Goal: Task Accomplishment & Management: Complete application form

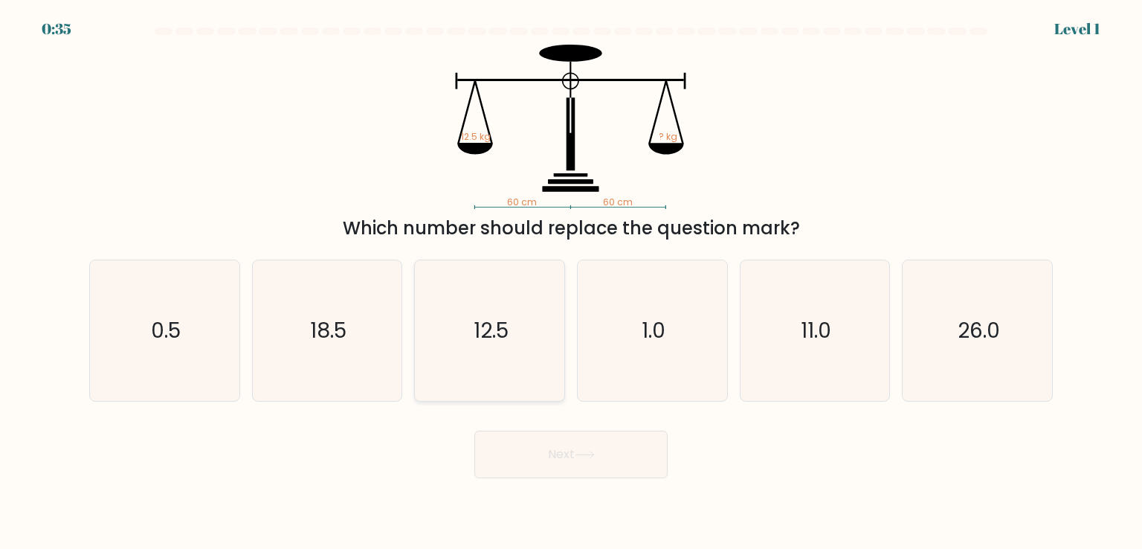
click at [513, 312] on icon "12.5" at bounding box center [489, 330] width 140 height 140
click at [571, 282] on input "c. 12.5" at bounding box center [571, 277] width 1 height 7
radio input "true"
click at [567, 448] on button "Next" at bounding box center [570, 455] width 193 height 48
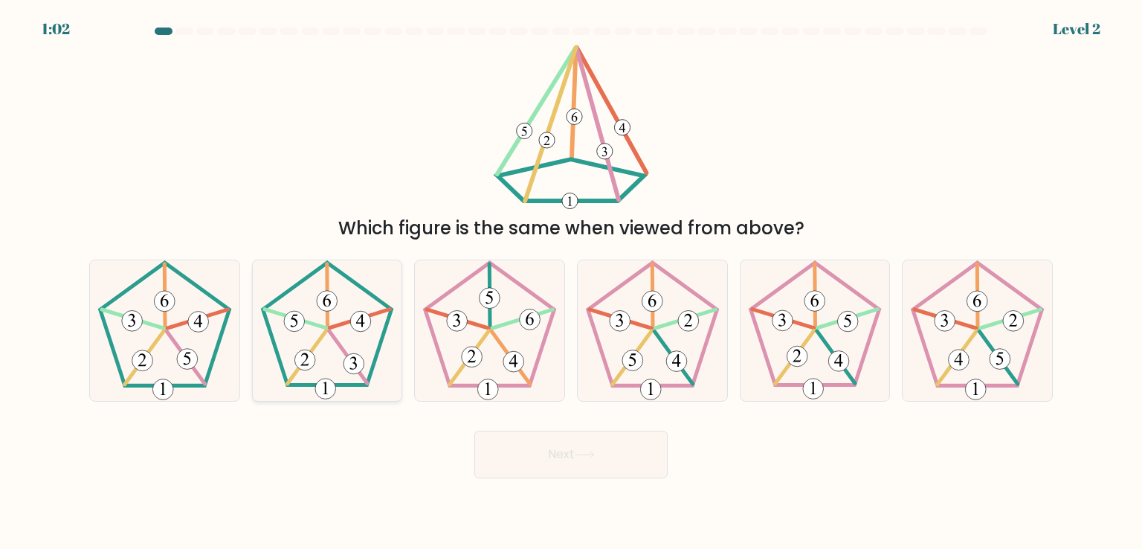
click at [329, 372] on icon at bounding box center [327, 330] width 140 height 140
click at [571, 282] on input "b." at bounding box center [571, 277] width 1 height 7
radio input "true"
click at [538, 452] on button "Next" at bounding box center [570, 455] width 193 height 48
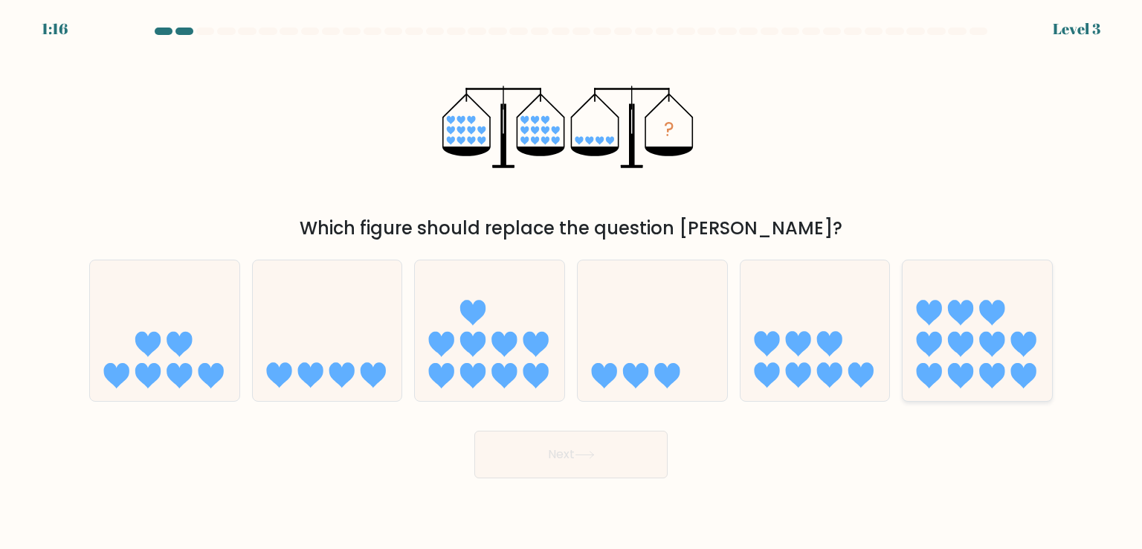
click at [941, 319] on icon at bounding box center [977, 329] width 149 height 123
click at [572, 282] on input "f." at bounding box center [571, 277] width 1 height 7
radio input "true"
click at [375, 348] on icon at bounding box center [327, 329] width 149 height 123
click at [571, 282] on input "b." at bounding box center [571, 277] width 1 height 7
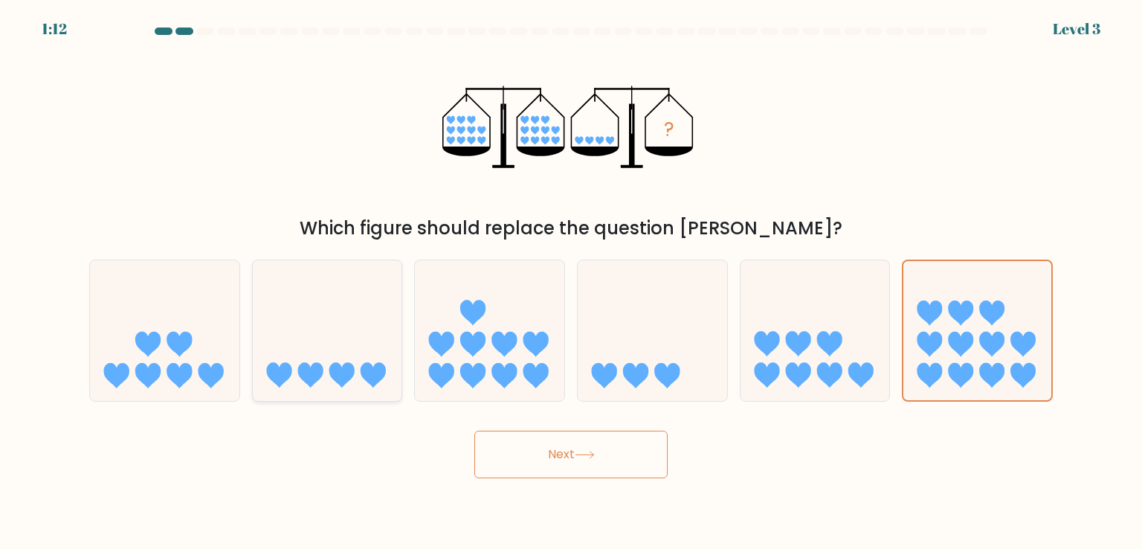
radio input "true"
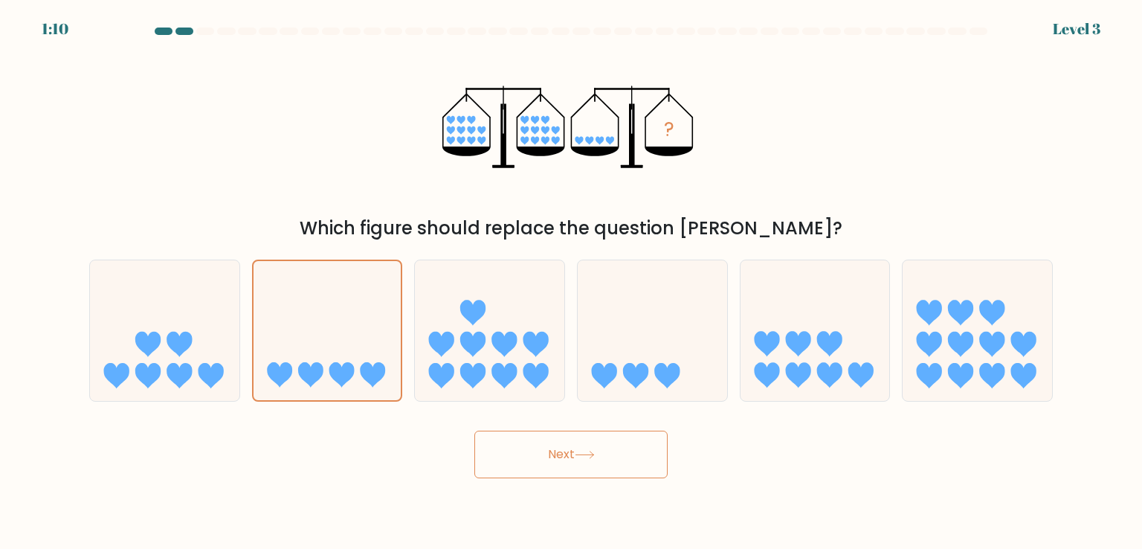
click at [552, 438] on button "Next" at bounding box center [570, 455] width 193 height 48
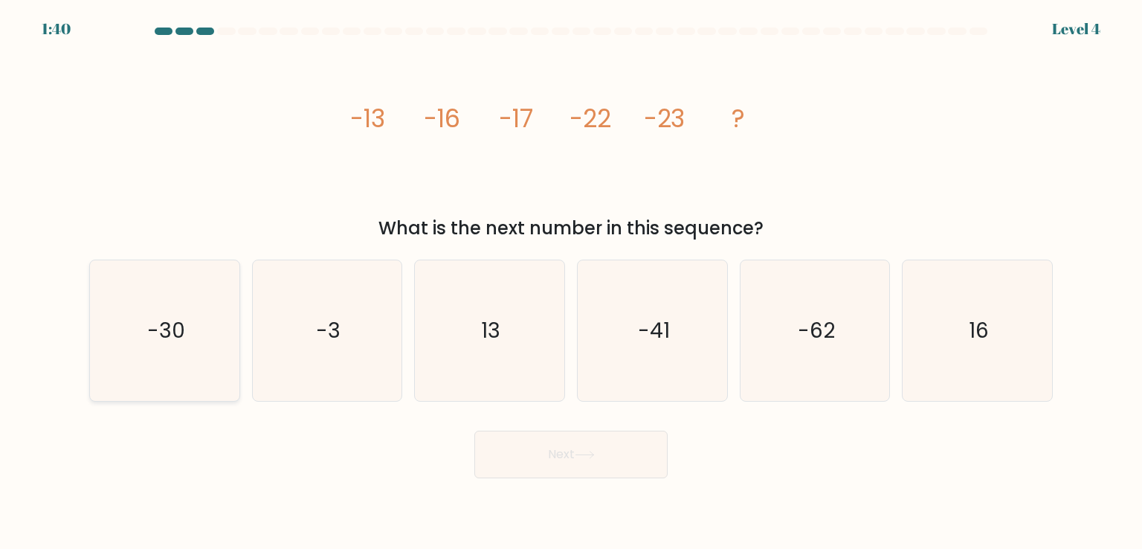
click at [177, 318] on text "-30" at bounding box center [166, 330] width 38 height 30
click at [571, 282] on input "a. -30" at bounding box center [571, 277] width 1 height 7
radio input "true"
click at [488, 457] on button "Next" at bounding box center [570, 455] width 193 height 48
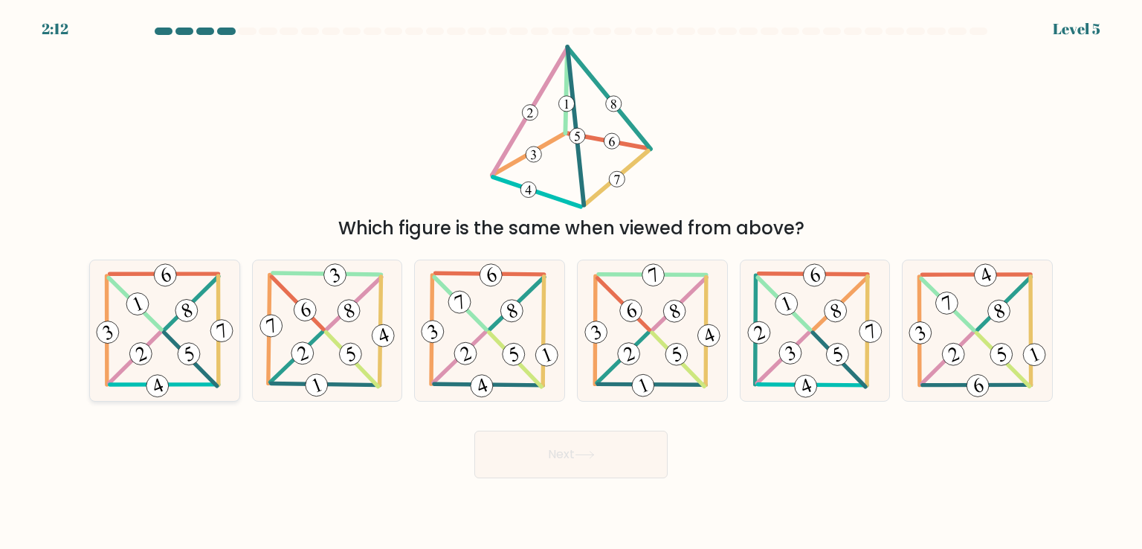
click at [182, 330] on icon at bounding box center [165, 330] width 144 height 140
click at [571, 282] on input "a." at bounding box center [571, 277] width 1 height 7
radio input "true"
click at [536, 451] on button "Next" at bounding box center [570, 455] width 193 height 48
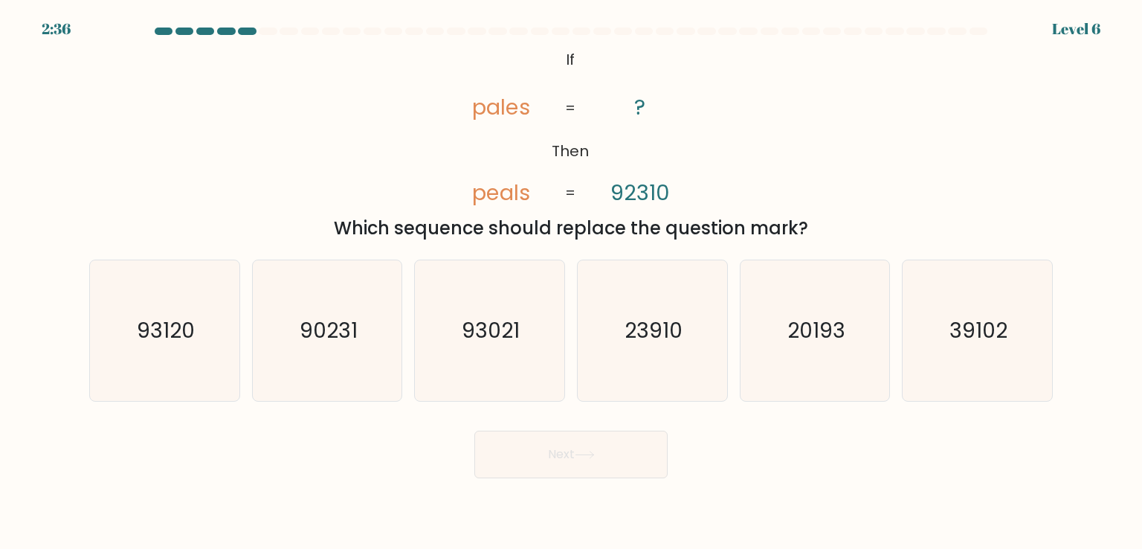
click at [651, 202] on tspan "92310" at bounding box center [640, 193] width 59 height 30
click at [856, 128] on div "@import url('[URL][DOMAIN_NAME]); If Then pales peals ? 92310 = = Which sequenc…" at bounding box center [571, 143] width 982 height 197
click at [203, 350] on icon "93120" at bounding box center [164, 330] width 140 height 140
click at [571, 282] on input "a. 93120" at bounding box center [571, 277] width 1 height 7
radio input "true"
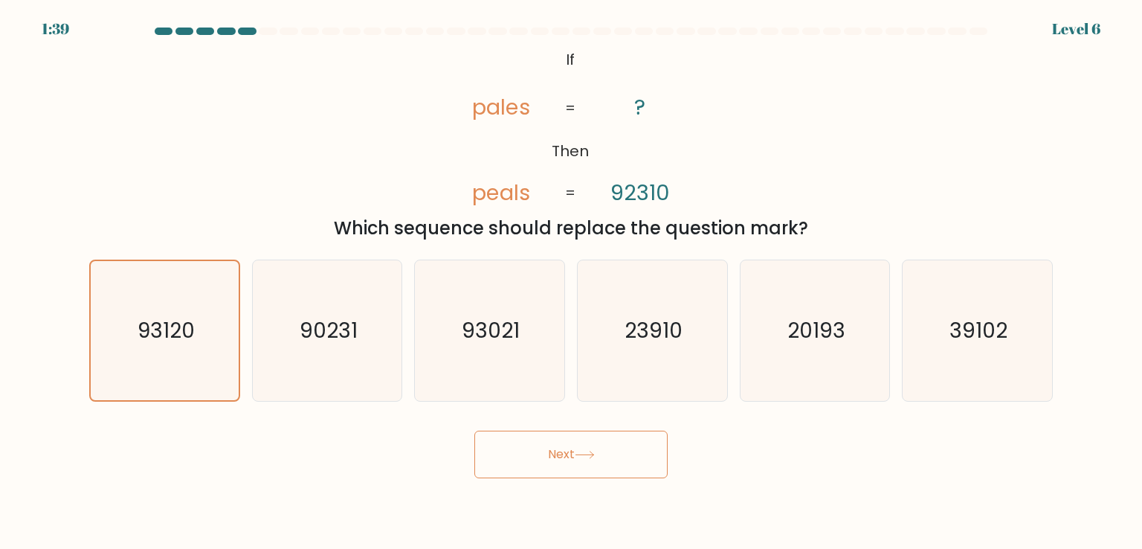
click at [536, 454] on button "Next" at bounding box center [570, 455] width 193 height 48
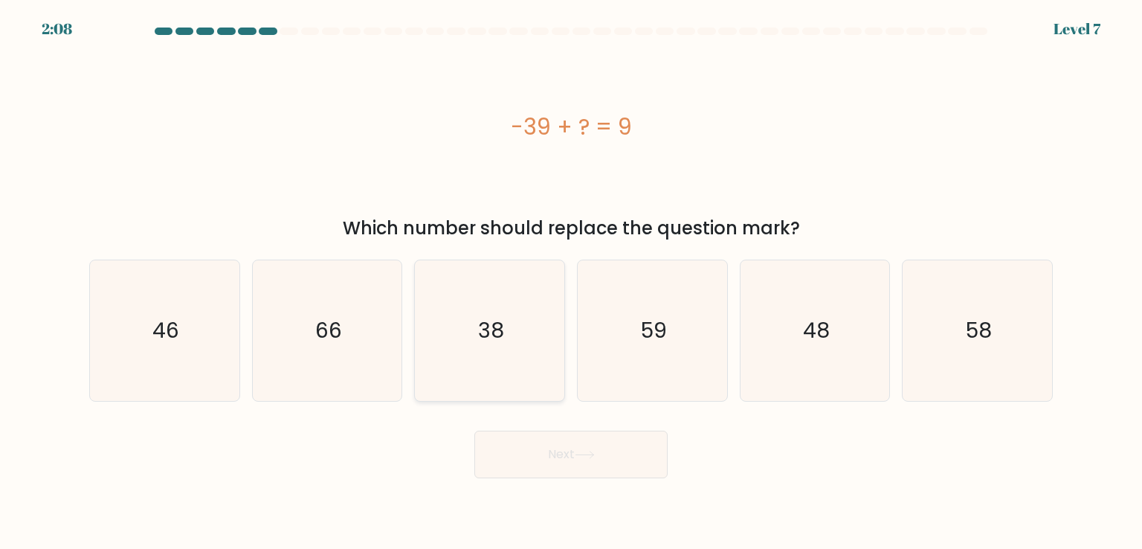
click at [505, 316] on icon "38" at bounding box center [489, 330] width 140 height 140
click at [571, 282] on input "c. 38" at bounding box center [571, 277] width 1 height 7
radio input "true"
click at [523, 455] on button "Next" at bounding box center [570, 455] width 193 height 48
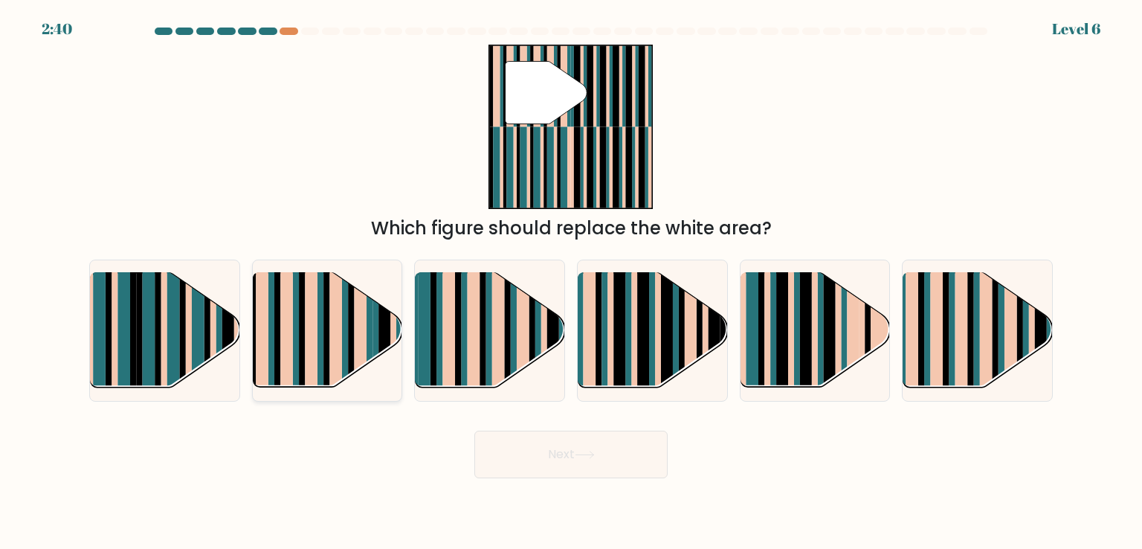
click at [312, 318] on rect at bounding box center [311, 319] width 13 height 148
click at [571, 282] on input "b." at bounding box center [571, 277] width 1 height 7
radio input "true"
click at [604, 444] on button "Next" at bounding box center [570, 455] width 193 height 48
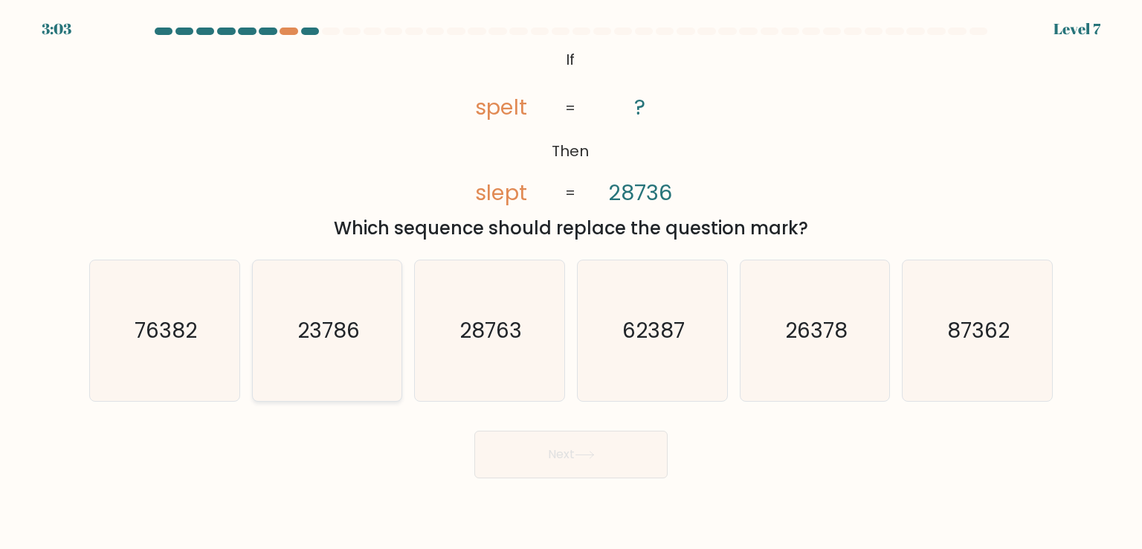
click at [337, 335] on text "23786" at bounding box center [328, 330] width 62 height 30
click at [571, 282] on input "b. 23786" at bounding box center [571, 277] width 1 height 7
radio input "true"
click at [544, 454] on button "Next" at bounding box center [570, 455] width 193 height 48
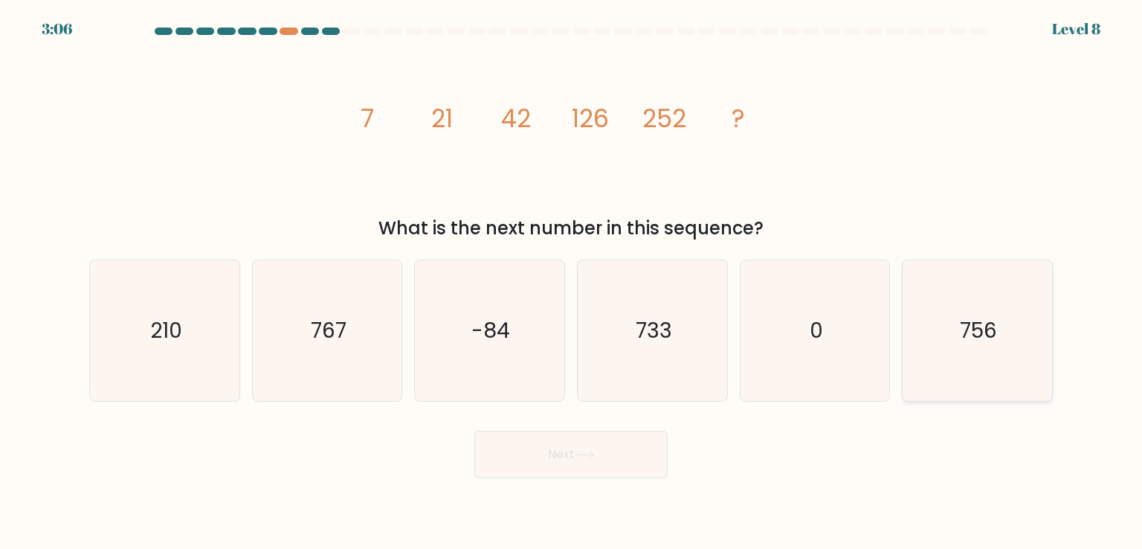
click at [979, 341] on text "756" at bounding box center [978, 330] width 37 height 30
click at [572, 282] on input "f. 756" at bounding box center [571, 277] width 1 height 7
radio input "true"
click at [595, 454] on icon at bounding box center [585, 455] width 20 height 8
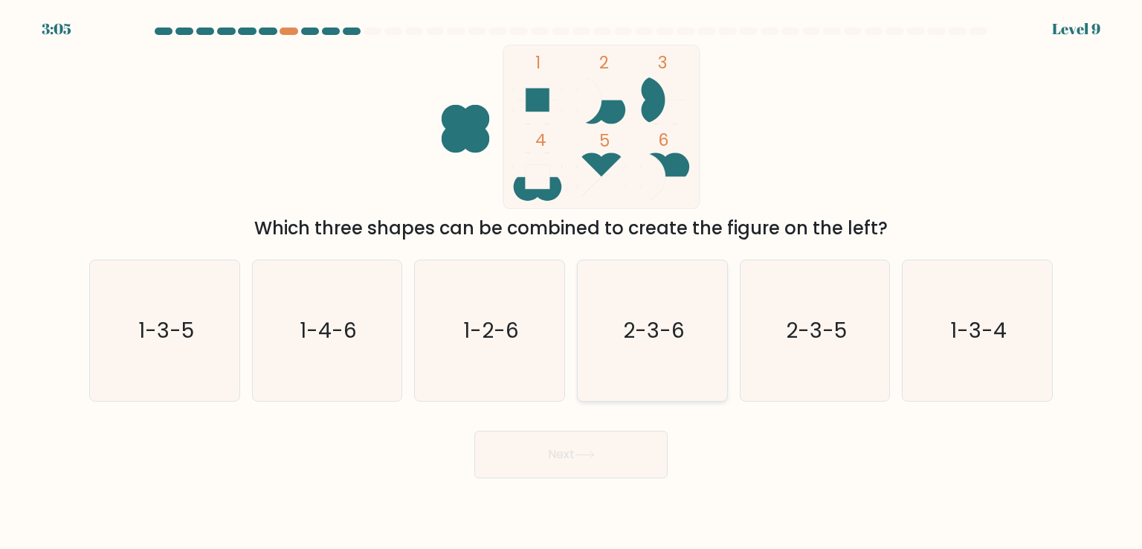
click at [630, 347] on icon "2-3-6" at bounding box center [652, 330] width 140 height 140
click at [572, 282] on input "d. 2-3-6" at bounding box center [571, 277] width 1 height 7
radio input "true"
click at [616, 452] on button "Next" at bounding box center [570, 455] width 193 height 48
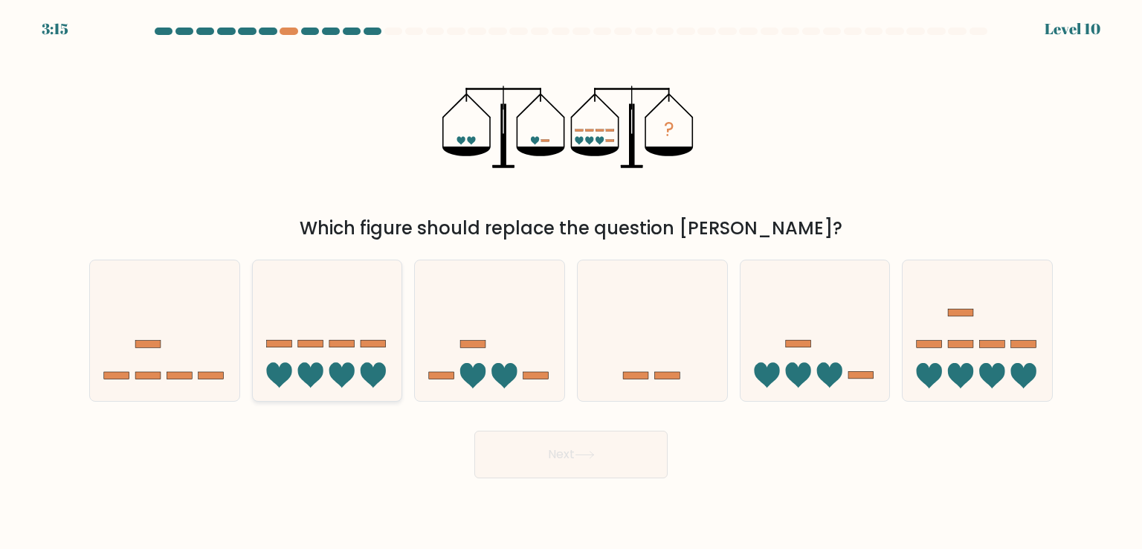
click at [353, 335] on icon at bounding box center [327, 329] width 149 height 123
click at [571, 282] on input "b." at bounding box center [571, 277] width 1 height 7
radio input "true"
click at [553, 451] on button "Next" at bounding box center [570, 455] width 193 height 48
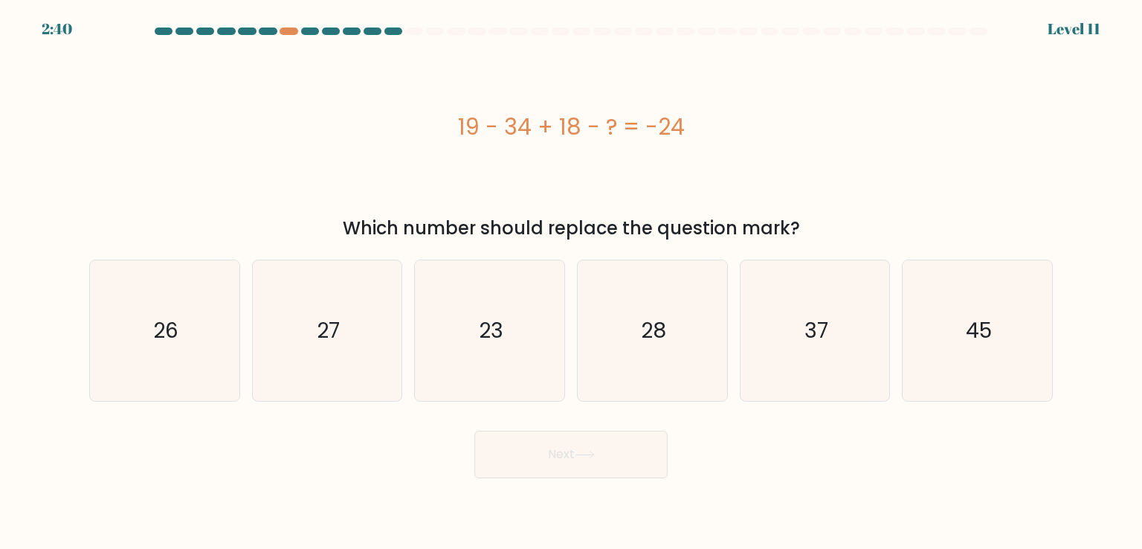
click at [672, 228] on div "Which number should replace the question mark?" at bounding box center [571, 228] width 946 height 27
click at [319, 329] on text "27" at bounding box center [328, 330] width 23 height 30
click at [571, 282] on input "b. 27" at bounding box center [571, 277] width 1 height 7
radio input "true"
click at [546, 455] on button "Next" at bounding box center [570, 455] width 193 height 48
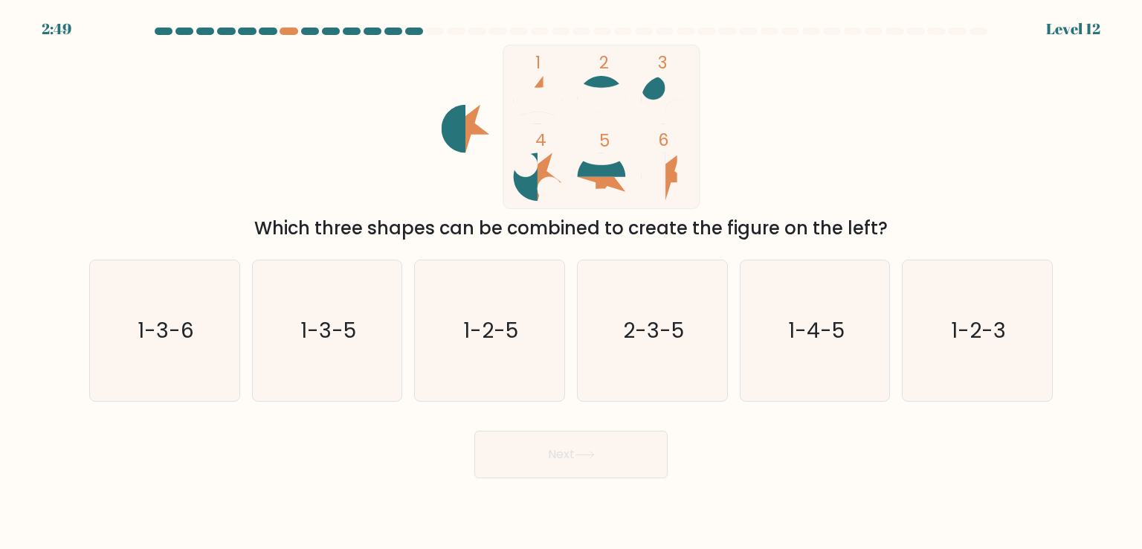
click at [669, 165] on icon at bounding box center [678, 177] width 24 height 48
click at [669, 171] on icon at bounding box center [678, 177] width 24 height 48
click at [654, 167] on rect at bounding box center [654, 177] width 24 height 48
drag, startPoint x: 639, startPoint y: 146, endPoint x: 689, endPoint y: 173, distance: 56.6
click at [689, 173] on icon "1 2 3 4 5 6" at bounding box center [571, 127] width 400 height 164
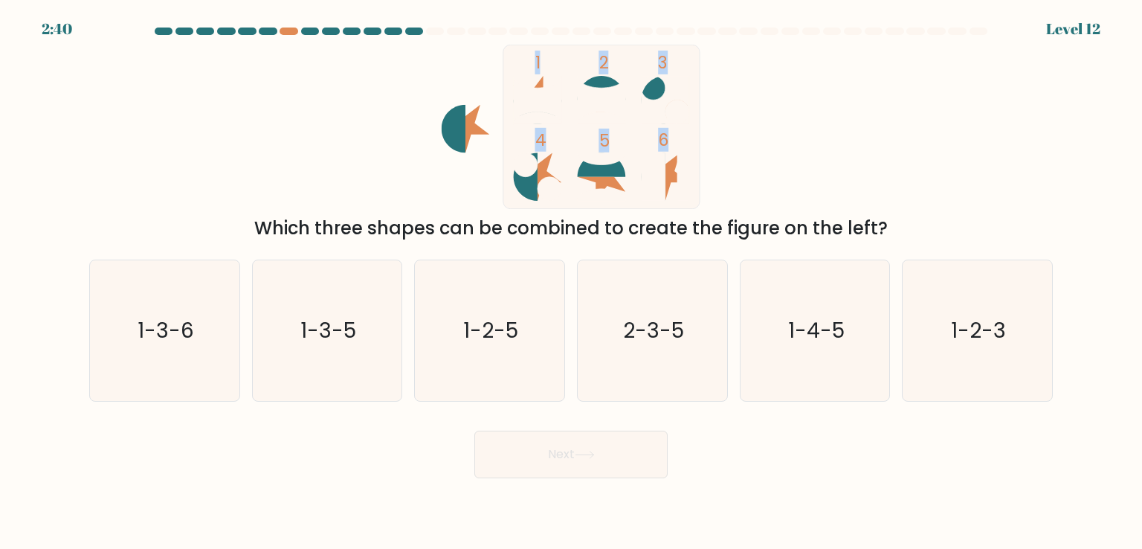
drag, startPoint x: 657, startPoint y: 132, endPoint x: 714, endPoint y: 141, distance: 57.8
click at [714, 141] on icon "1 2 3 4 5 6" at bounding box center [571, 127] width 400 height 164
click at [713, 141] on icon "1 2 3 4 5 6" at bounding box center [571, 127] width 400 height 164
click at [387, 28] on div at bounding box center [393, 31] width 18 height 7
drag, startPoint x: 316, startPoint y: 359, endPoint x: 210, endPoint y: 352, distance: 106.5
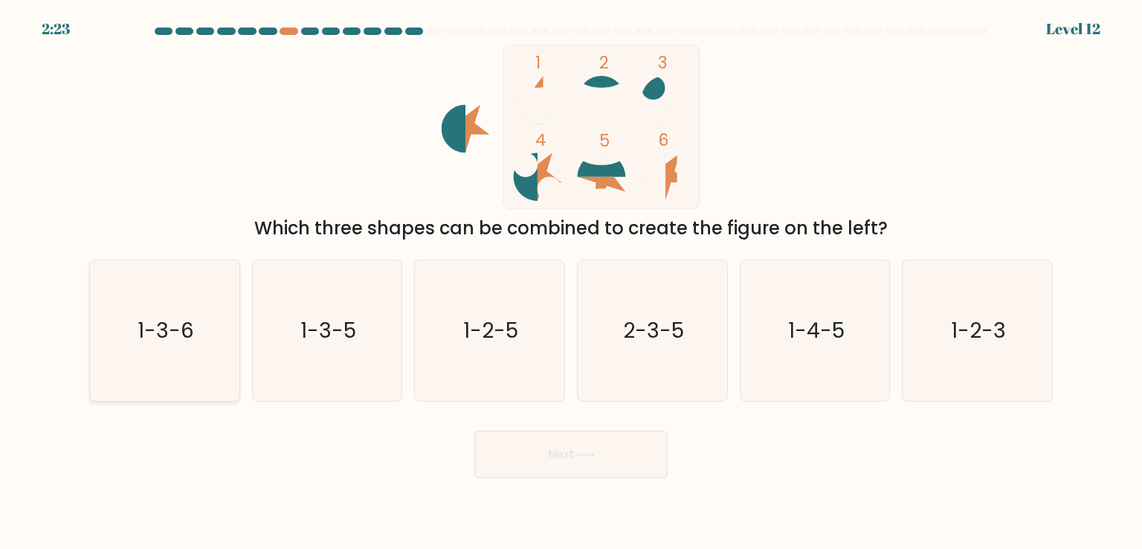
click at [315, 359] on icon "1-3-5" at bounding box center [327, 330] width 140 height 140
click at [571, 282] on input "b. 1-3-5" at bounding box center [571, 277] width 1 height 7
radio input "true"
click at [28, 335] on form at bounding box center [571, 253] width 1142 height 451
click at [116, 335] on icon "1-3-6" at bounding box center [164, 330] width 140 height 140
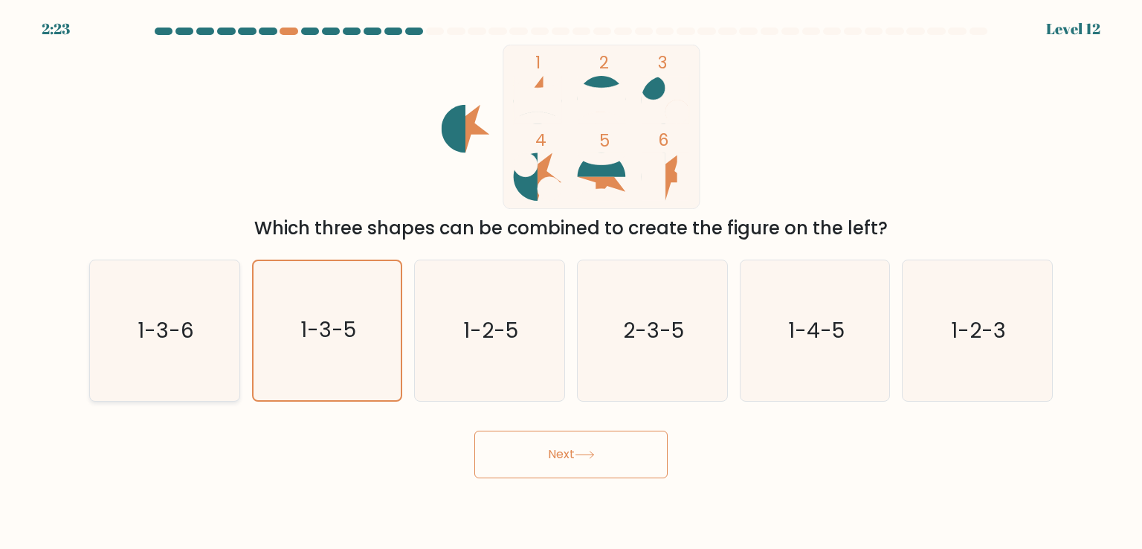
click at [571, 282] on input "a. 1-3-6" at bounding box center [571, 277] width 1 height 7
radio input "true"
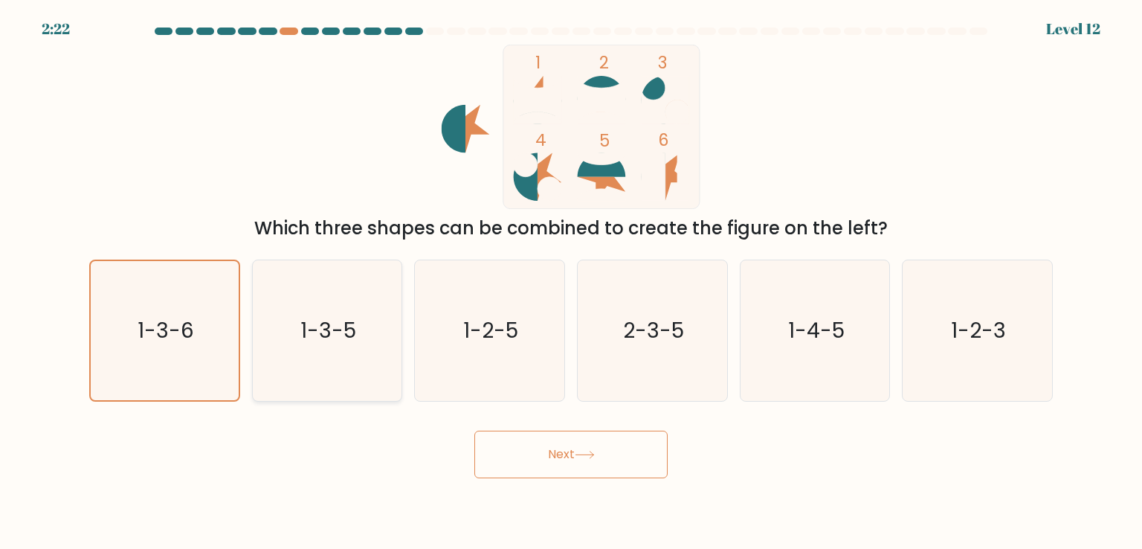
drag, startPoint x: 232, startPoint y: 332, endPoint x: 374, endPoint y: 331, distance: 142.0
click at [283, 342] on div "a. 1-3-6 b. 1-3-5 c. 1-2-5 d. 2-3-5" at bounding box center [571, 324] width 976 height 153
click at [402, 326] on div "b. 1-3-5" at bounding box center [327, 330] width 163 height 141
drag, startPoint x: 461, startPoint y: 330, endPoint x: 595, endPoint y: 332, distance: 133.9
click at [468, 331] on icon "1-2-5" at bounding box center [489, 330] width 140 height 140
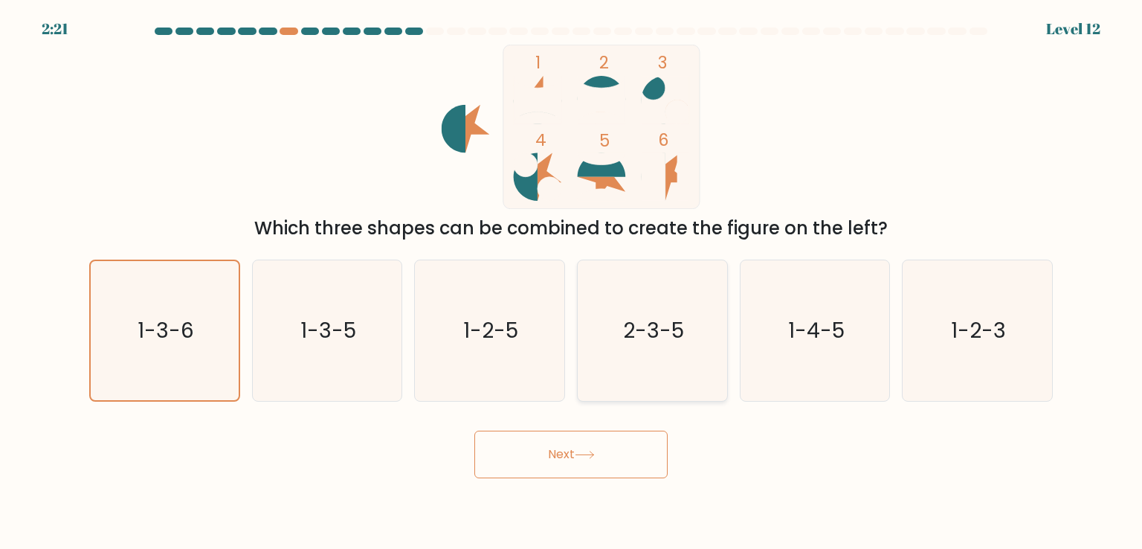
click at [610, 334] on icon "2-3-5" at bounding box center [652, 330] width 140 height 140
click at [572, 282] on input "d. 2-3-5" at bounding box center [571, 277] width 1 height 7
radio input "true"
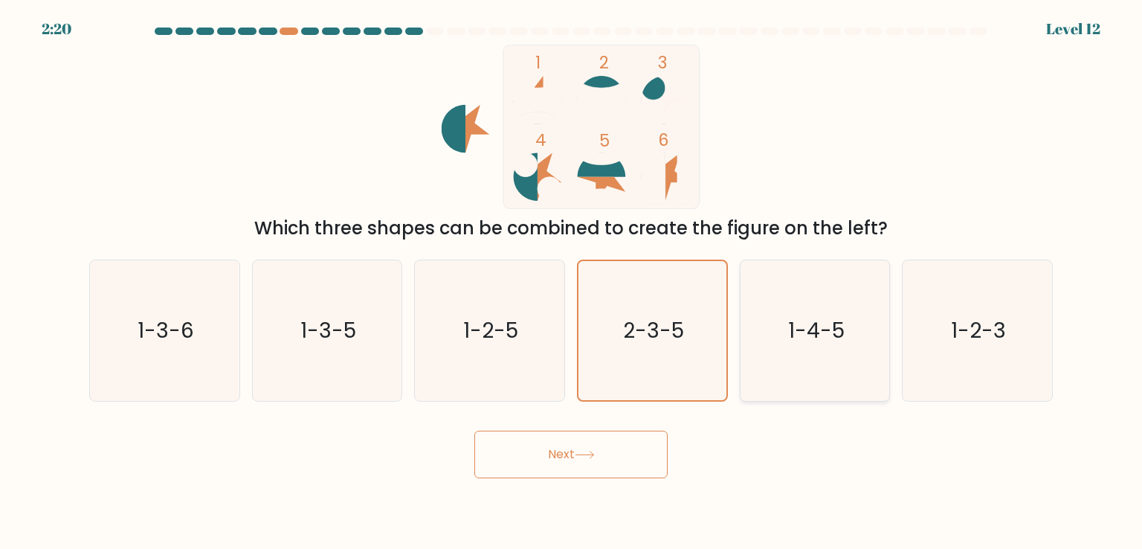
drag, startPoint x: 758, startPoint y: 350, endPoint x: 835, endPoint y: 358, distance: 77.0
click at [759, 350] on icon "1-4-5" at bounding box center [815, 330] width 140 height 140
click at [572, 282] on input "e. 1-4-5" at bounding box center [571, 277] width 1 height 7
radio input "true"
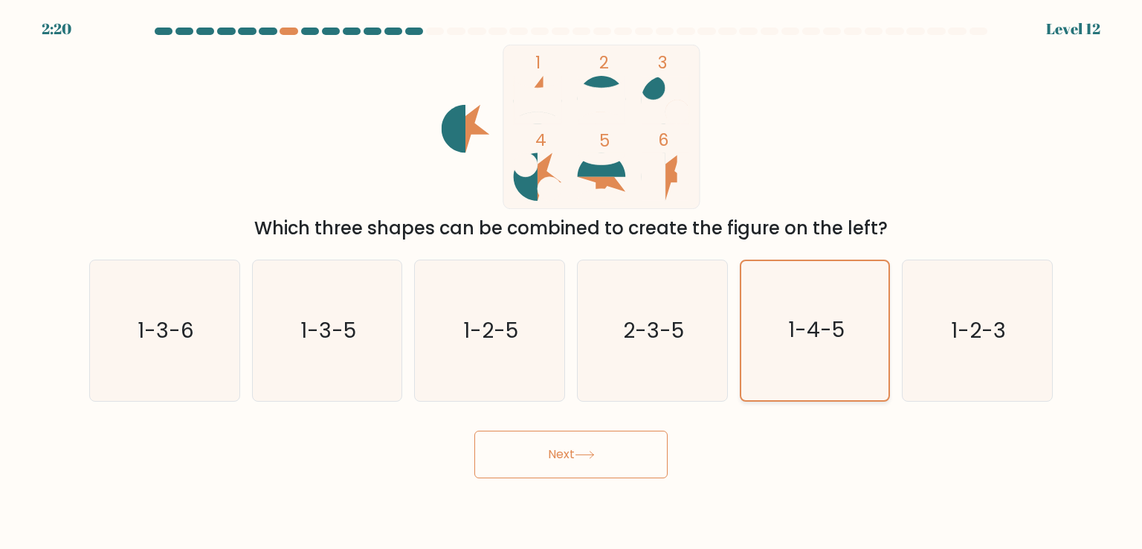
drag, startPoint x: 1008, startPoint y: 354, endPoint x: 779, endPoint y: 304, distance: 233.7
click at [1005, 354] on icon "1-2-3" at bounding box center [977, 330] width 140 height 140
click at [572, 282] on input "f. 1-2-3" at bounding box center [571, 277] width 1 height 7
radio input "true"
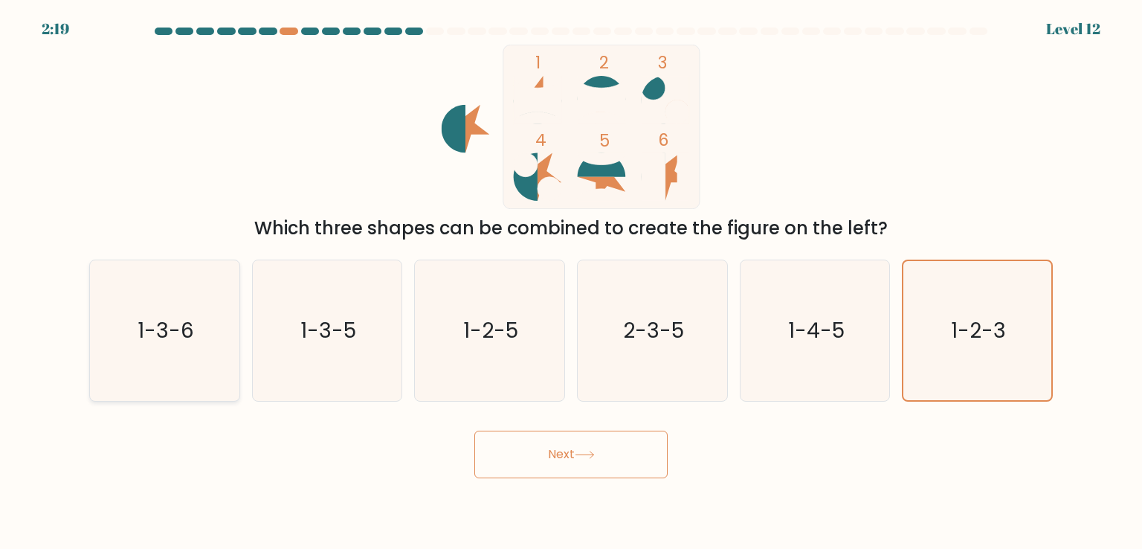
click at [144, 355] on icon "1-3-6" at bounding box center [164, 330] width 140 height 140
click at [571, 282] on input "a. 1-3-6" at bounding box center [571, 277] width 1 height 7
radio input "true"
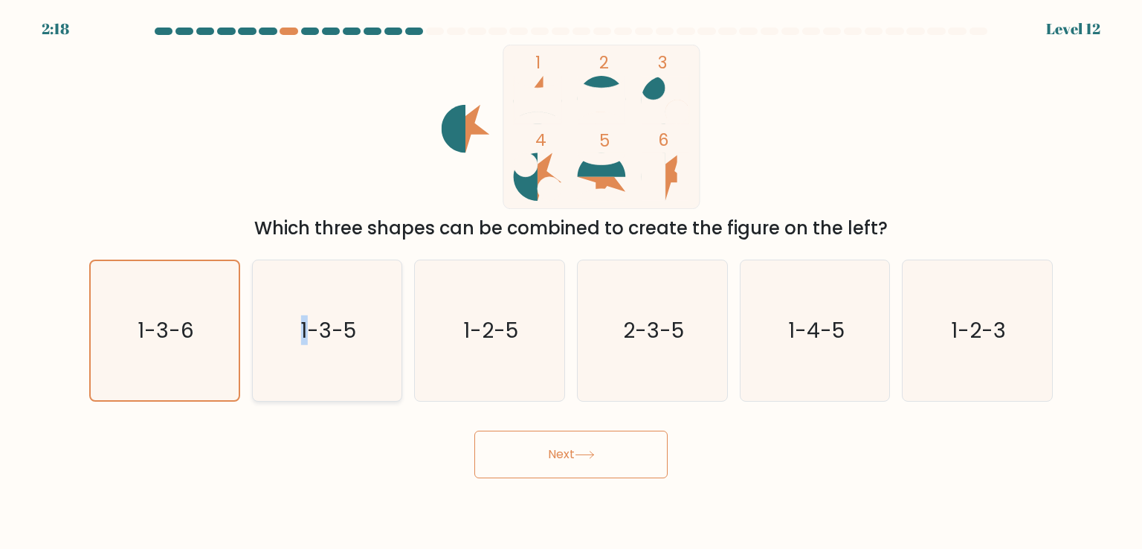
drag, startPoint x: 303, startPoint y: 322, endPoint x: 344, endPoint y: 315, distance: 41.4
click at [309, 322] on text "1-3-5" at bounding box center [328, 330] width 56 height 30
click at [530, 300] on icon "1-2-5" at bounding box center [489, 330] width 140 height 140
click at [571, 282] on input "c. 1-2-5" at bounding box center [571, 277] width 1 height 7
radio input "true"
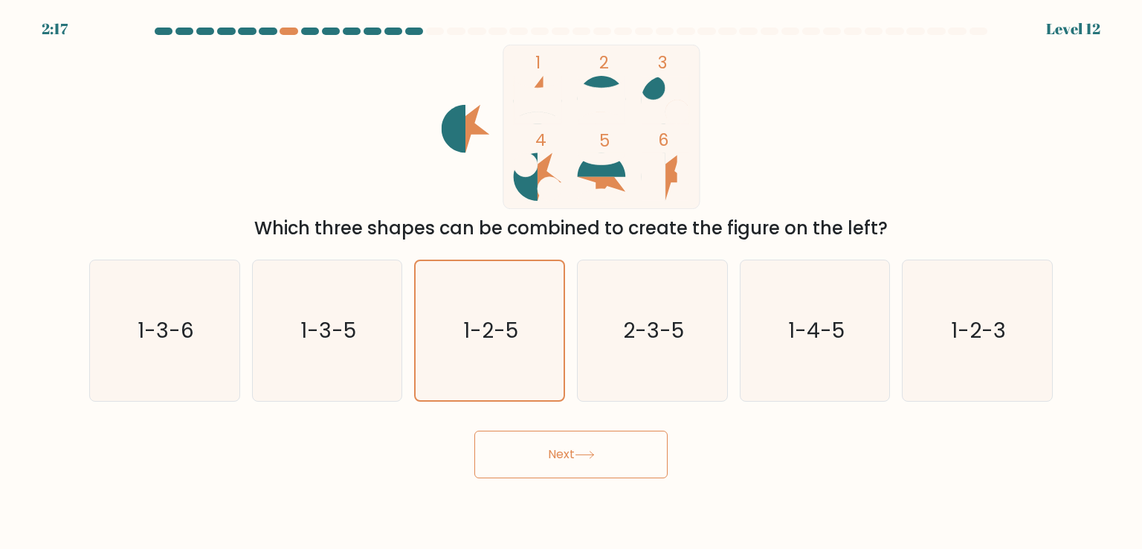
click at [732, 268] on div "a. 1-3-6 b. 1-3-5 c. 1-2-5 d. 2-3-5" at bounding box center [571, 324] width 976 height 153
click at [613, 334] on icon "2-3-5" at bounding box center [652, 330] width 140 height 140
click at [572, 282] on input "d. 2-3-5" at bounding box center [571, 277] width 1 height 7
radio input "true"
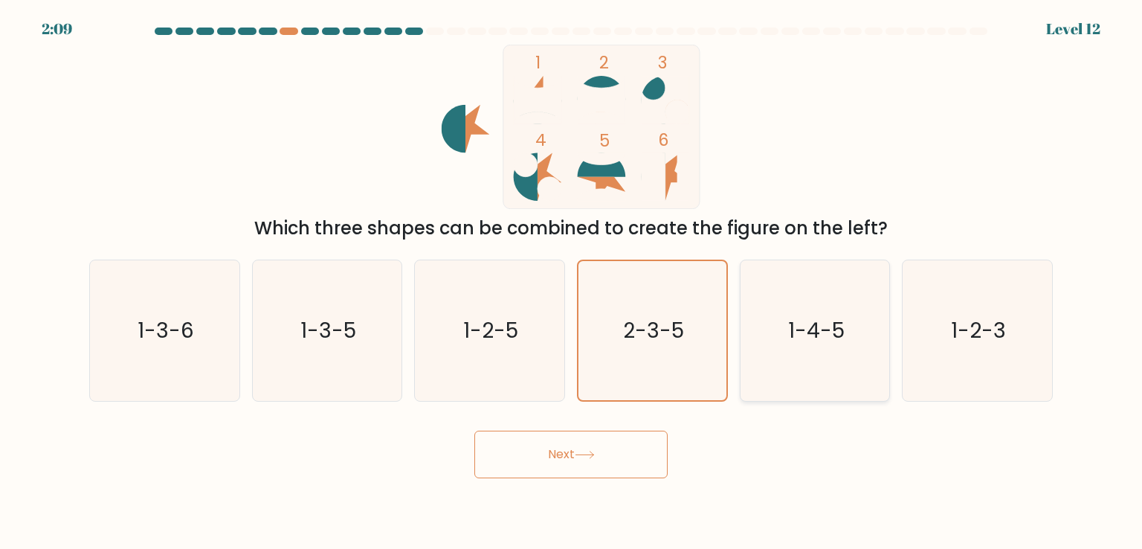
click at [767, 349] on icon "1-4-5" at bounding box center [815, 330] width 140 height 140
click at [572, 282] on input "e. 1-4-5" at bounding box center [571, 277] width 1 height 7
radio input "true"
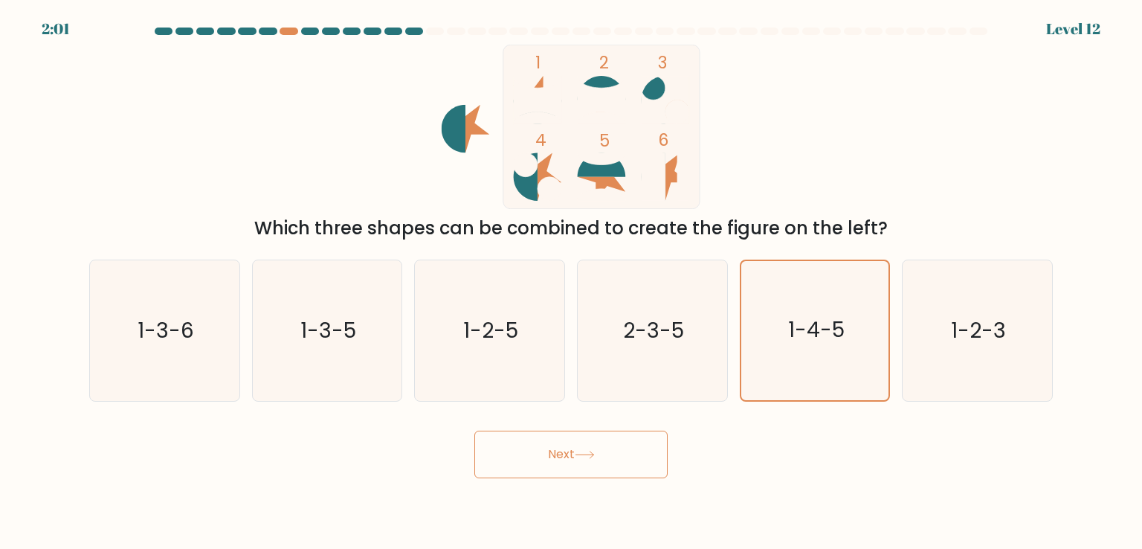
drag, startPoint x: 136, startPoint y: 309, endPoint x: 197, endPoint y: 242, distance: 90.5
click at [137, 309] on icon "1-3-6" at bounding box center [164, 330] width 140 height 140
click at [571, 282] on input "a. 1-3-6" at bounding box center [571, 277] width 1 height 7
radio input "true"
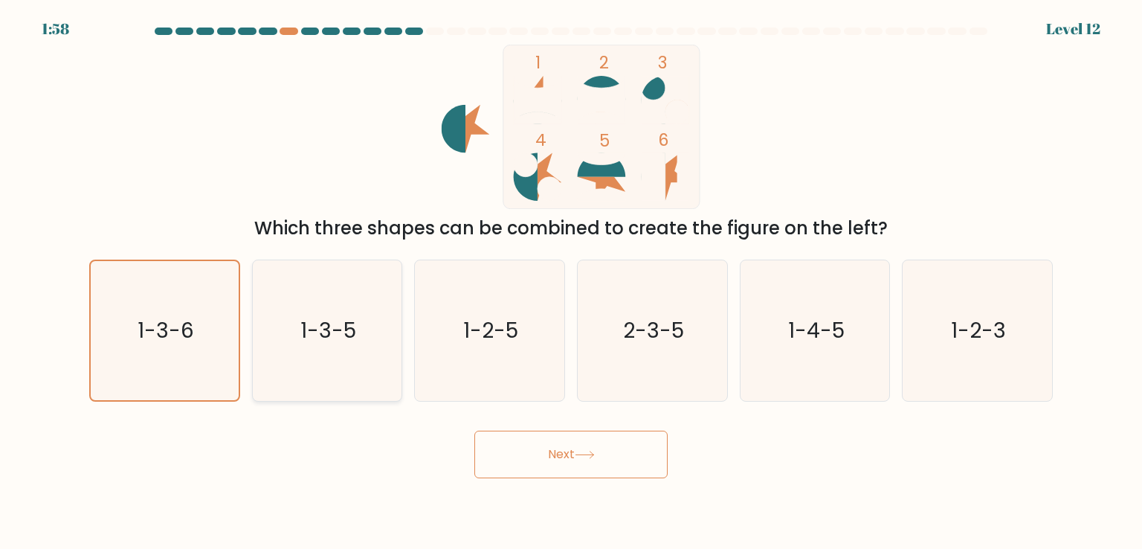
click at [360, 344] on icon "1-3-5" at bounding box center [327, 330] width 140 height 140
click at [571, 282] on input "b. 1-3-5" at bounding box center [571, 277] width 1 height 7
radio input "true"
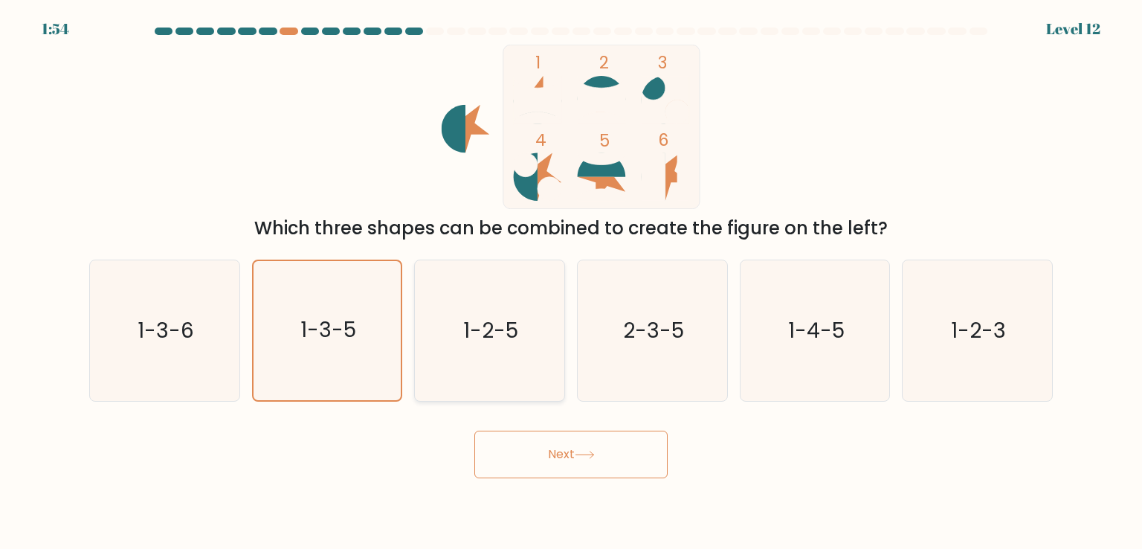
click at [475, 338] on text "1-2-5" at bounding box center [491, 330] width 55 height 30
click at [571, 282] on input "c. 1-2-5" at bounding box center [571, 277] width 1 height 7
radio input "true"
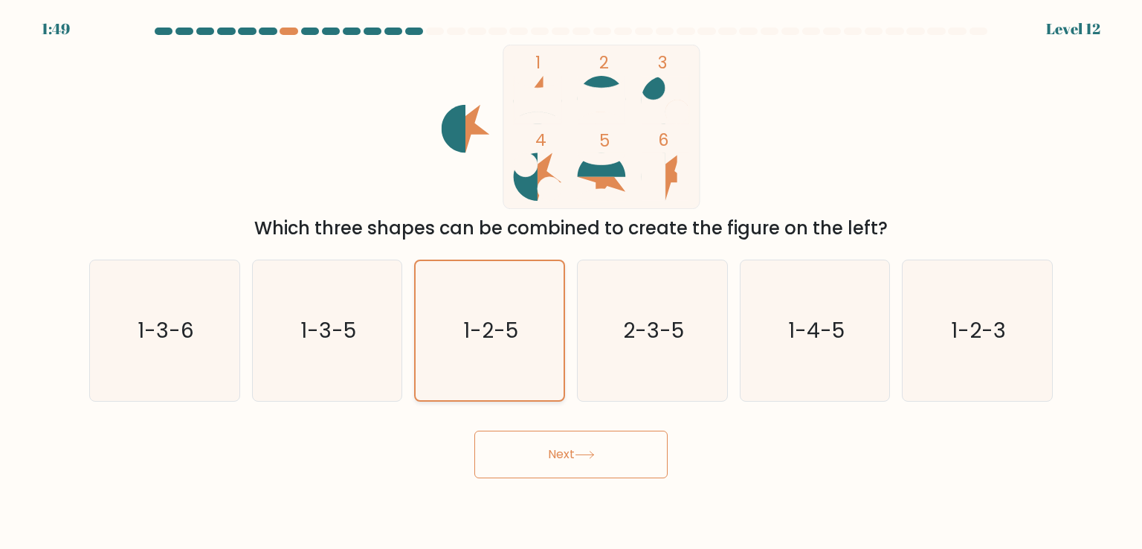
click at [494, 309] on icon "1-2-5" at bounding box center [489, 330] width 138 height 138
click at [571, 282] on input "c. 1-2-5" at bounding box center [571, 277] width 1 height 7
drag, startPoint x: 589, startPoint y: 324, endPoint x: 596, endPoint y: 315, distance: 11.8
click at [590, 324] on icon "2-3-5" at bounding box center [652, 330] width 140 height 140
click at [572, 282] on input "d. 2-3-5" at bounding box center [571, 277] width 1 height 7
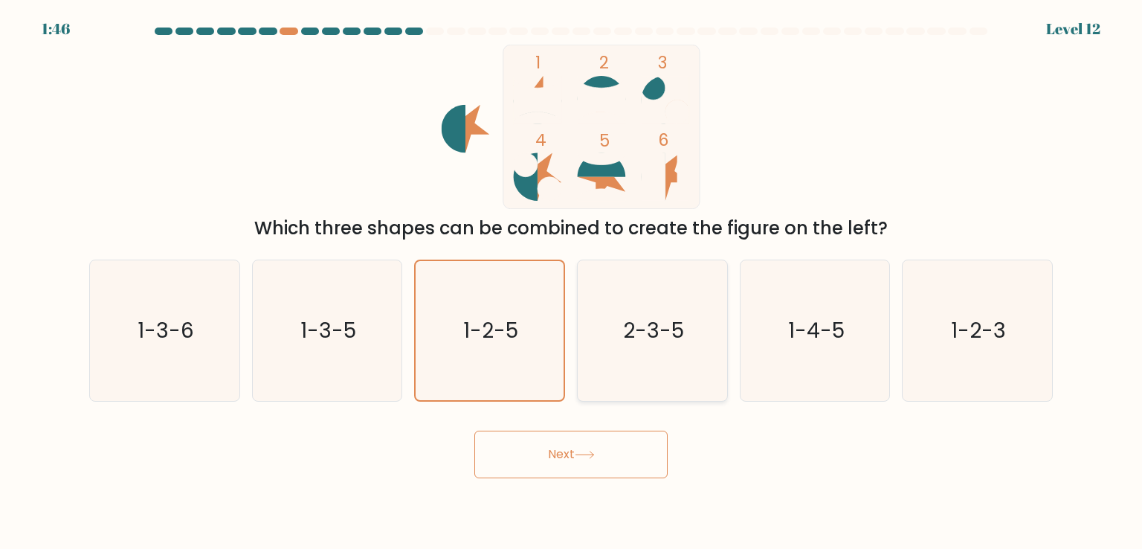
radio input "true"
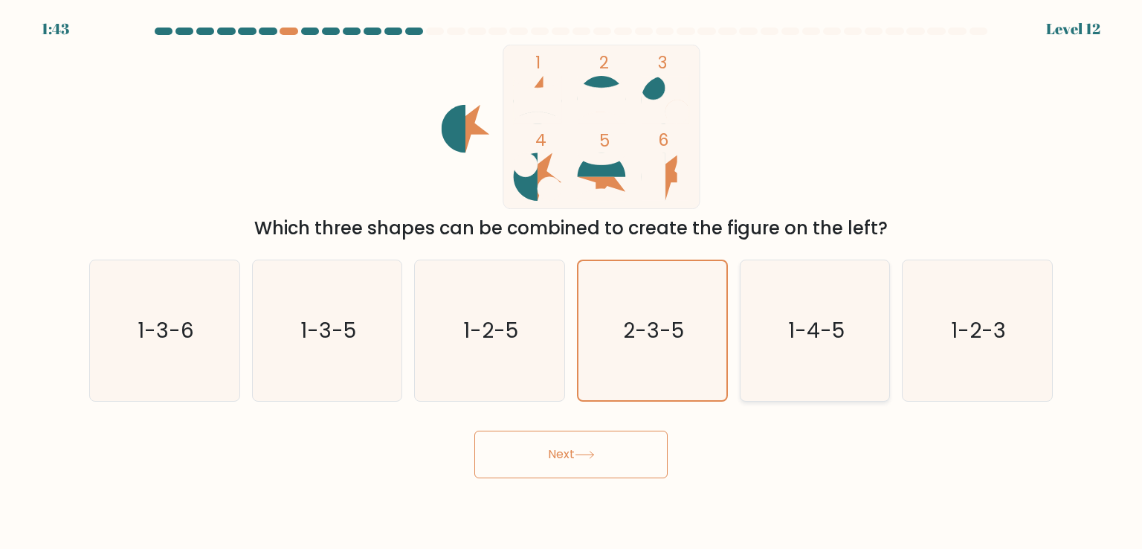
click at [779, 344] on icon "1-4-5" at bounding box center [815, 330] width 140 height 140
click at [572, 282] on input "e. 1-4-5" at bounding box center [571, 277] width 1 height 7
radio input "true"
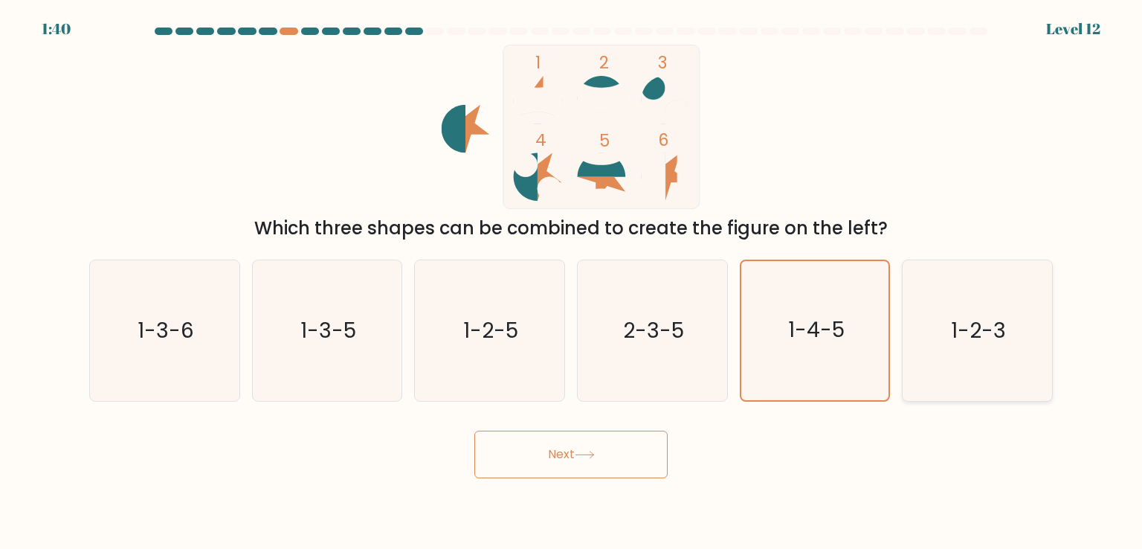
click at [928, 310] on icon "1-2-3" at bounding box center [977, 330] width 140 height 140
click at [572, 282] on input "f. 1-2-3" at bounding box center [571, 277] width 1 height 7
radio input "true"
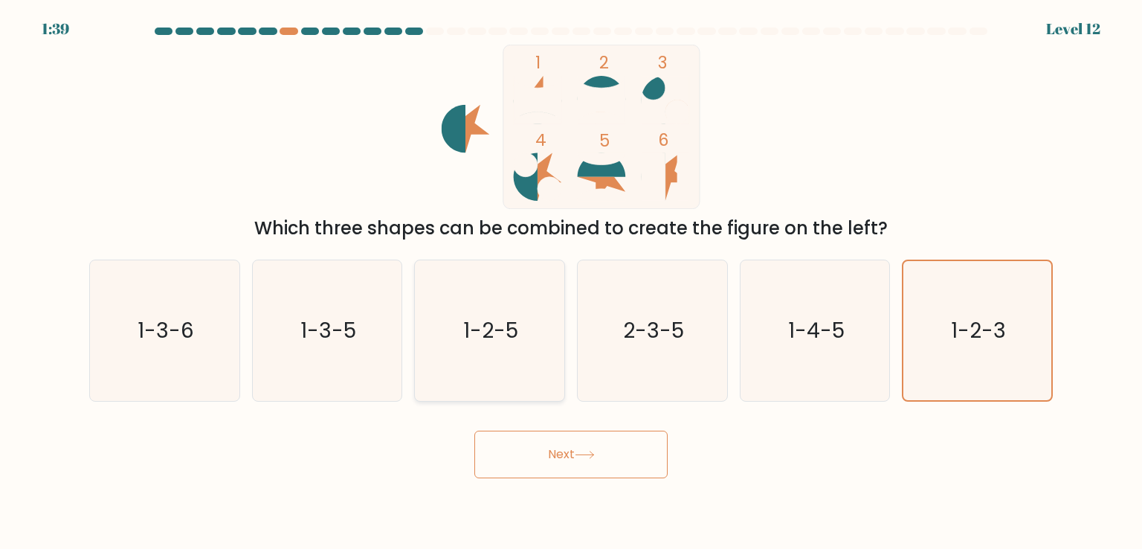
click at [521, 320] on icon "1-2-5" at bounding box center [489, 330] width 140 height 140
click at [571, 282] on input "c. 1-2-5" at bounding box center [571, 277] width 1 height 7
radio input "true"
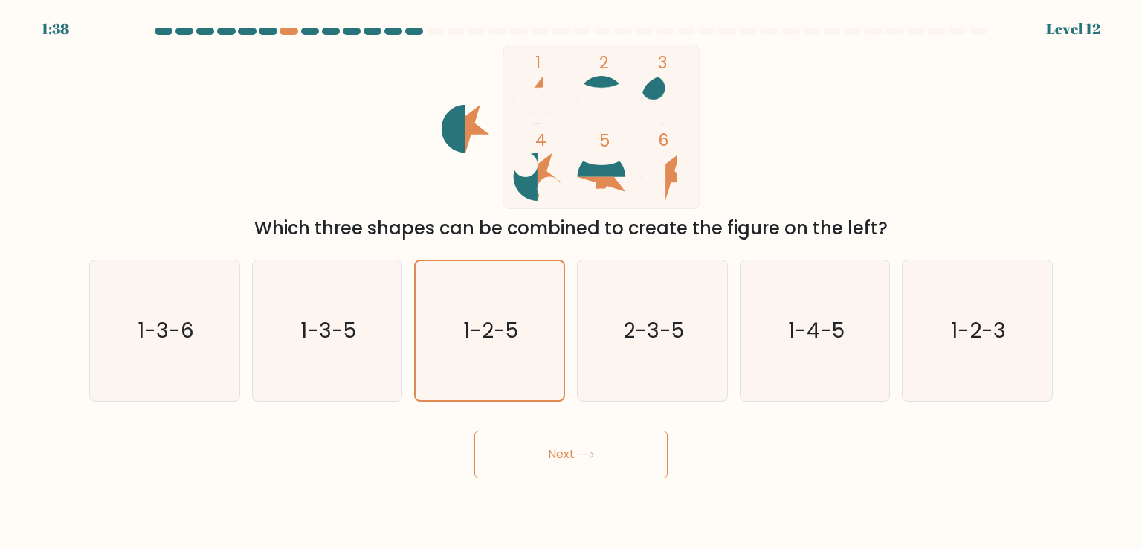
click at [531, 445] on button "Next" at bounding box center [570, 455] width 193 height 48
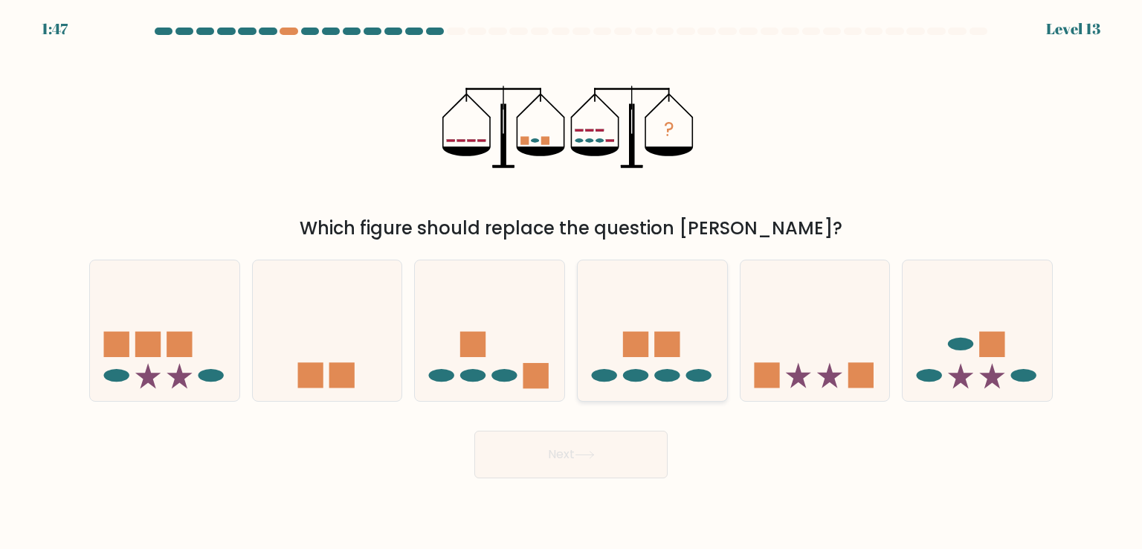
click at [607, 321] on icon at bounding box center [652, 329] width 149 height 123
click at [572, 282] on input "d." at bounding box center [571, 277] width 1 height 7
radio input "true"
drag, startPoint x: 177, startPoint y: 345, endPoint x: 261, endPoint y: 338, distance: 84.4
click at [178, 345] on rect at bounding box center [179, 344] width 25 height 25
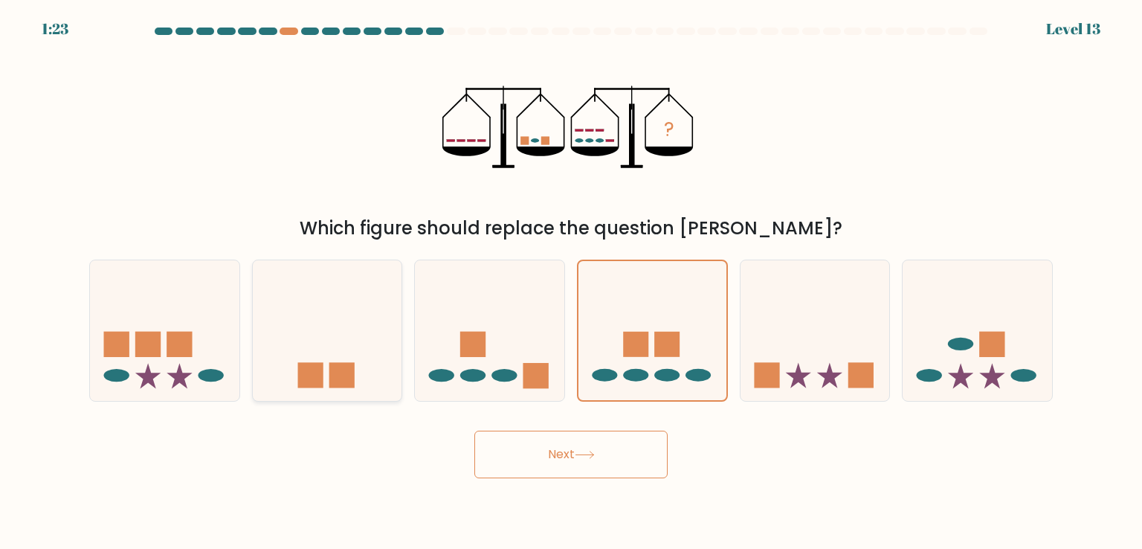
click at [571, 282] on input "a." at bounding box center [571, 277] width 1 height 7
radio input "true"
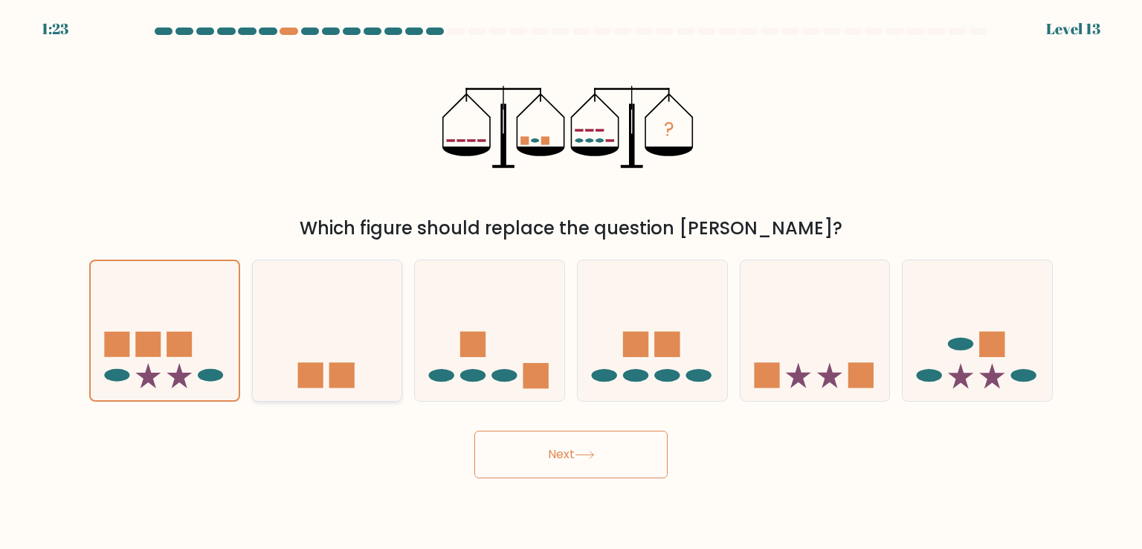
click at [297, 340] on icon at bounding box center [327, 329] width 149 height 123
click at [571, 282] on input "b." at bounding box center [571, 277] width 1 height 7
radio input "true"
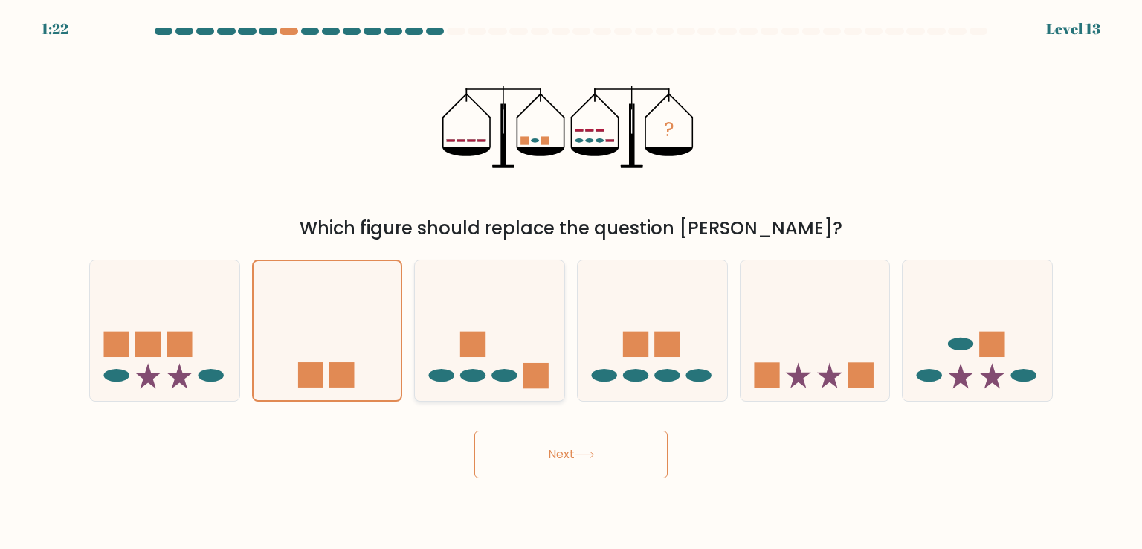
click at [433, 358] on icon at bounding box center [489, 329] width 149 height 123
click at [571, 282] on input "c." at bounding box center [571, 277] width 1 height 7
radio input "true"
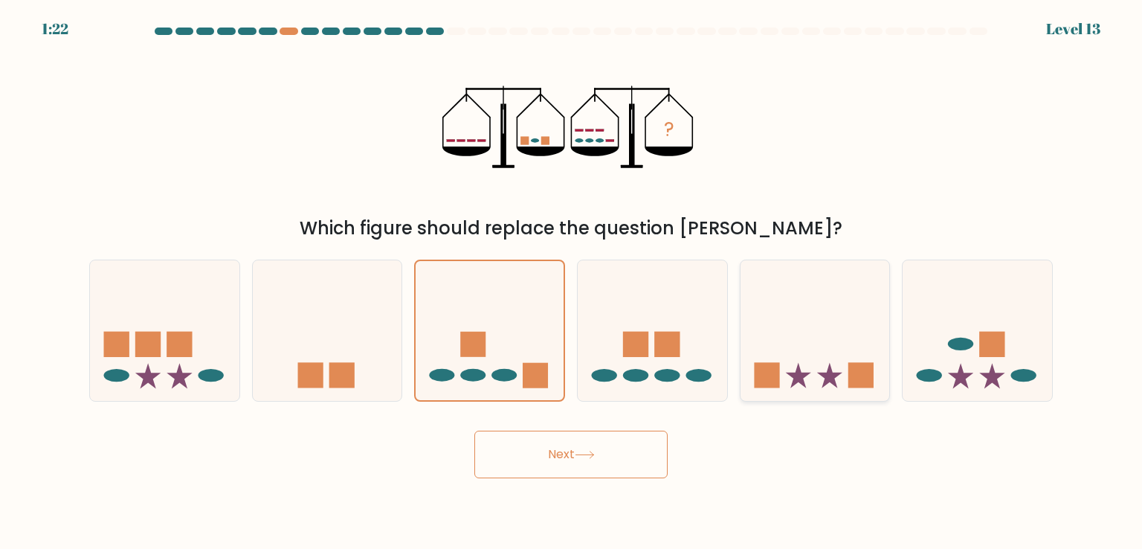
click at [741, 348] on icon at bounding box center [815, 329] width 149 height 123
click at [572, 282] on input "e." at bounding box center [571, 277] width 1 height 7
radio input "true"
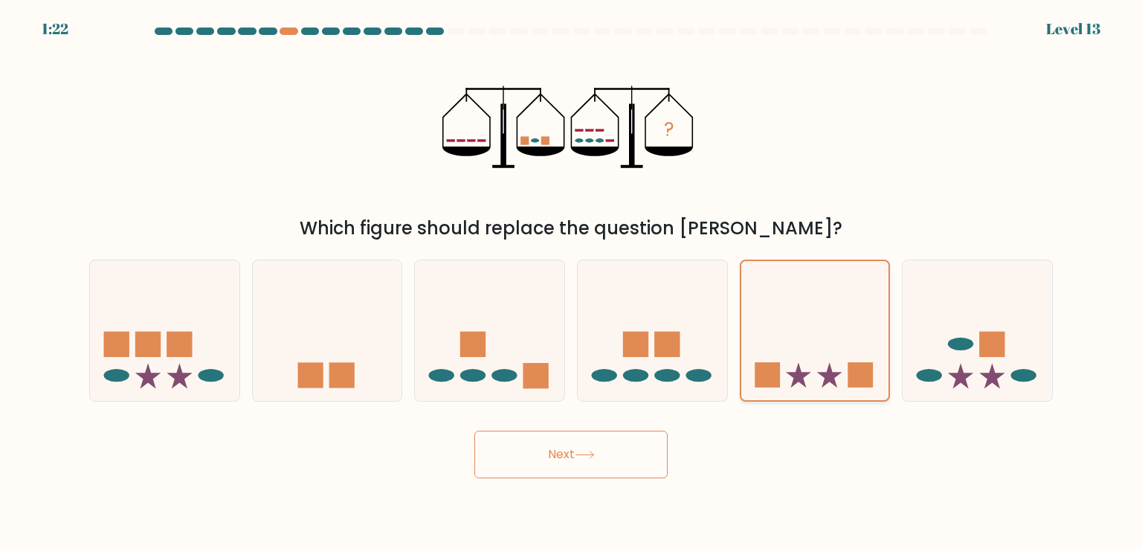
drag, startPoint x: 872, startPoint y: 343, endPoint x: 854, endPoint y: 336, distance: 19.1
click at [869, 343] on icon at bounding box center [815, 330] width 148 height 123
click at [572, 282] on input "e." at bounding box center [571, 277] width 1 height 7
drag, startPoint x: 815, startPoint y: 335, endPoint x: 905, endPoint y: 337, distance: 90.0
click at [854, 339] on icon at bounding box center [815, 330] width 148 height 123
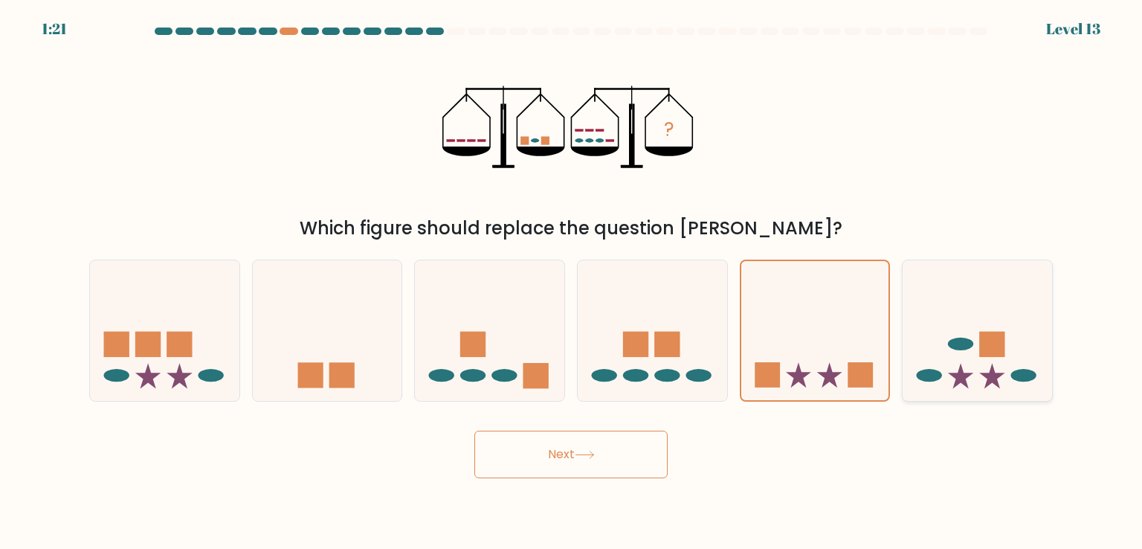
click at [572, 282] on input "e." at bounding box center [571, 277] width 1 height 7
click at [911, 338] on icon at bounding box center [977, 329] width 149 height 123
click at [572, 282] on input "f." at bounding box center [571, 277] width 1 height 7
radio input "true"
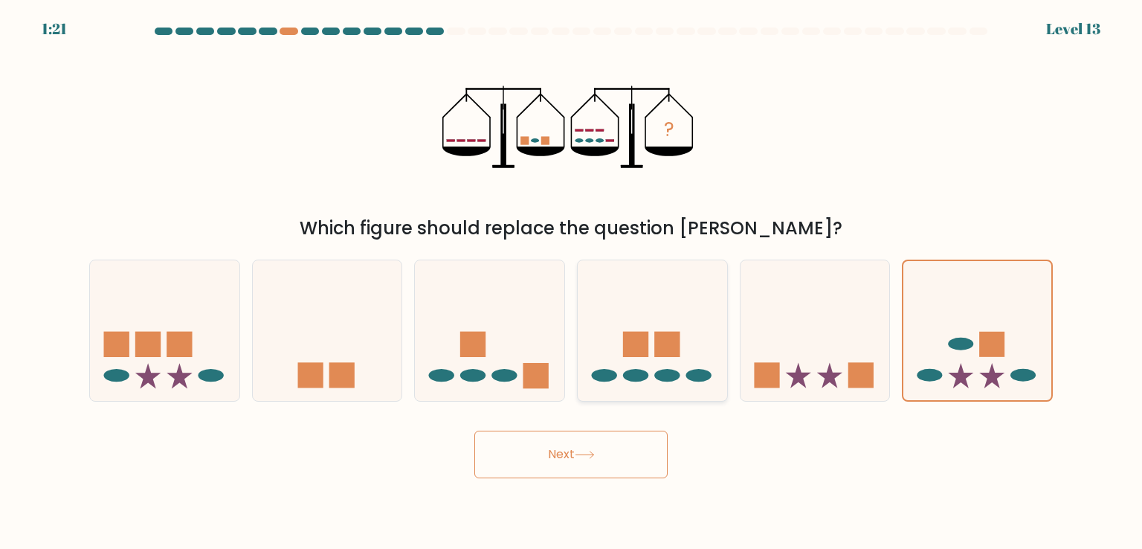
drag, startPoint x: 802, startPoint y: 310, endPoint x: 697, endPoint y: 306, distance: 105.7
click at [802, 310] on icon at bounding box center [815, 329] width 149 height 123
click at [572, 282] on input "e." at bounding box center [571, 277] width 1 height 7
radio input "true"
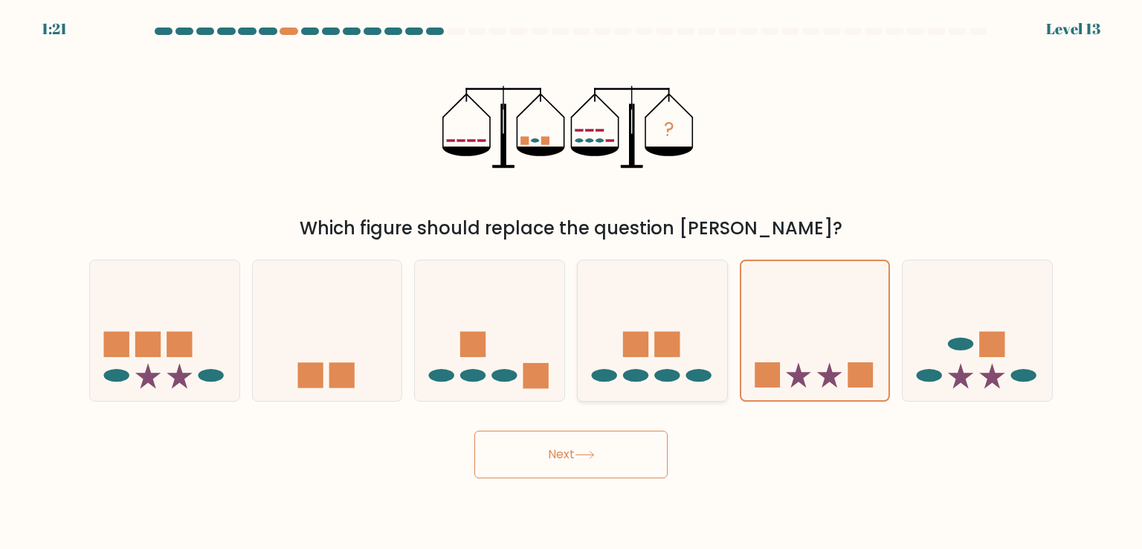
drag, startPoint x: 635, startPoint y: 307, endPoint x: 449, endPoint y: 315, distance: 186.0
click at [614, 305] on icon at bounding box center [652, 329] width 149 height 123
click at [572, 282] on input "d." at bounding box center [571, 277] width 1 height 7
radio input "true"
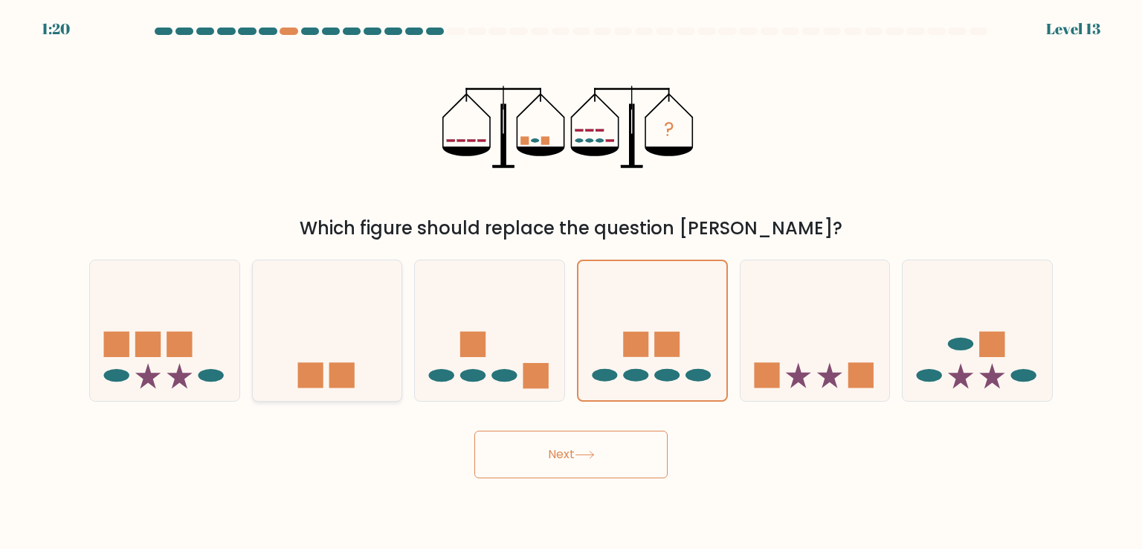
drag, startPoint x: 449, startPoint y: 315, endPoint x: 274, endPoint y: 337, distance: 176.9
click at [410, 309] on div "c." at bounding box center [489, 330] width 163 height 141
drag, startPoint x: 274, startPoint y: 337, endPoint x: 262, endPoint y: 337, distance: 11.9
click at [262, 338] on icon at bounding box center [327, 329] width 149 height 123
click at [571, 282] on input "b." at bounding box center [571, 277] width 1 height 7
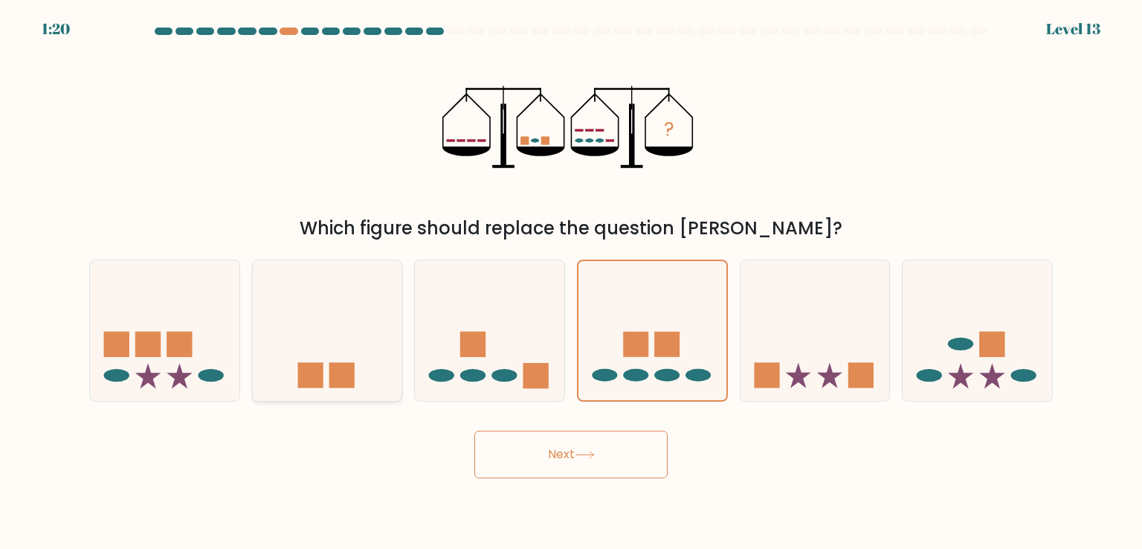
radio input "true"
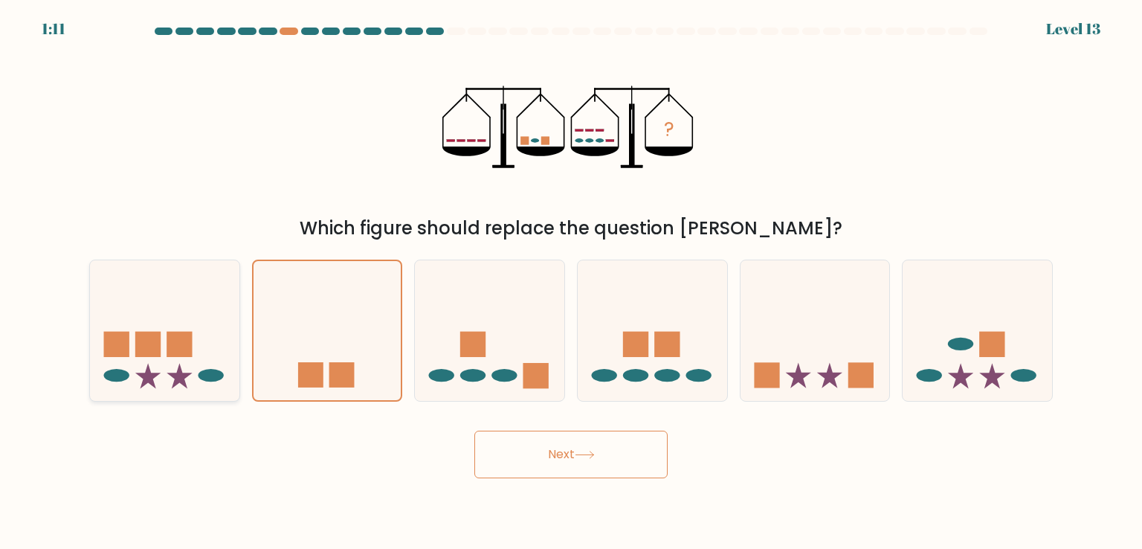
click at [217, 374] on ellipse at bounding box center [210, 375] width 25 height 13
click at [571, 282] on input "a." at bounding box center [571, 277] width 1 height 7
radio input "true"
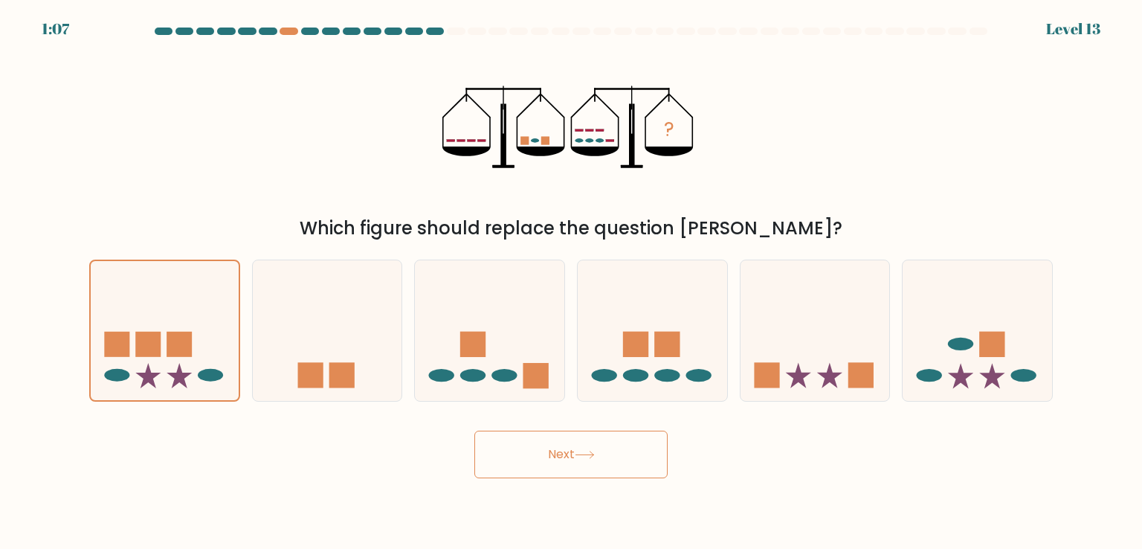
click at [544, 440] on button "Next" at bounding box center [570, 455] width 193 height 48
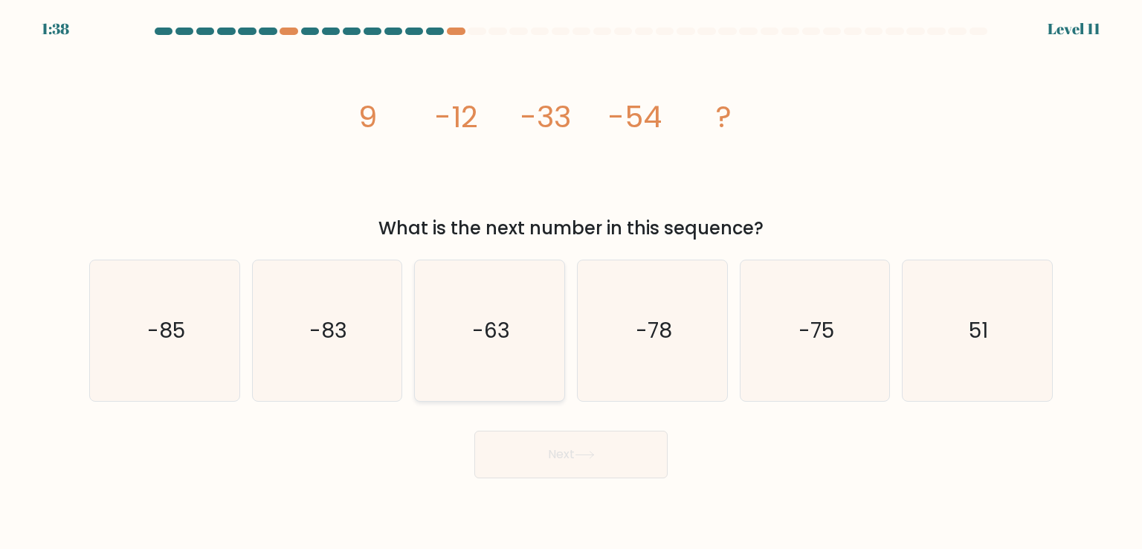
click at [486, 376] on icon "-63" at bounding box center [489, 330] width 140 height 140
click at [571, 282] on input "c. -63" at bounding box center [571, 277] width 1 height 7
radio input "true"
click at [543, 453] on button "Next" at bounding box center [570, 455] width 193 height 48
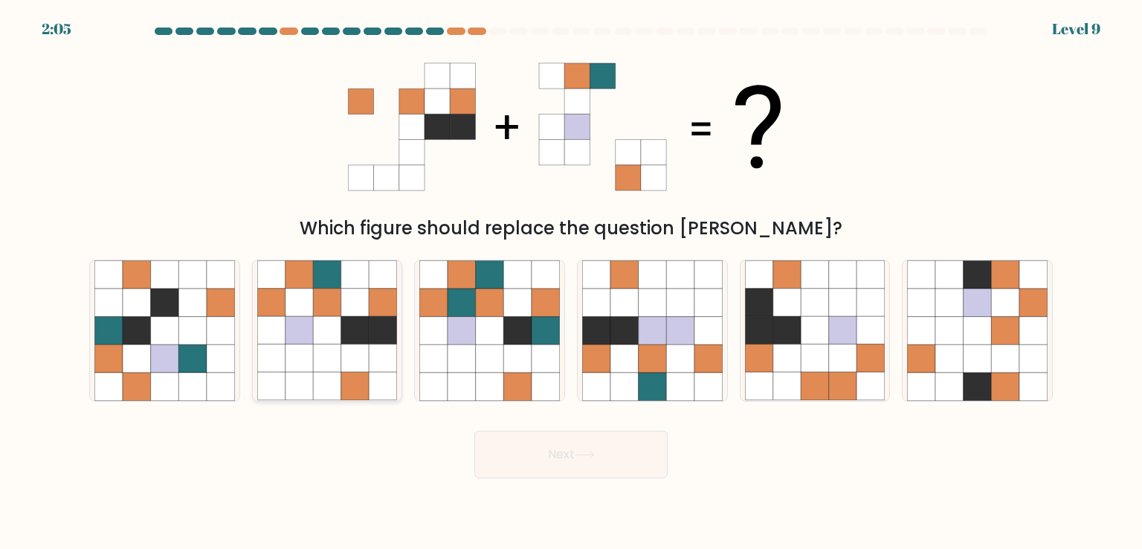
click at [330, 323] on icon at bounding box center [327, 331] width 28 height 28
click at [571, 282] on input "b." at bounding box center [571, 277] width 1 height 7
radio input "true"
click at [507, 444] on button "Next" at bounding box center [570, 455] width 193 height 48
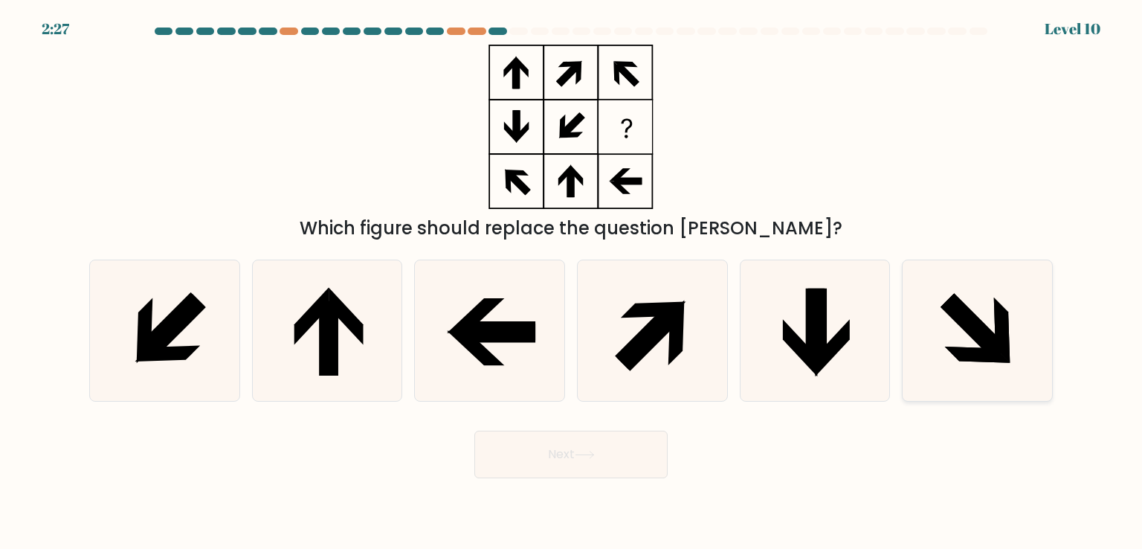
click at [957, 352] on icon at bounding box center [977, 355] width 65 height 16
click at [572, 282] on input "f." at bounding box center [571, 277] width 1 height 7
radio input "true"
click at [600, 448] on button "Next" at bounding box center [570, 455] width 193 height 48
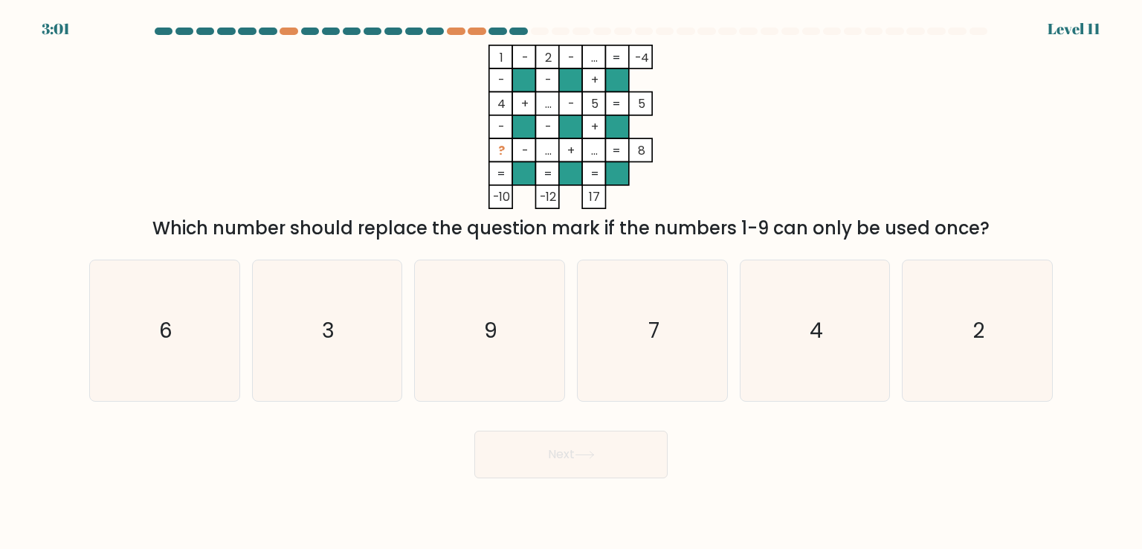
click at [500, 152] on tspan "?" at bounding box center [501, 150] width 7 height 17
click at [628, 347] on icon "7" at bounding box center [652, 330] width 140 height 140
click at [572, 282] on input "d. 7" at bounding box center [571, 277] width 1 height 7
radio input "true"
click at [616, 451] on button "Next" at bounding box center [570, 455] width 193 height 48
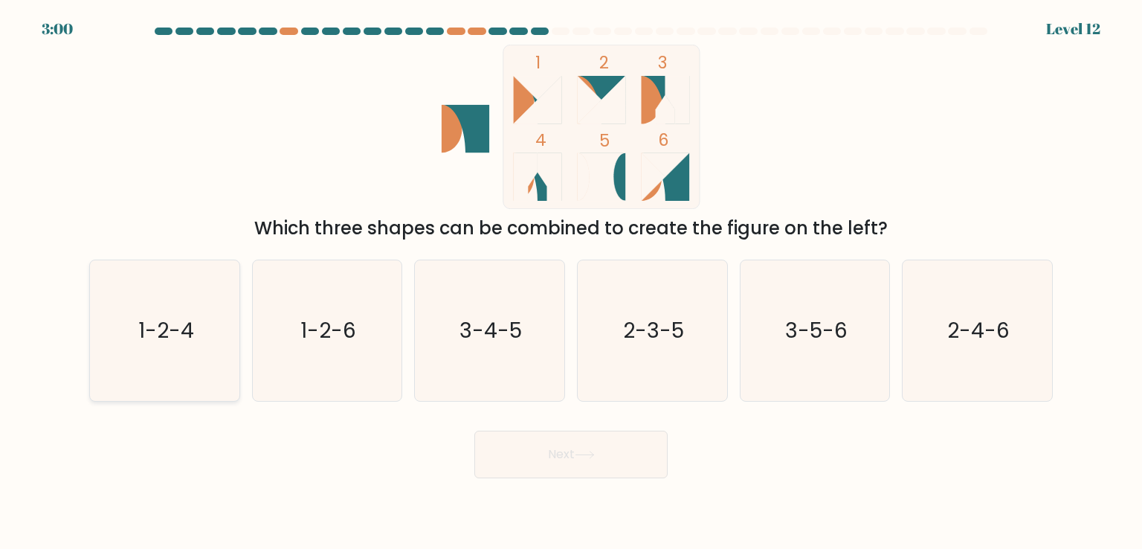
click at [169, 365] on icon "1-2-4" at bounding box center [164, 330] width 140 height 140
click at [571, 282] on input "a. 1-2-4" at bounding box center [571, 277] width 1 height 7
radio input "true"
click at [540, 431] on button "Next" at bounding box center [570, 455] width 193 height 48
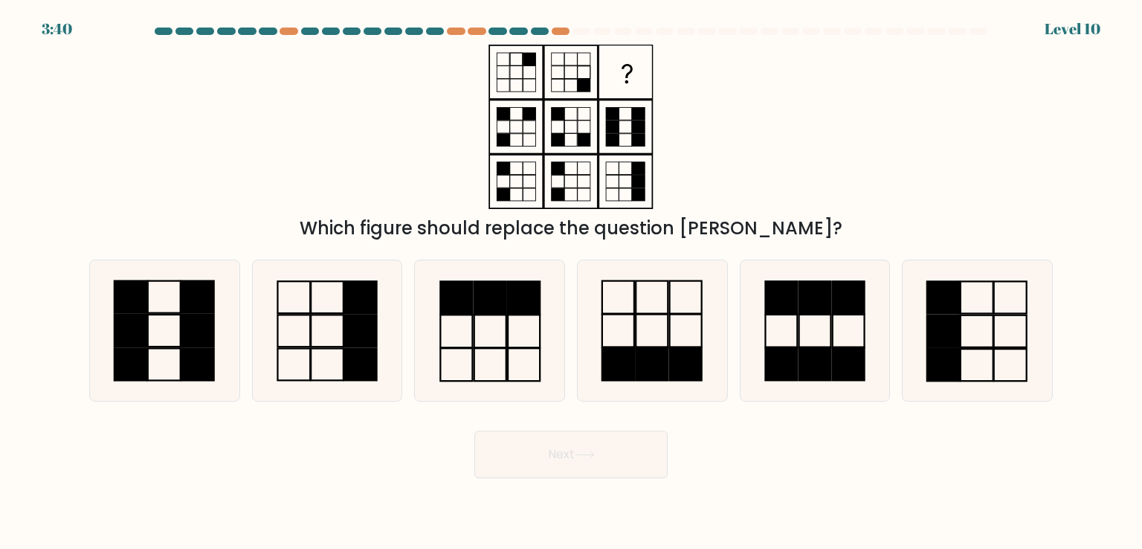
drag, startPoint x: 170, startPoint y: 29, endPoint x: 264, endPoint y: 28, distance: 94.4
click at [264, 28] on at bounding box center [571, 31] width 836 height 7
click at [459, 34] on div at bounding box center [456, 31] width 18 height 7
click at [454, 32] on div at bounding box center [456, 31] width 18 height 7
click at [476, 29] on div at bounding box center [477, 31] width 18 height 7
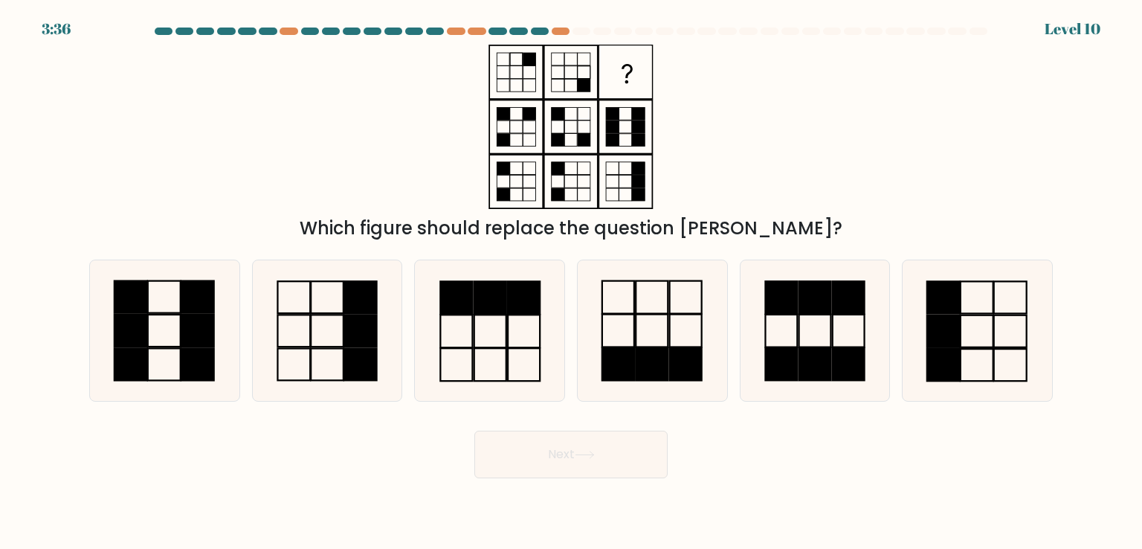
click at [550, 30] on at bounding box center [571, 31] width 836 height 7
click at [561, 33] on div at bounding box center [561, 31] width 18 height 7
click at [344, 326] on rect at bounding box center [360, 331] width 33 height 32
click at [571, 282] on input "b." at bounding box center [571, 277] width 1 height 7
radio input "true"
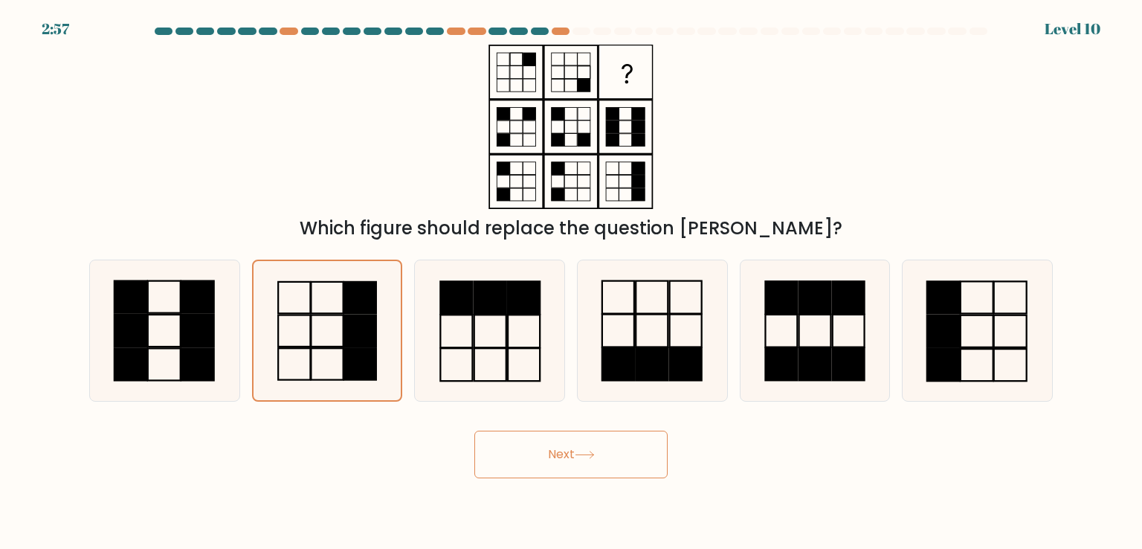
click at [565, 442] on button "Next" at bounding box center [570, 455] width 193 height 48
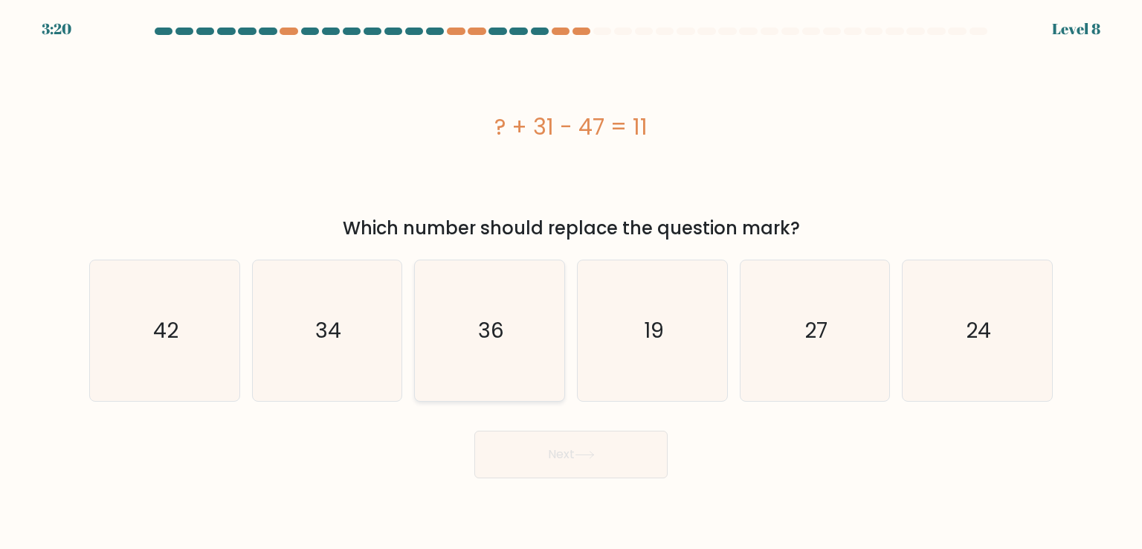
click at [461, 320] on icon "36" at bounding box center [489, 330] width 140 height 140
click at [571, 282] on input "c. 36" at bounding box center [571, 277] width 1 height 7
radio input "true"
click at [547, 463] on button "Next" at bounding box center [570, 455] width 193 height 48
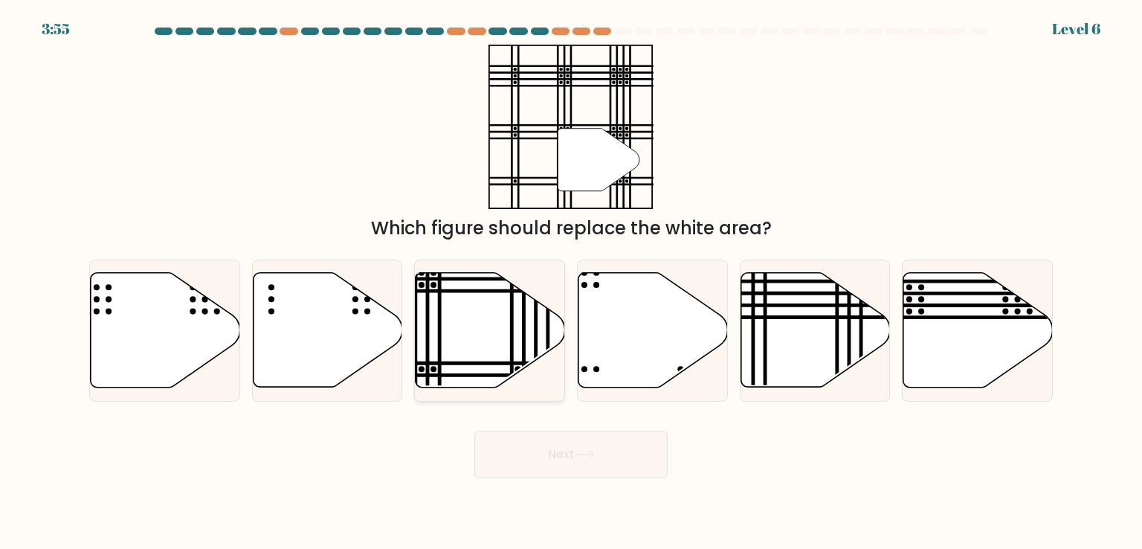
click at [494, 315] on icon at bounding box center [490, 330] width 149 height 115
click at [571, 282] on input "c." at bounding box center [571, 277] width 1 height 7
radio input "true"
click at [540, 432] on button "Next" at bounding box center [570, 455] width 193 height 48
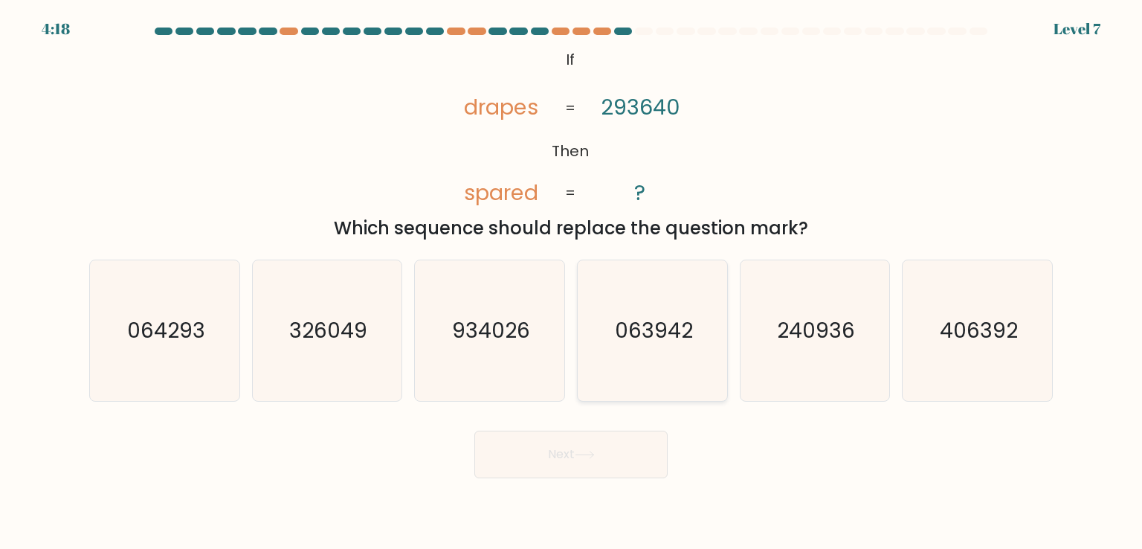
click at [608, 352] on icon "063942" at bounding box center [652, 330] width 140 height 140
click at [572, 282] on input "d. 063942" at bounding box center [571, 277] width 1 height 7
radio input "true"
click at [610, 450] on button "Next" at bounding box center [570, 455] width 193 height 48
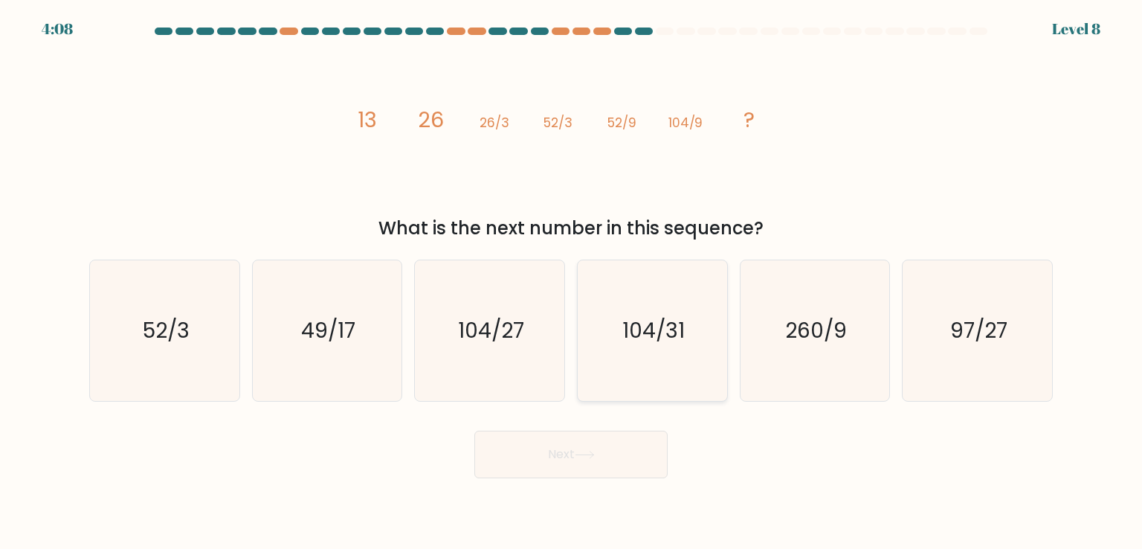
click at [630, 292] on icon "104/31" at bounding box center [652, 330] width 140 height 140
click at [572, 282] on input "d. 104/31" at bounding box center [571, 277] width 1 height 7
radio input "true"
click at [521, 378] on icon "104/27" at bounding box center [489, 330] width 140 height 140
click at [571, 282] on input "c. 104/27" at bounding box center [571, 277] width 1 height 7
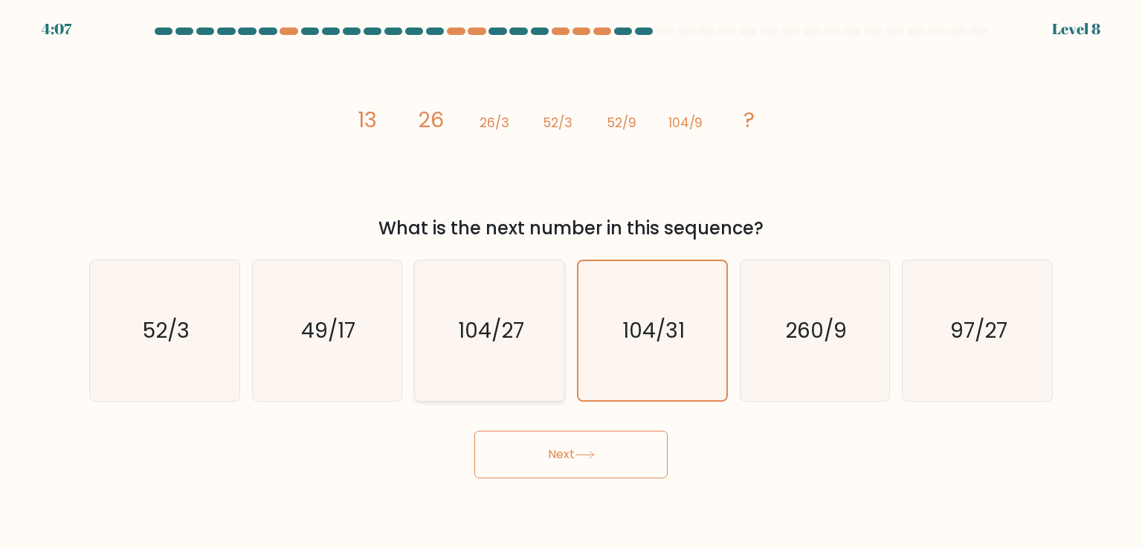
radio input "true"
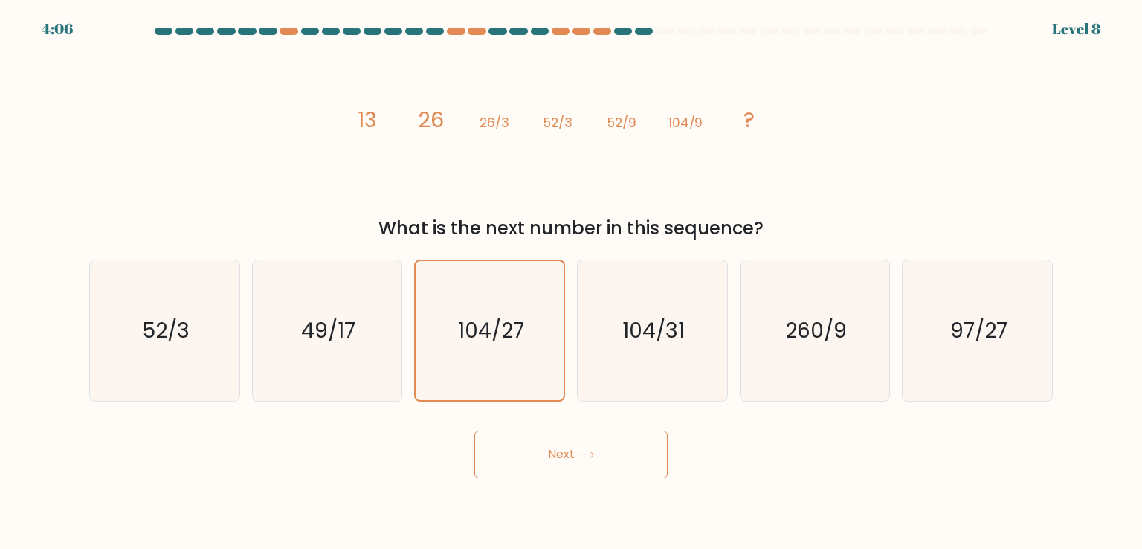
click at [547, 452] on button "Next" at bounding box center [570, 455] width 193 height 48
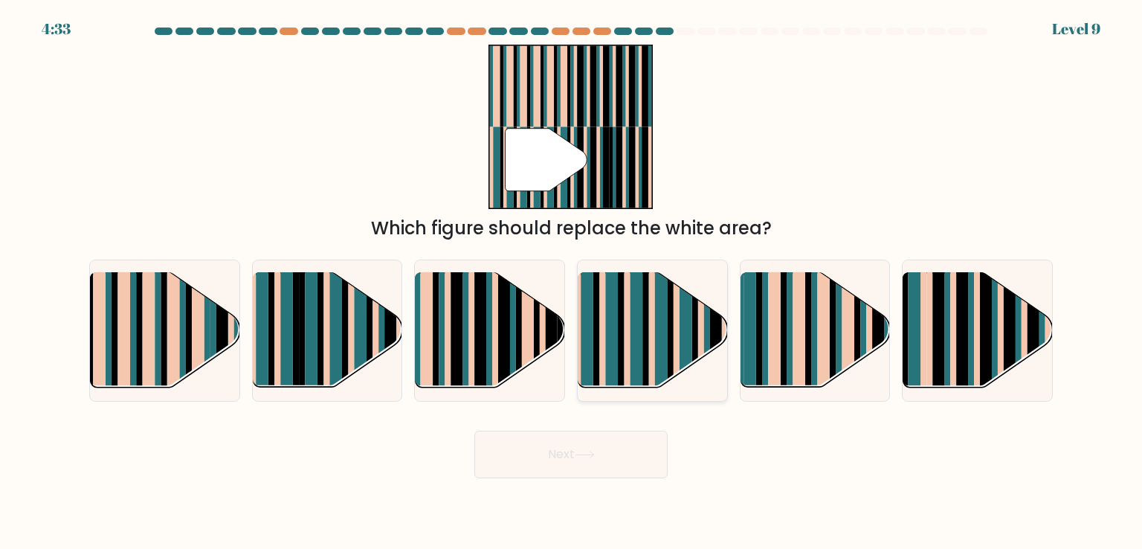
click at [674, 334] on rect at bounding box center [677, 344] width 6 height 148
click at [572, 282] on input "d." at bounding box center [571, 277] width 1 height 7
radio input "true"
click at [571, 453] on button "Next" at bounding box center [570, 455] width 193 height 48
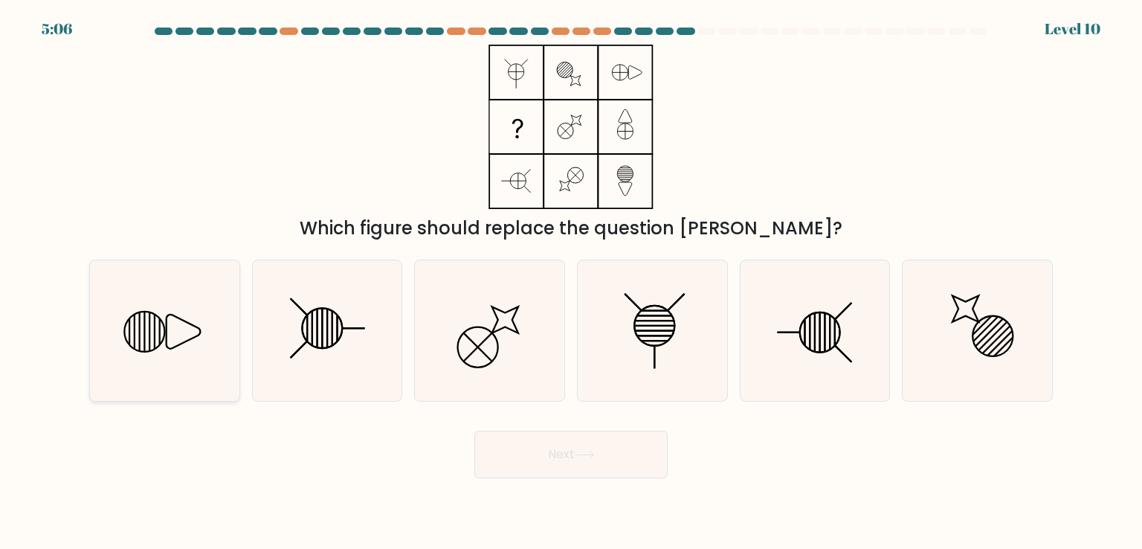
click at [218, 348] on icon at bounding box center [164, 330] width 140 height 140
click at [571, 282] on input "a." at bounding box center [571, 277] width 1 height 7
radio input "true"
click at [515, 459] on button "Next" at bounding box center [570, 455] width 193 height 48
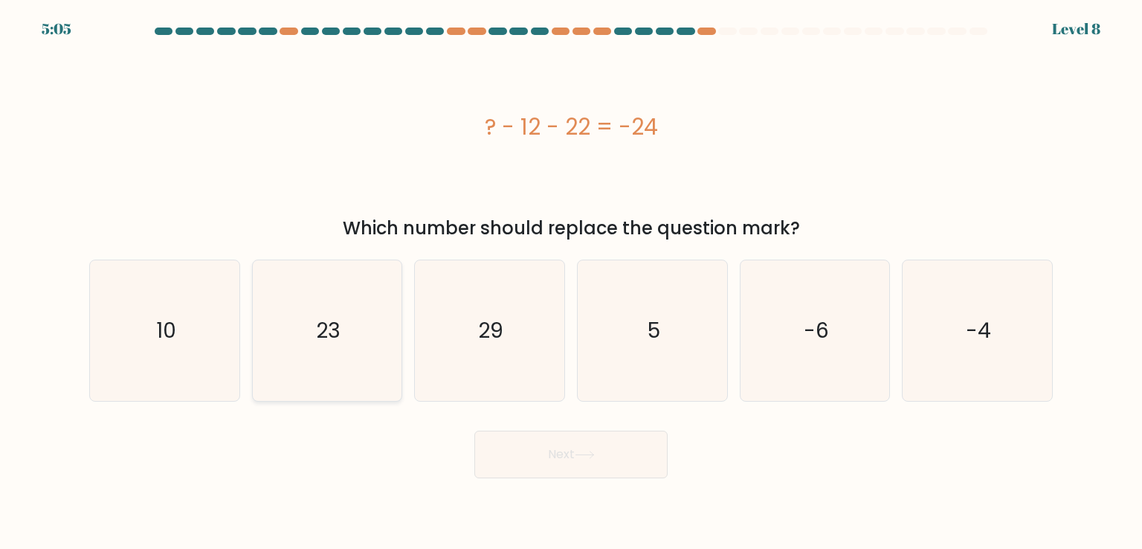
click at [390, 367] on icon "23" at bounding box center [327, 330] width 140 height 140
click at [571, 282] on input "b. 23" at bounding box center [571, 277] width 1 height 7
radio input "true"
drag, startPoint x: 552, startPoint y: 442, endPoint x: 550, endPoint y: 434, distance: 8.5
click at [551, 441] on button "Next" at bounding box center [570, 455] width 193 height 48
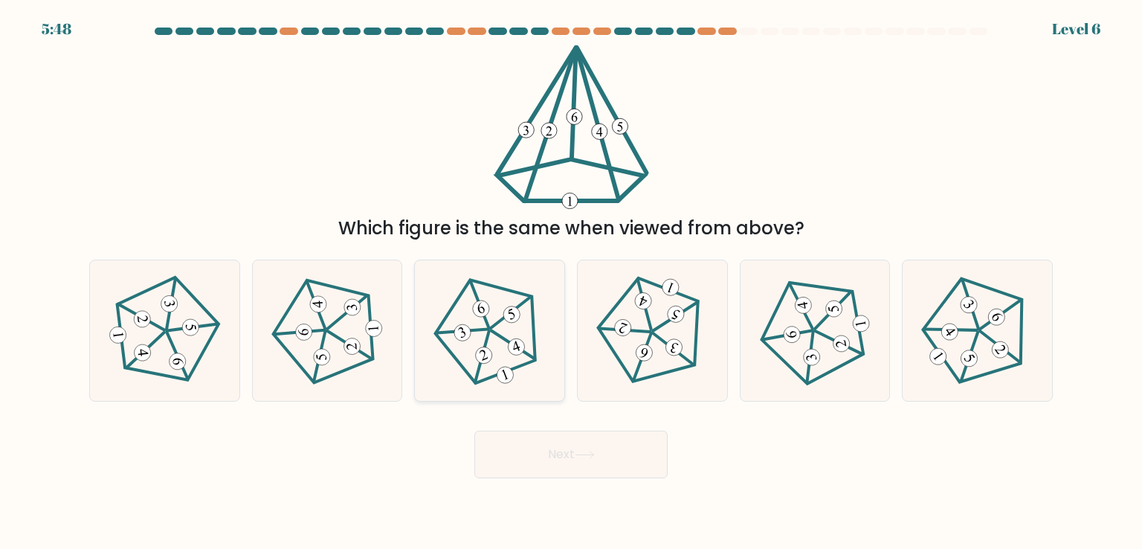
click at [528, 355] on 539 at bounding box center [513, 345] width 43 height 50
click at [571, 282] on input "c." at bounding box center [571, 277] width 1 height 7
radio input "true"
click at [612, 464] on button "Next" at bounding box center [570, 455] width 193 height 48
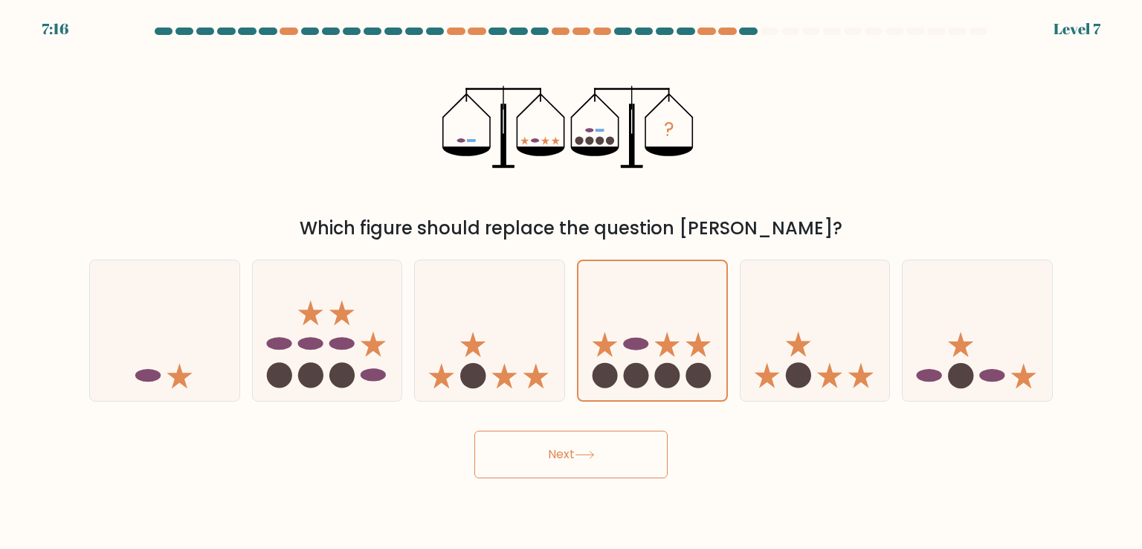
click at [550, 451] on button "Next" at bounding box center [570, 455] width 193 height 48
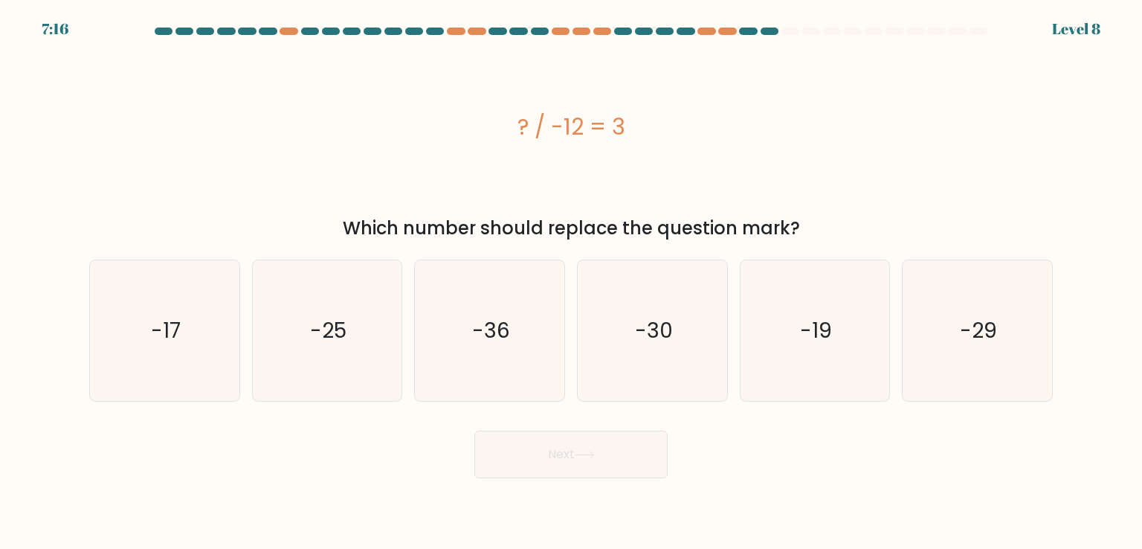
drag, startPoint x: 735, startPoint y: 388, endPoint x: 724, endPoint y: 390, distance: 11.3
click at [734, 388] on div "e. -19" at bounding box center [815, 330] width 163 height 141
drag, startPoint x: 854, startPoint y: 361, endPoint x: 690, endPoint y: 402, distance: 168.6
click at [851, 361] on icon "-19" at bounding box center [815, 330] width 140 height 140
click at [572, 282] on input "e. -19" at bounding box center [571, 277] width 1 height 7
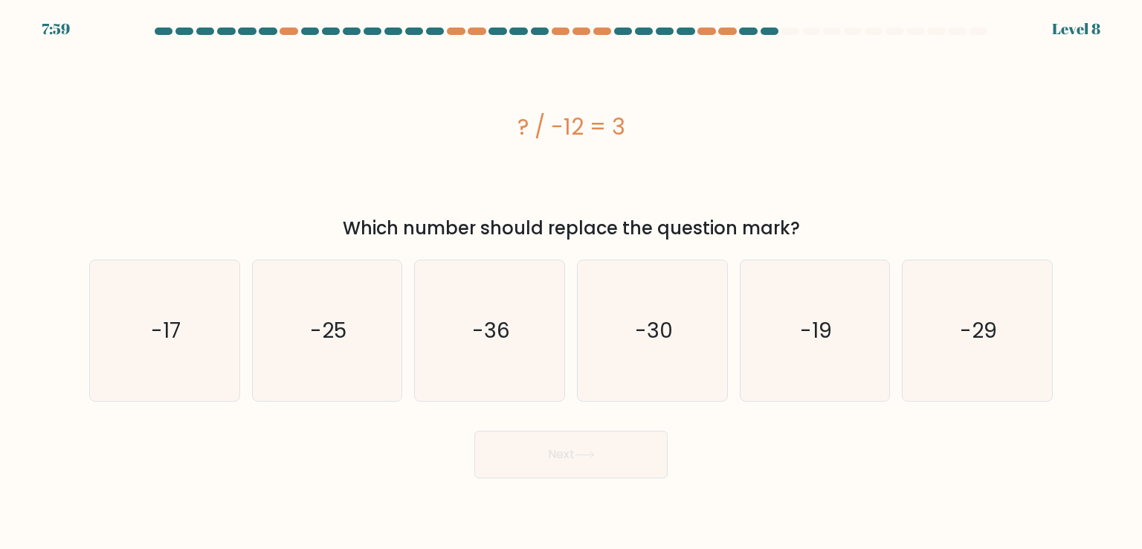
radio input "true"
drag, startPoint x: 634, startPoint y: 436, endPoint x: 605, endPoint y: 454, distance: 34.1
click at [631, 438] on button "Next" at bounding box center [570, 455] width 193 height 48
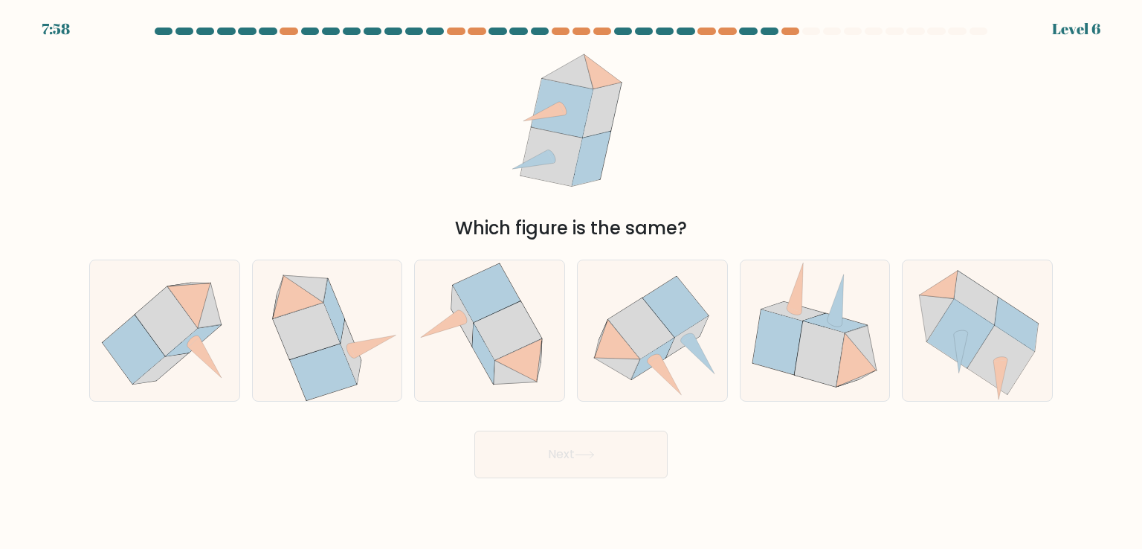
click at [599, 461] on button "Next" at bounding box center [570, 455] width 193 height 48
drag, startPoint x: 944, startPoint y: 343, endPoint x: 926, endPoint y: 349, distance: 19.1
click at [938, 345] on icon at bounding box center [960, 333] width 67 height 69
click at [572, 282] on input "f." at bounding box center [571, 277] width 1 height 7
radio input "true"
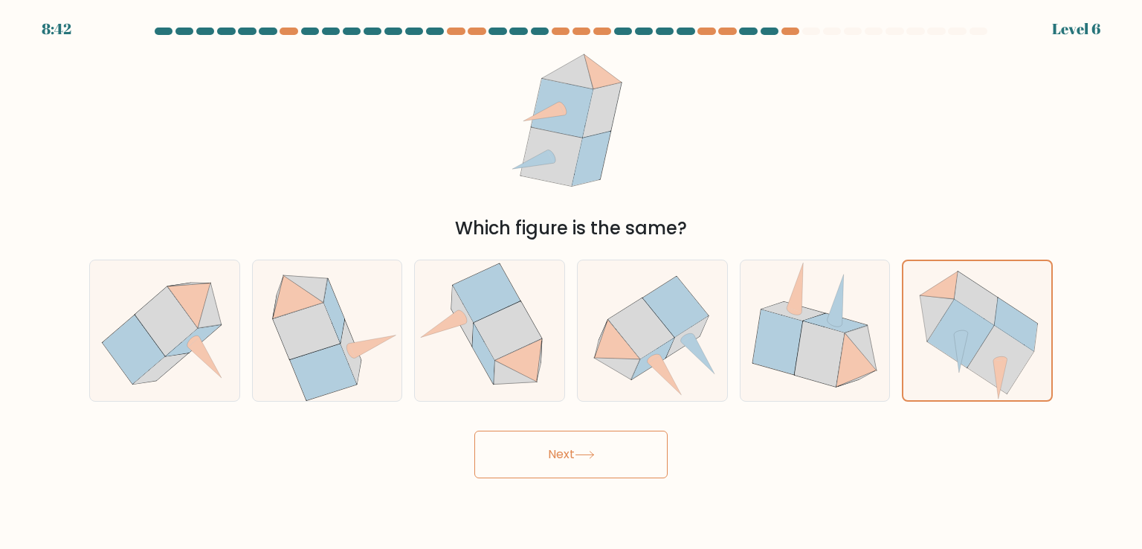
drag, startPoint x: 610, startPoint y: 443, endPoint x: 528, endPoint y: 434, distance: 82.4
click at [608, 443] on button "Next" at bounding box center [570, 455] width 193 height 48
click at [392, 346] on icon at bounding box center [327, 330] width 144 height 140
click at [571, 282] on input "b." at bounding box center [571, 277] width 1 height 7
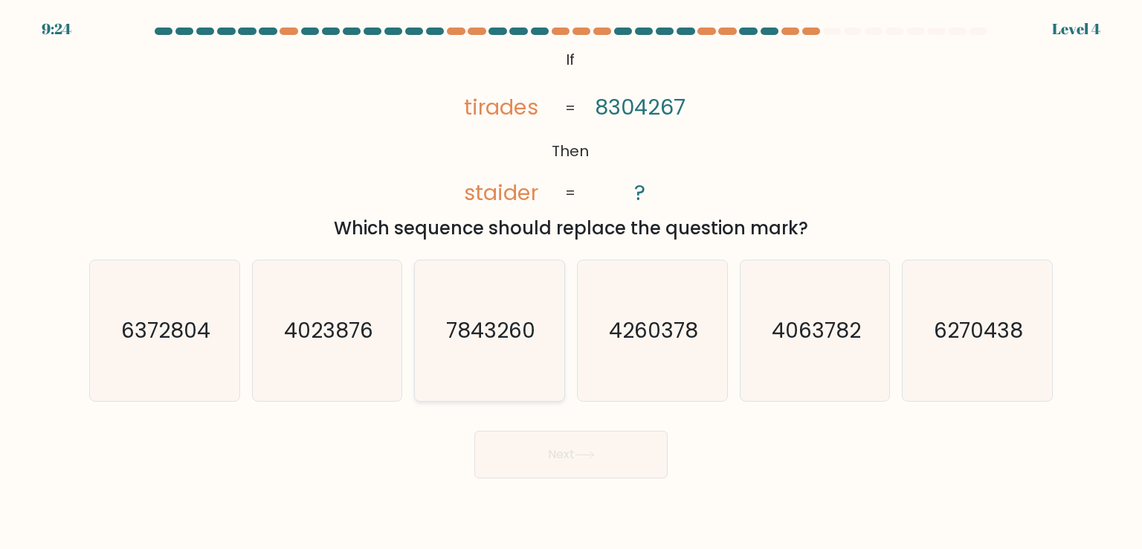
drag, startPoint x: 489, startPoint y: 332, endPoint x: 494, endPoint y: 352, distance: 20.0
click at [489, 332] on text "7843260" at bounding box center [491, 330] width 89 height 30
click at [571, 282] on input "c. 7843260" at bounding box center [571, 277] width 1 height 7
radio input "true"
click at [535, 463] on button "Next" at bounding box center [570, 455] width 193 height 48
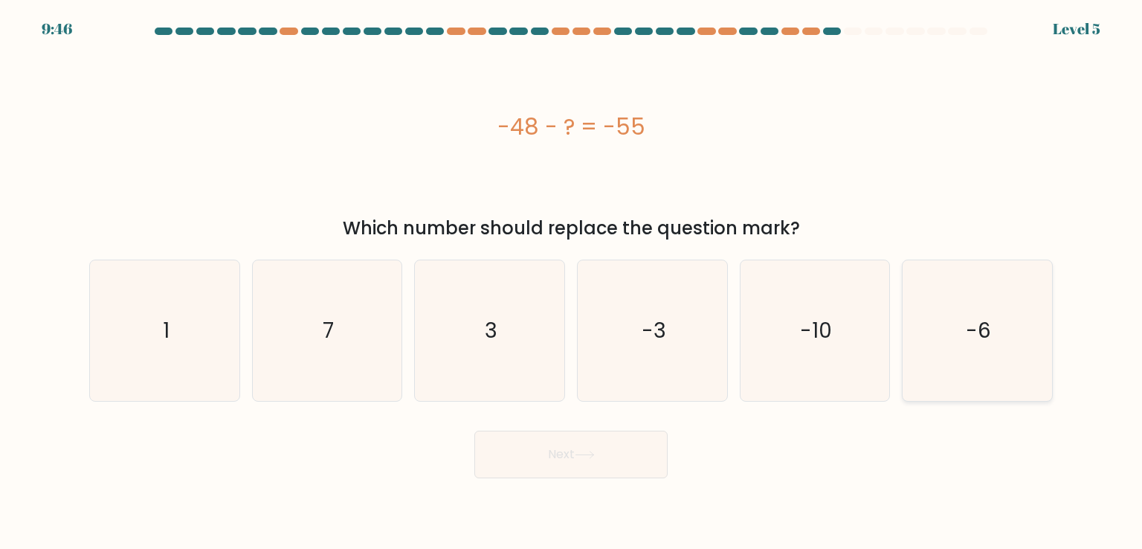
click at [973, 331] on text "-6" at bounding box center [978, 330] width 25 height 30
click at [572, 282] on input "f. -6" at bounding box center [571, 277] width 1 height 7
radio input "true"
click at [589, 465] on button "Next" at bounding box center [570, 455] width 193 height 48
click at [589, 453] on icon at bounding box center [585, 455] width 20 height 8
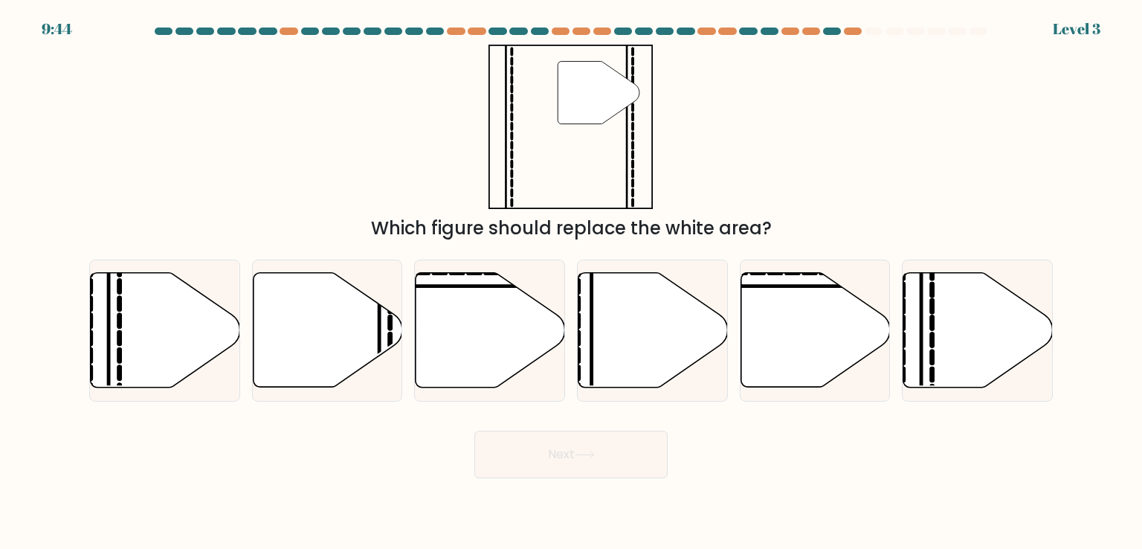
click at [593, 427] on div "Next" at bounding box center [571, 448] width 982 height 59
drag, startPoint x: 580, startPoint y: 355, endPoint x: 593, endPoint y: 346, distance: 16.1
click at [579, 354] on icon at bounding box center [579, 354] width 0 height 11
click at [572, 282] on input "d." at bounding box center [571, 277] width 1 height 7
radio input "true"
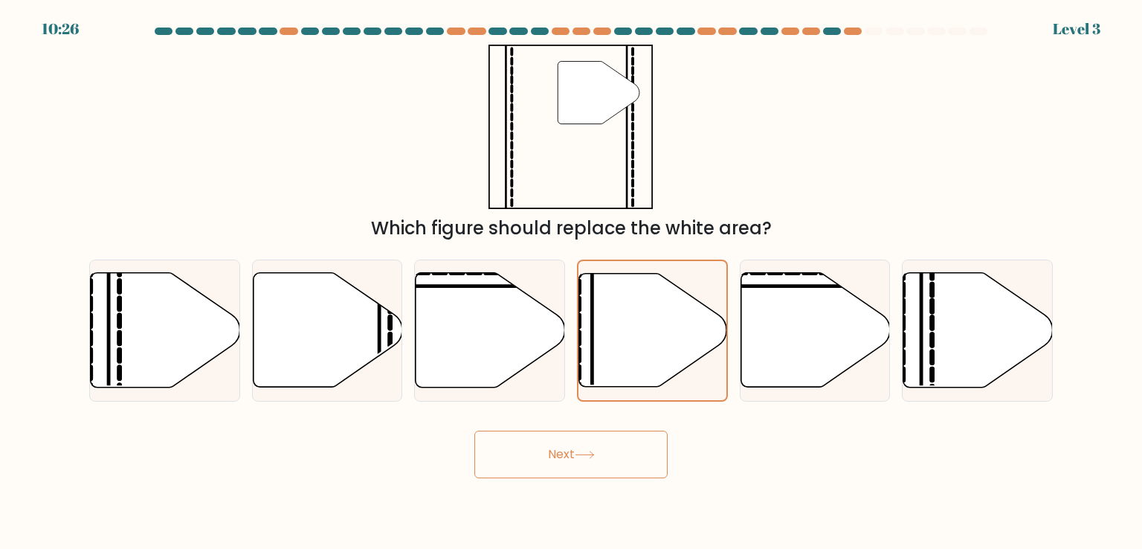
click at [641, 489] on body "10:26 Level 3" at bounding box center [571, 274] width 1142 height 549
drag, startPoint x: 625, startPoint y: 443, endPoint x: 588, endPoint y: 437, distance: 36.9
click at [619, 444] on button "Next" at bounding box center [570, 455] width 193 height 48
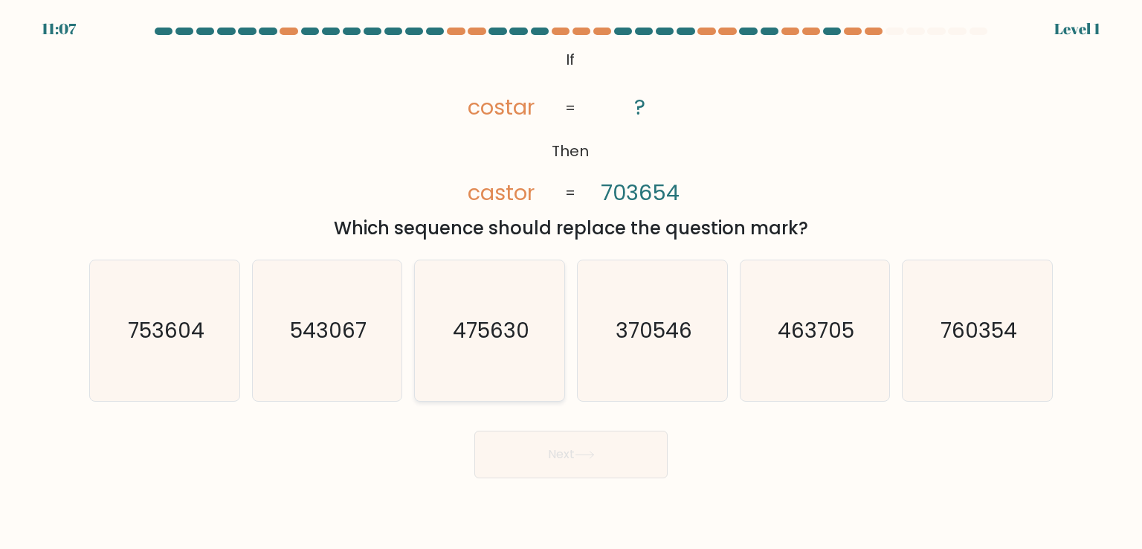
click at [506, 314] on icon "475630" at bounding box center [489, 330] width 140 height 140
click at [571, 282] on input "c. 475630" at bounding box center [571, 277] width 1 height 7
radio input "true"
click at [969, 346] on icon "760354" at bounding box center [977, 330] width 140 height 140
click at [572, 282] on input "f. 760354" at bounding box center [571, 277] width 1 height 7
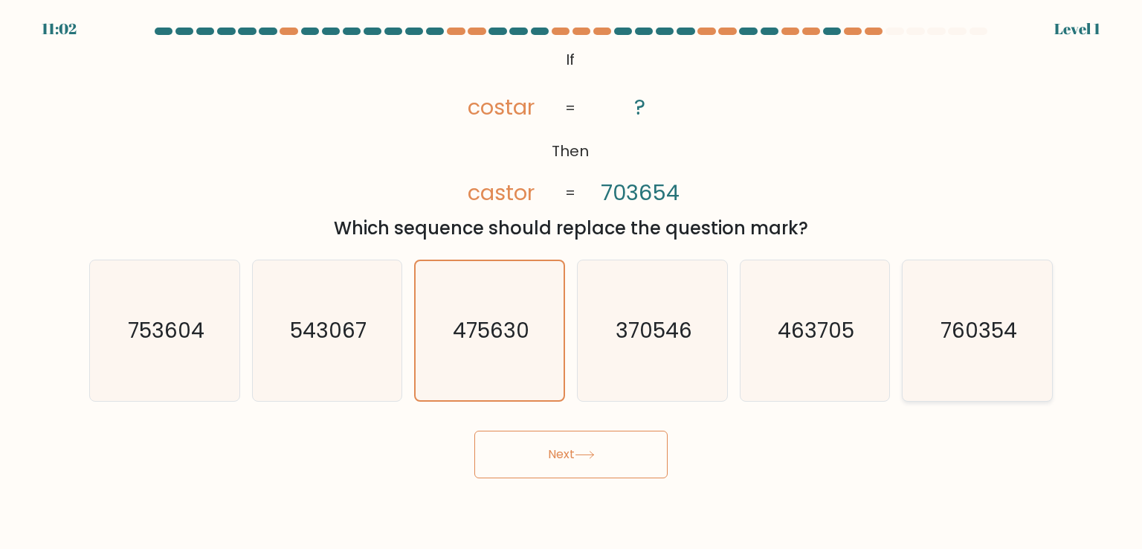
radio input "true"
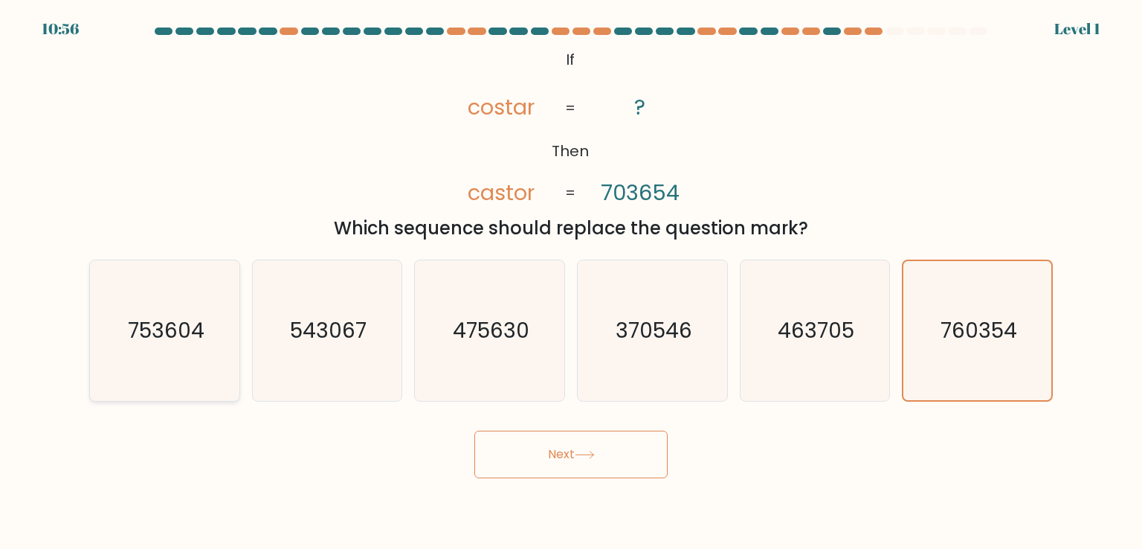
click at [208, 304] on icon "753604" at bounding box center [164, 330] width 140 height 140
click at [571, 282] on input "a. 753604" at bounding box center [571, 277] width 1 height 7
radio input "true"
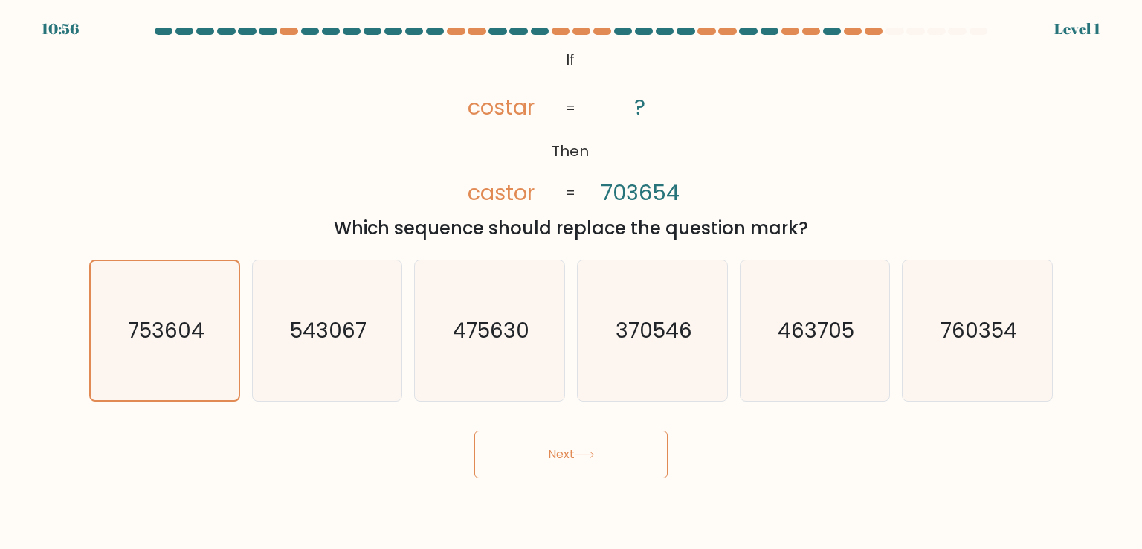
click at [538, 464] on button "Next" at bounding box center [570, 455] width 193 height 48
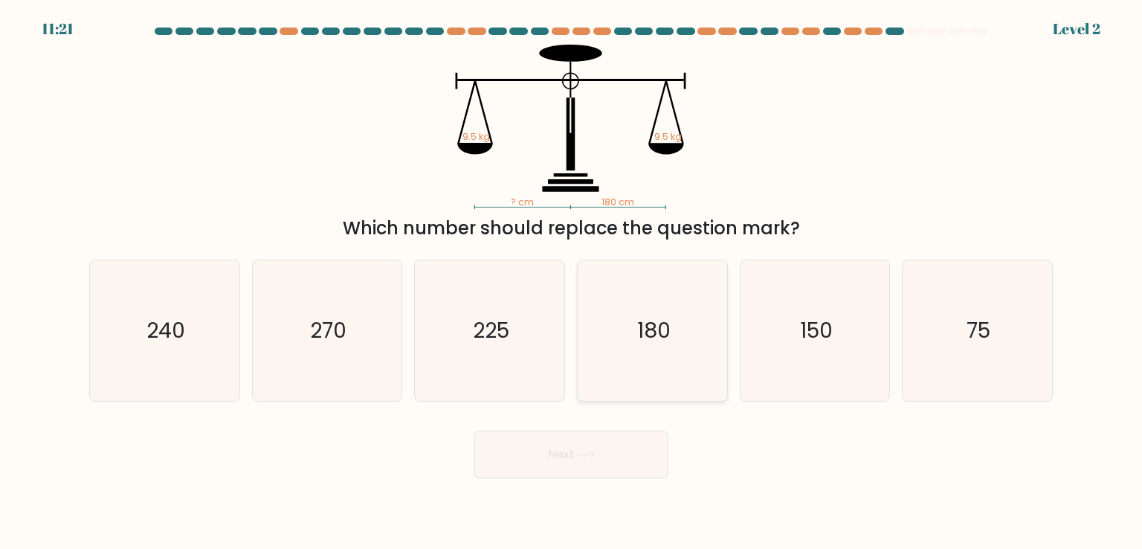
drag, startPoint x: 657, startPoint y: 322, endPoint x: 657, endPoint y: 349, distance: 26.8
click at [657, 322] on text "180" at bounding box center [653, 330] width 33 height 30
click at [572, 282] on input "d. 180" at bounding box center [571, 277] width 1 height 7
radio input "true"
click at [613, 442] on button "Next" at bounding box center [570, 455] width 193 height 48
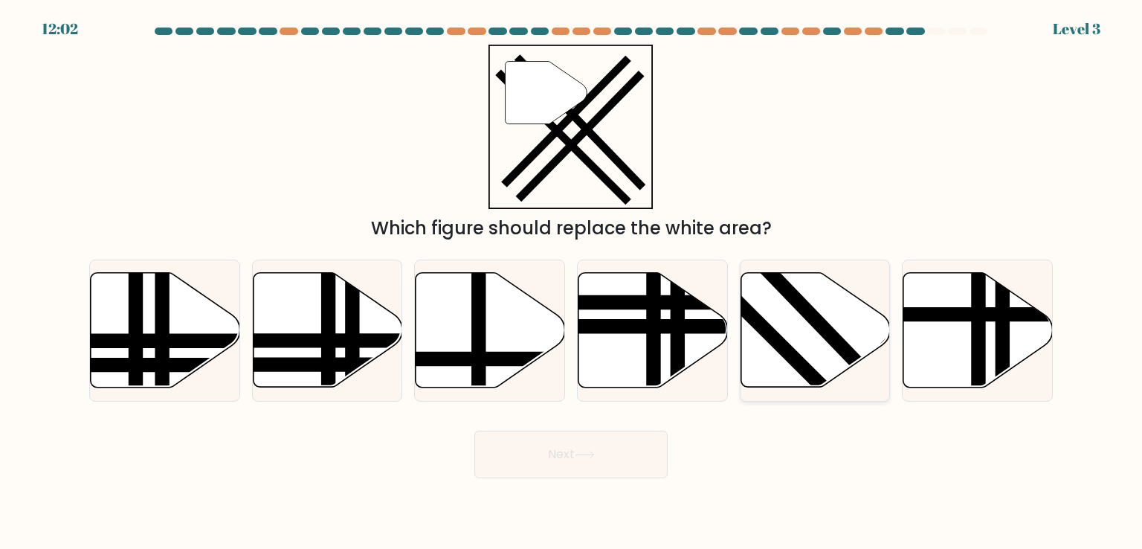
click at [787, 331] on icon at bounding box center [815, 330] width 149 height 115
click at [572, 282] on input "e." at bounding box center [571, 277] width 1 height 7
radio input "true"
click at [592, 462] on button "Next" at bounding box center [570, 455] width 193 height 48
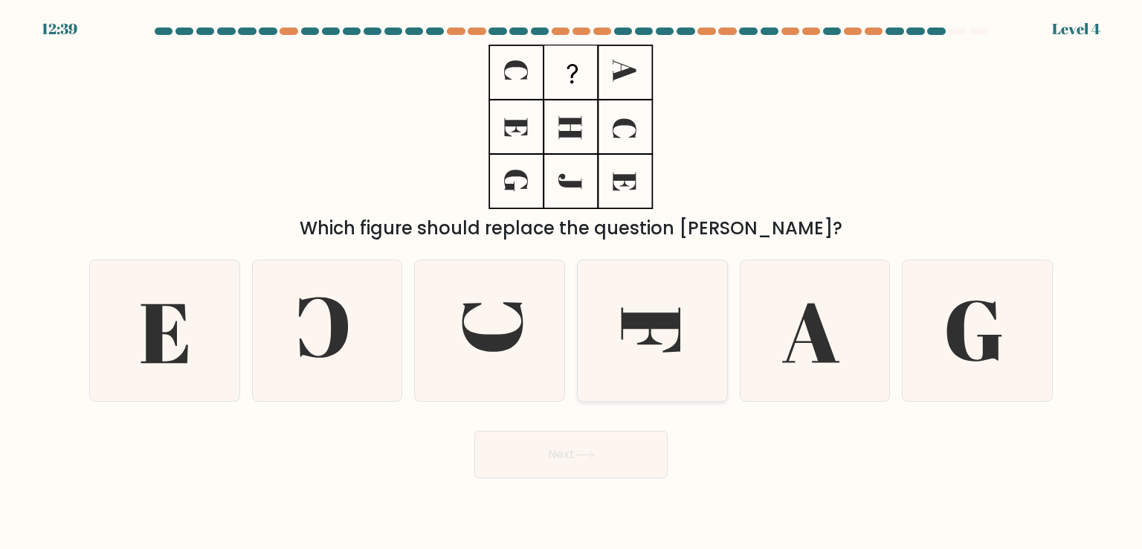
click at [656, 326] on icon at bounding box center [651, 330] width 59 height 45
click at [572, 282] on input "d." at bounding box center [571, 277] width 1 height 7
radio input "true"
click at [619, 458] on button "Next" at bounding box center [570, 455] width 193 height 48
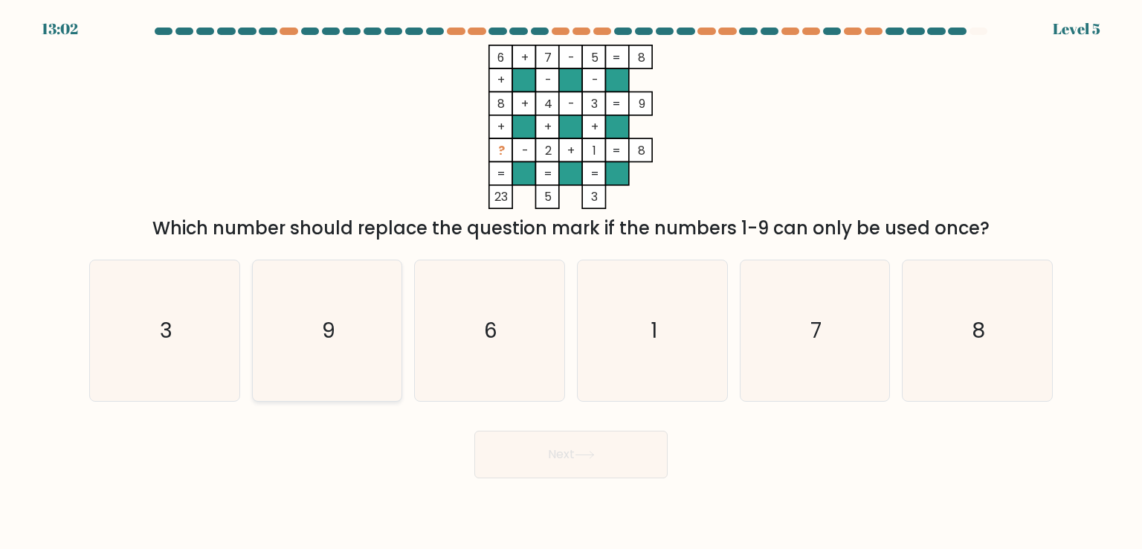
click at [303, 337] on icon "9" at bounding box center [327, 330] width 140 height 140
click at [571, 282] on input "b. 9" at bounding box center [571, 277] width 1 height 7
radio input "true"
click at [559, 472] on button "Next" at bounding box center [570, 455] width 193 height 48
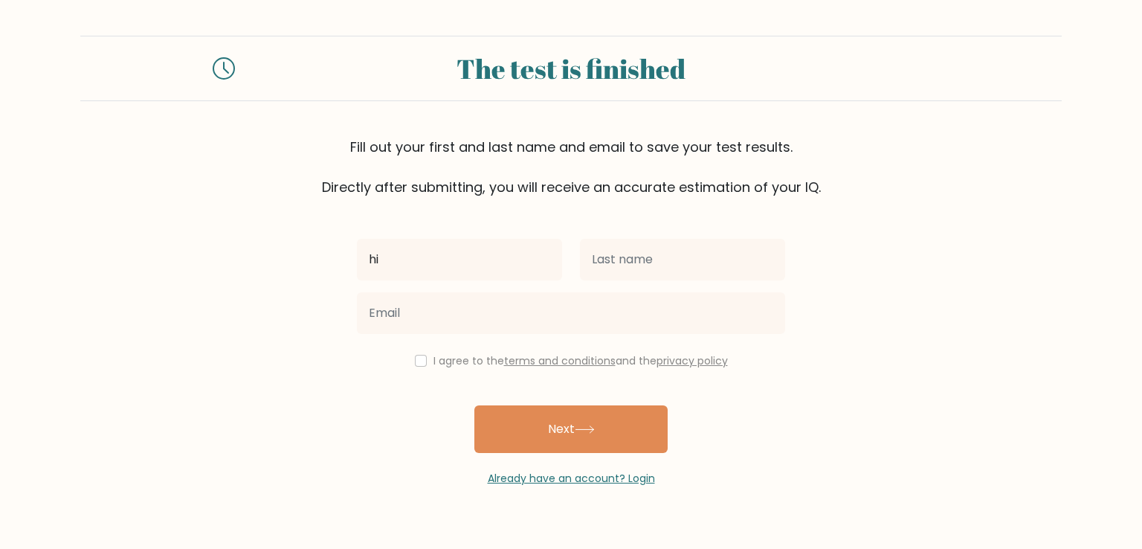
type input "hi"
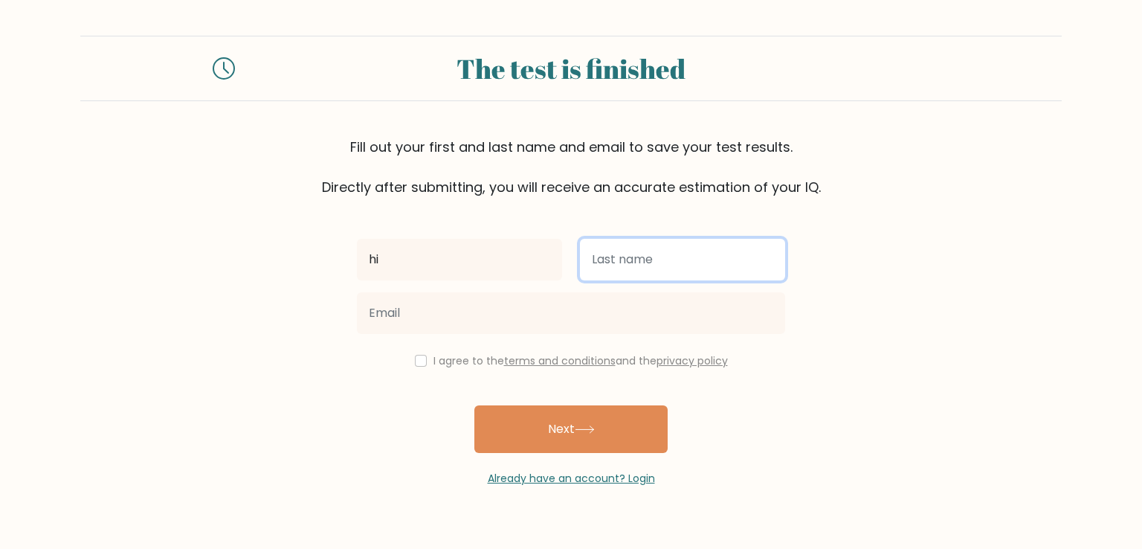
click at [682, 272] on input "text" at bounding box center [682, 260] width 205 height 42
type input "rach"
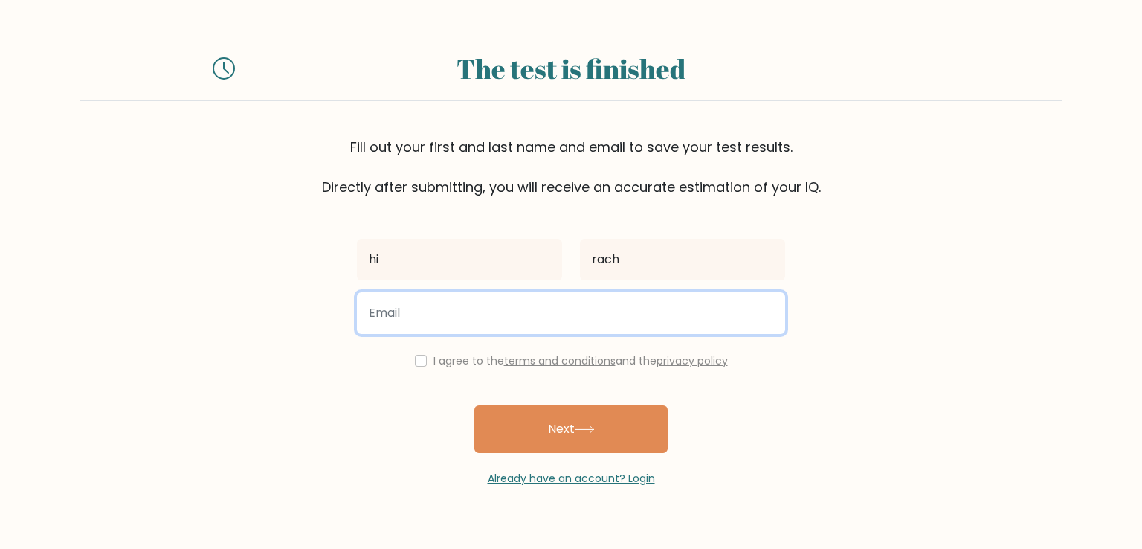
click at [509, 304] on input "email" at bounding box center [571, 313] width 428 height 42
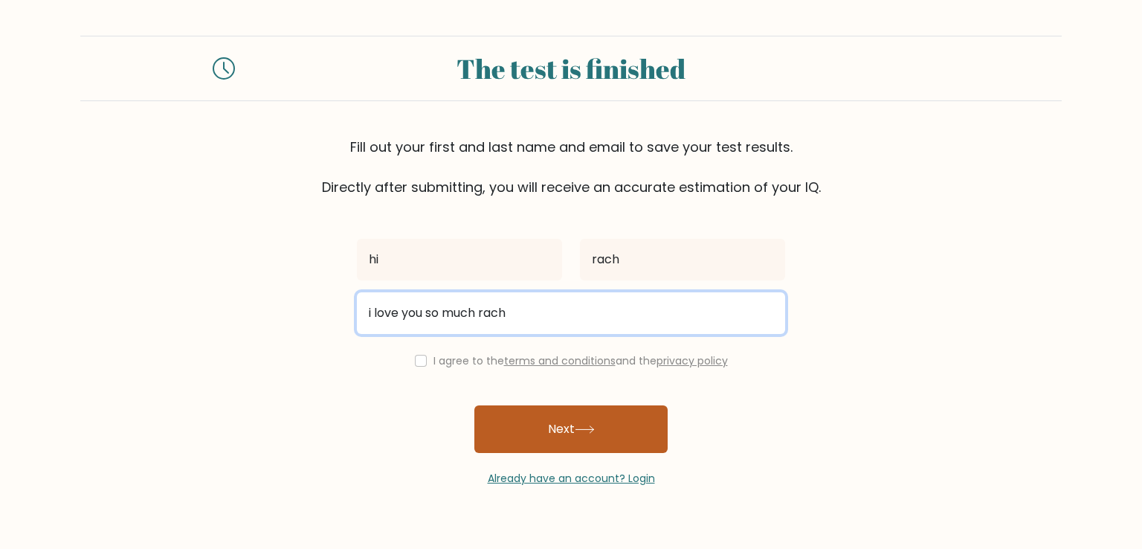
type input "i love you so much rach"
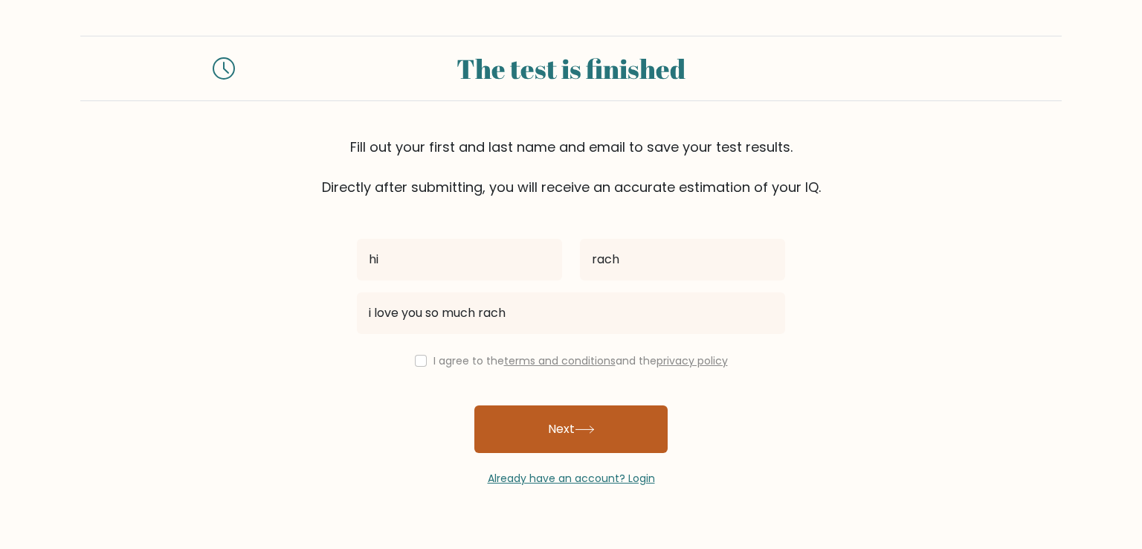
click at [562, 429] on button "Next" at bounding box center [570, 429] width 193 height 48
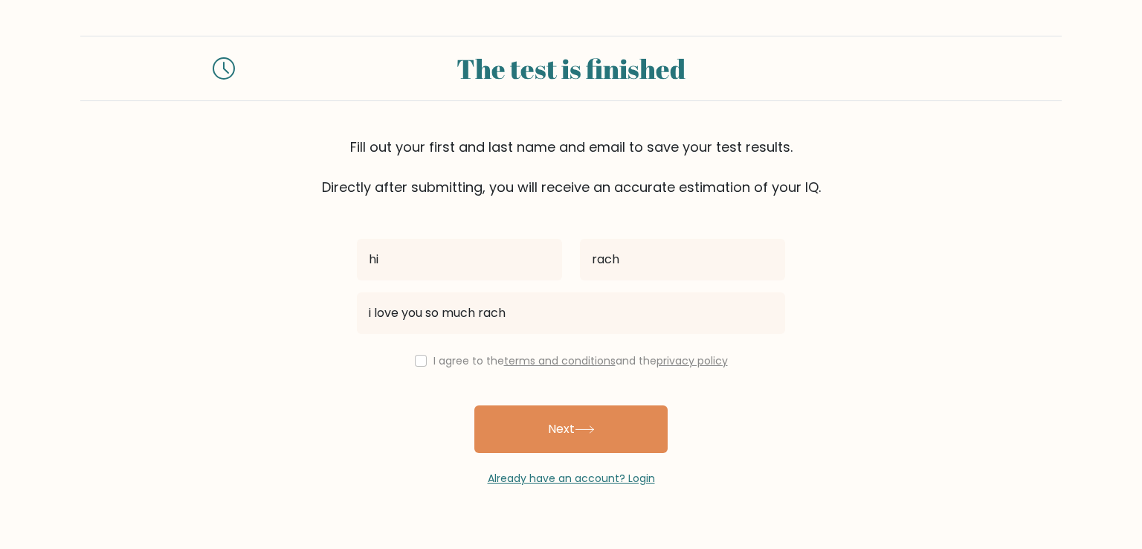
click at [441, 378] on div "hi rach i love you so much rach I agree to the terms and conditions and the pri…" at bounding box center [571, 341] width 446 height 289
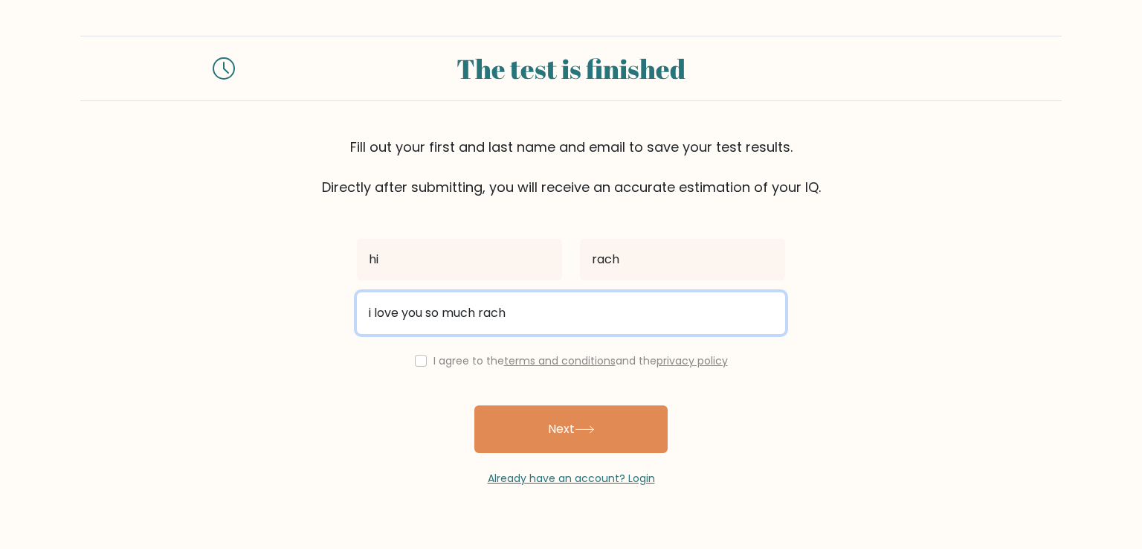
drag, startPoint x: 556, startPoint y: 300, endPoint x: 283, endPoint y: 378, distance: 284.4
click at [283, 378] on form "The test is finished Fill out your first and last name and email to save your t…" at bounding box center [571, 261] width 1142 height 451
click at [473, 312] on input "email" at bounding box center [571, 313] width 428 height 42
type input "cheesymax69@gmail.com"
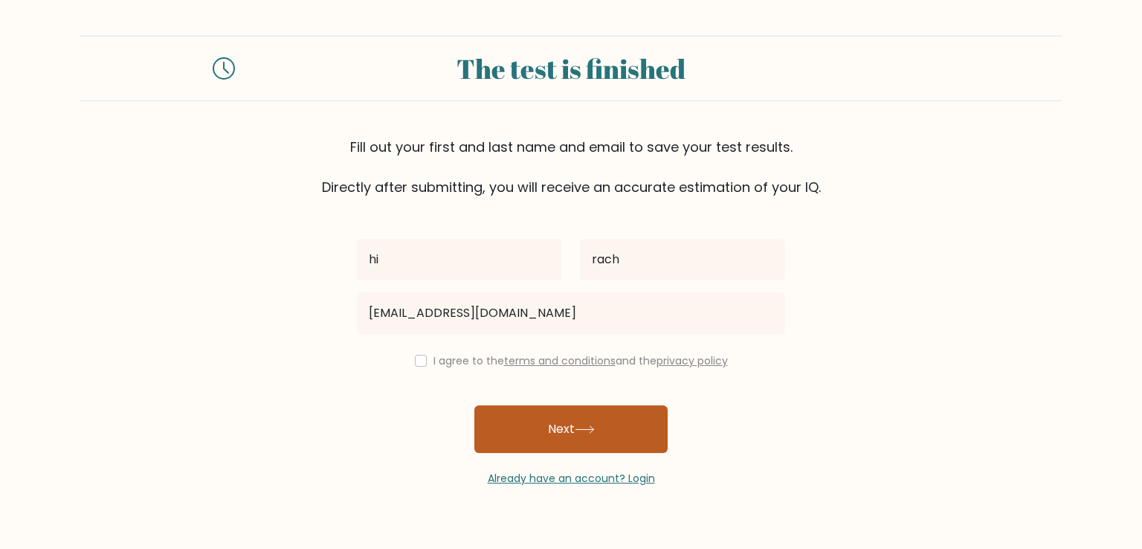
click at [521, 417] on button "Next" at bounding box center [570, 429] width 193 height 48
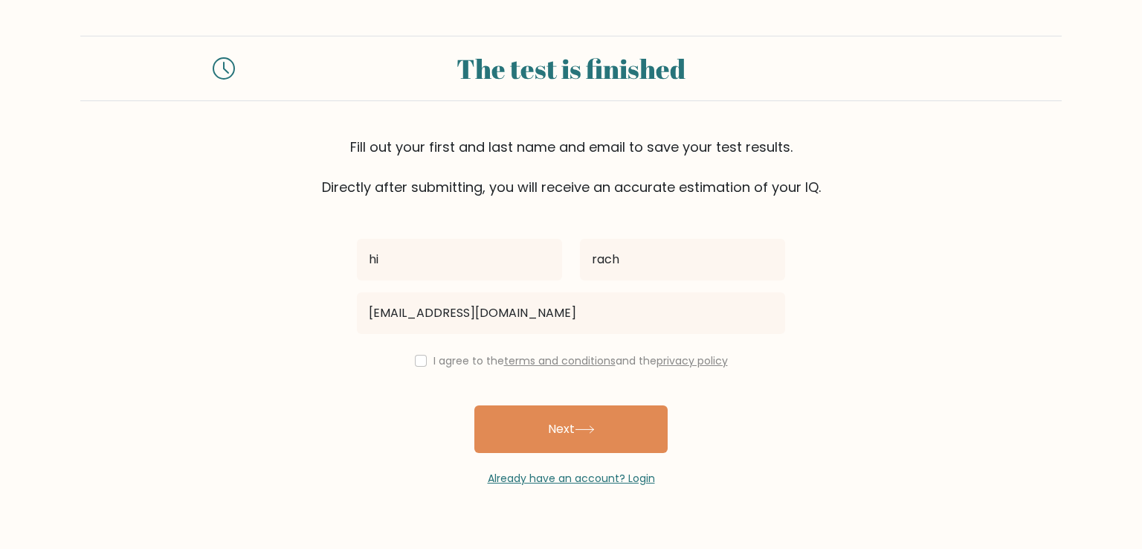
click at [420, 367] on div "I agree to the terms and conditions and the privacy policy" at bounding box center [571, 361] width 446 height 18
click at [417, 364] on input "checkbox" at bounding box center [421, 361] width 12 height 12
checkbox input "true"
click at [539, 442] on button "Next" at bounding box center [570, 429] width 193 height 48
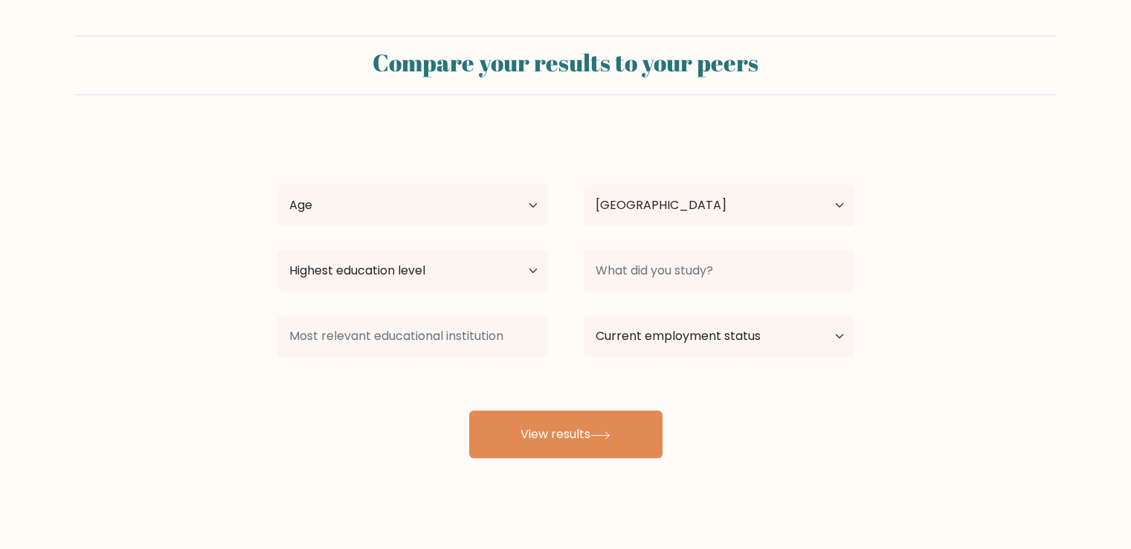
select select "MA"
click at [509, 276] on select "Highest education level No schooling Primary Lower Secondary Upper Secondary Oc…" at bounding box center [412, 271] width 271 height 42
click at [362, 278] on select "Highest education level No schooling Primary Lower Secondary Upper Secondary Oc…" at bounding box center [412, 271] width 271 height 42
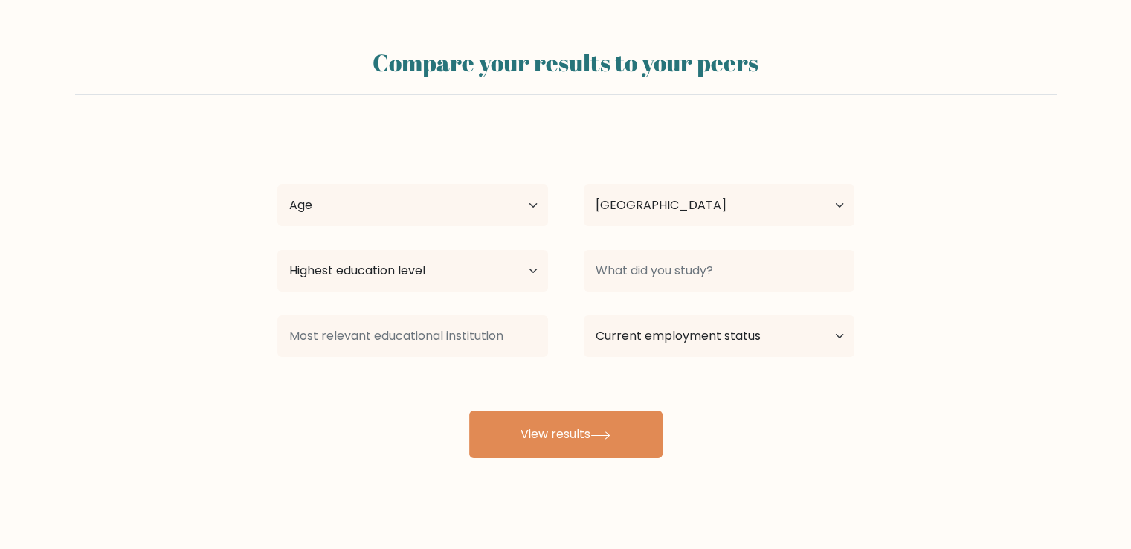
click at [389, 182] on div "Age Under 18 years old 18-24 years old 25-34 years old 35-44 years old 45-54 ye…" at bounding box center [413, 205] width 306 height 54
click at [384, 210] on select "Age Under 18 years old 18-24 years old 25-34 years old 35-44 years old 45-54 ye…" at bounding box center [412, 205] width 271 height 42
select select "min_18"
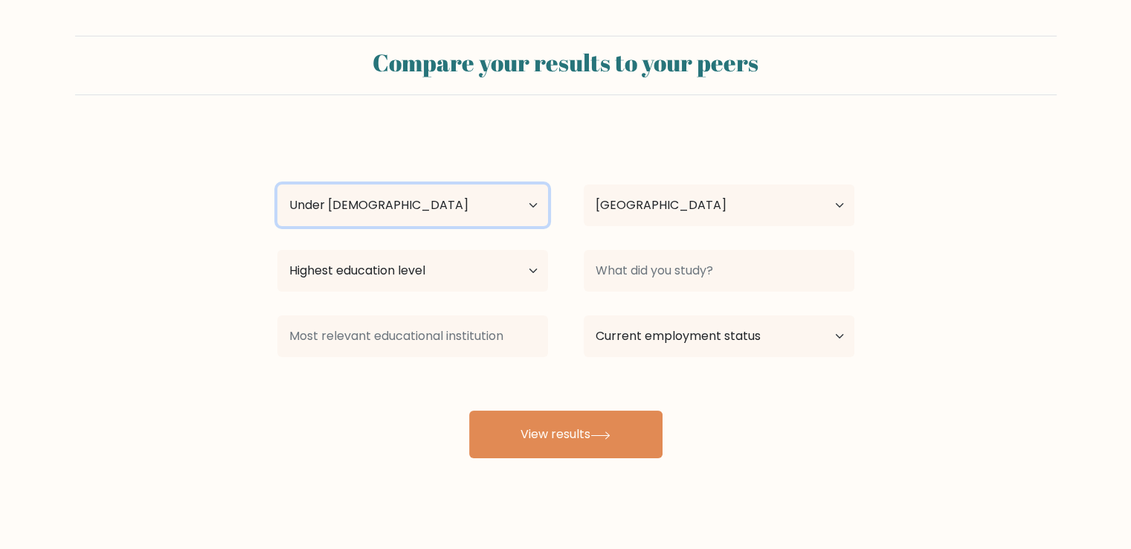
click at [277, 184] on select "Age Under 18 years old 18-24 years old 25-34 years old 35-44 years old 45-54 ye…" at bounding box center [412, 205] width 271 height 42
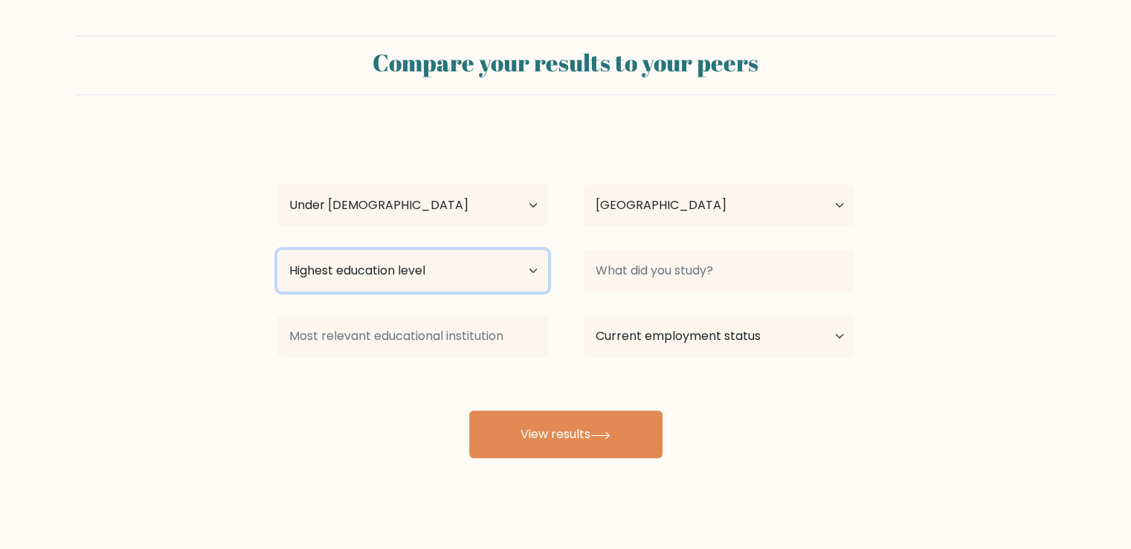
click at [354, 277] on select "Highest education level No schooling Primary Lower Secondary Upper Secondary Oc…" at bounding box center [412, 271] width 271 height 42
click at [277, 250] on select "Highest education level No schooling Primary Lower Secondary Upper Secondary Oc…" at bounding box center [412, 271] width 271 height 42
click at [393, 276] on select "Highest education level No schooling Primary Lower Secondary Upper Secondary Oc…" at bounding box center [412, 271] width 271 height 42
select select "primary"
click at [277, 250] on select "Highest education level No schooling Primary Lower Secondary Upper Secondary Oc…" at bounding box center [412, 271] width 271 height 42
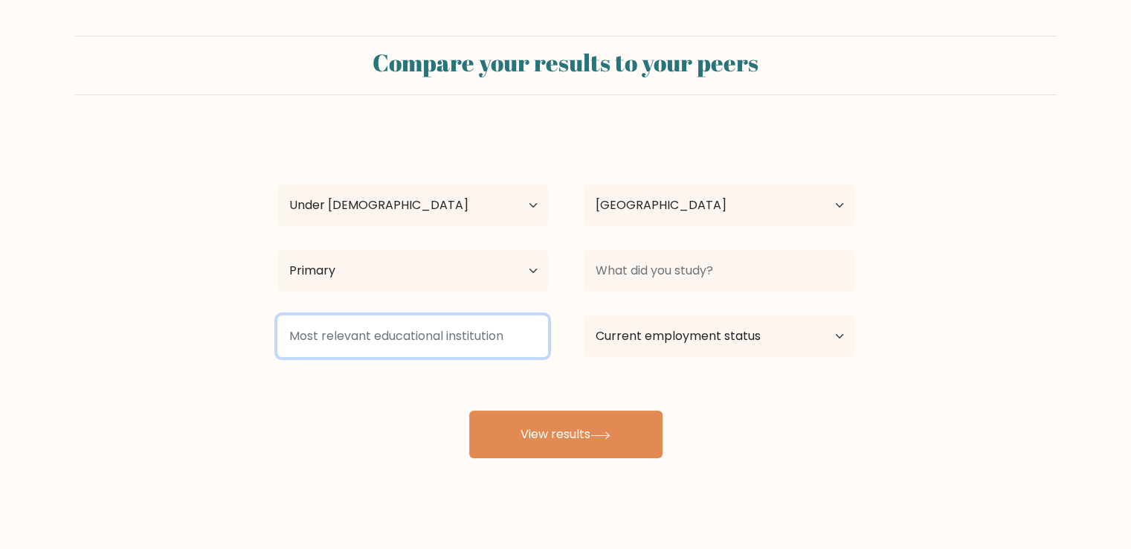
click at [415, 316] on input at bounding box center [412, 336] width 271 height 42
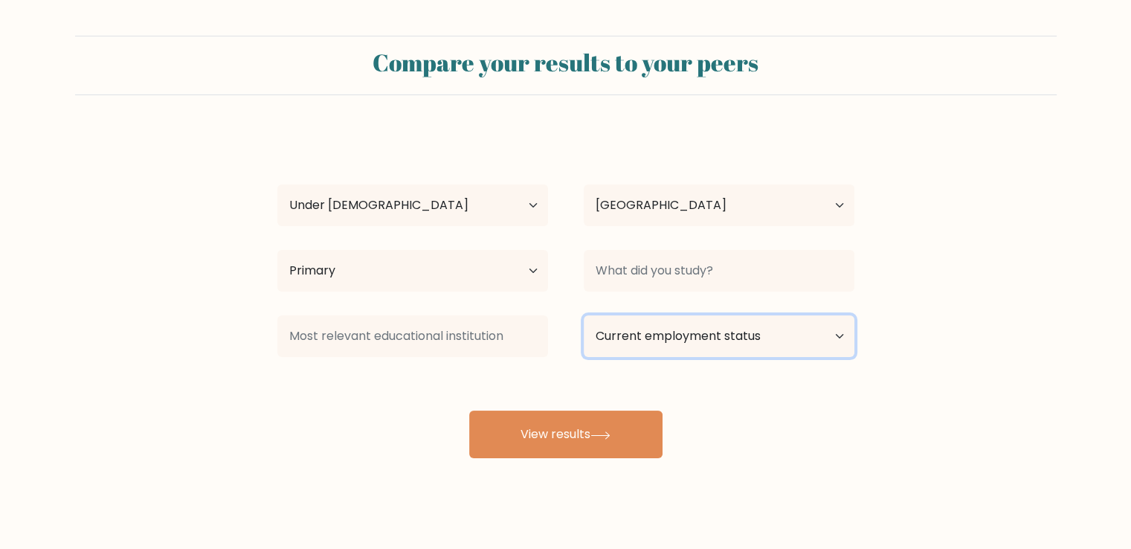
click at [708, 334] on select "Current employment status Employed Student Retired Other / prefer not to answer" at bounding box center [719, 336] width 271 height 42
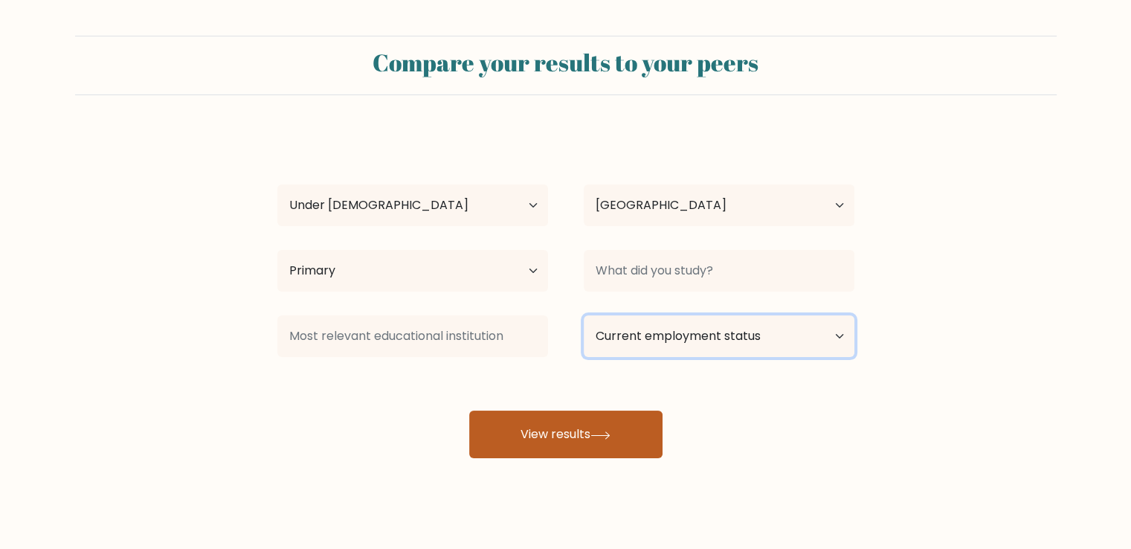
select select "student"
click at [584, 315] on select "Current employment status Employed Student Retired Other / prefer not to answer" at bounding box center [719, 336] width 271 height 42
click at [549, 447] on button "View results" at bounding box center [565, 434] width 193 height 48
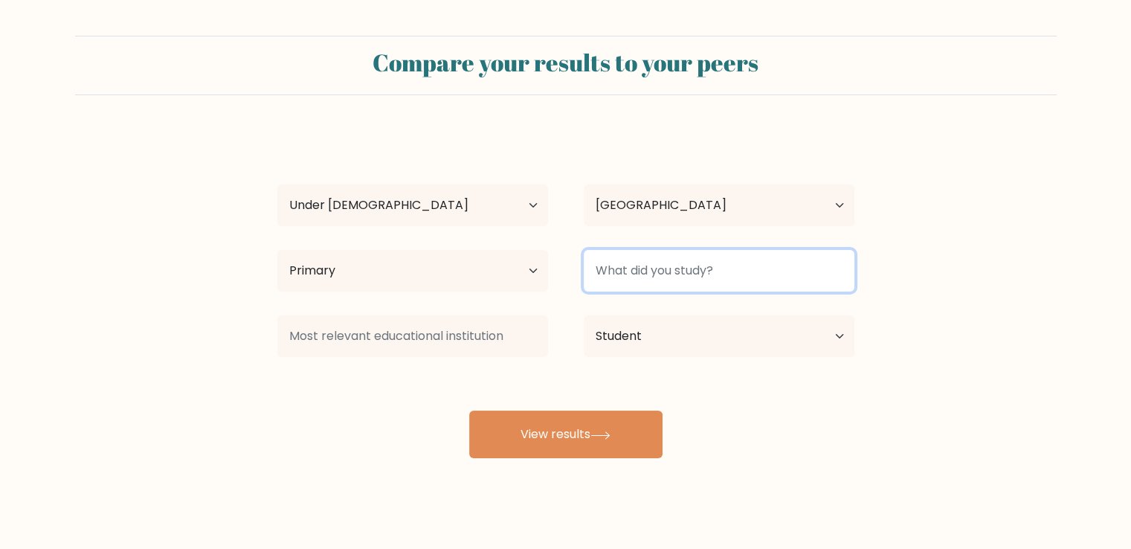
click at [637, 262] on input at bounding box center [719, 271] width 271 height 42
type input "n"
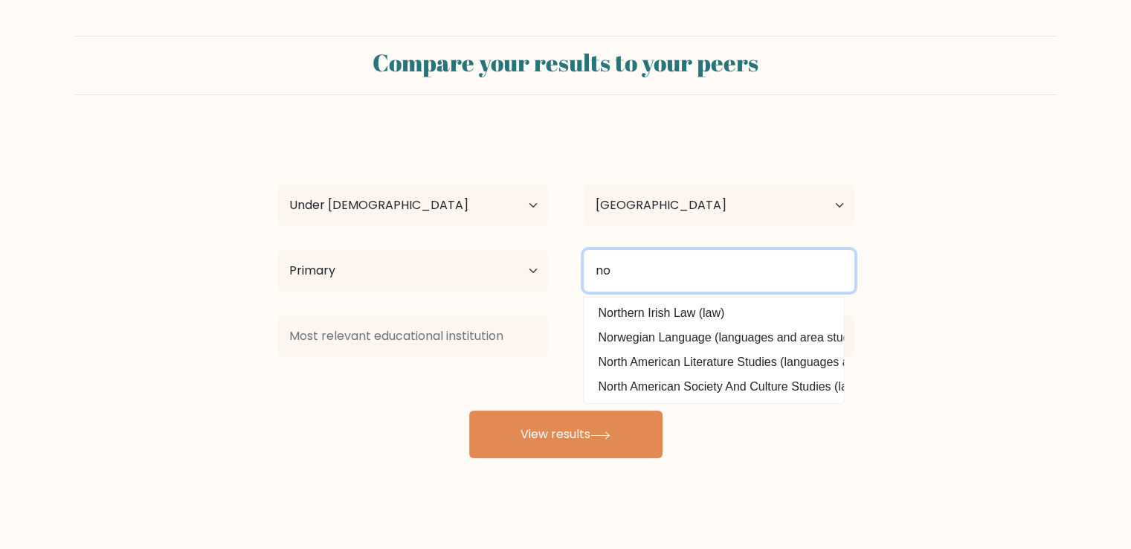
type input "n"
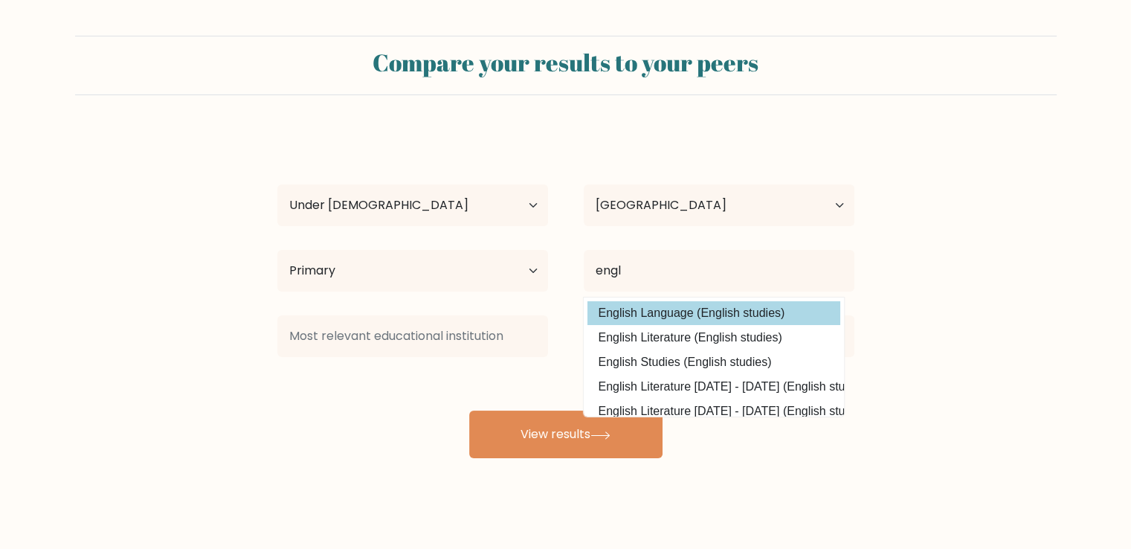
click at [657, 313] on option "English Language (English studies)" at bounding box center [713, 313] width 253 height 24
type input "English Language"
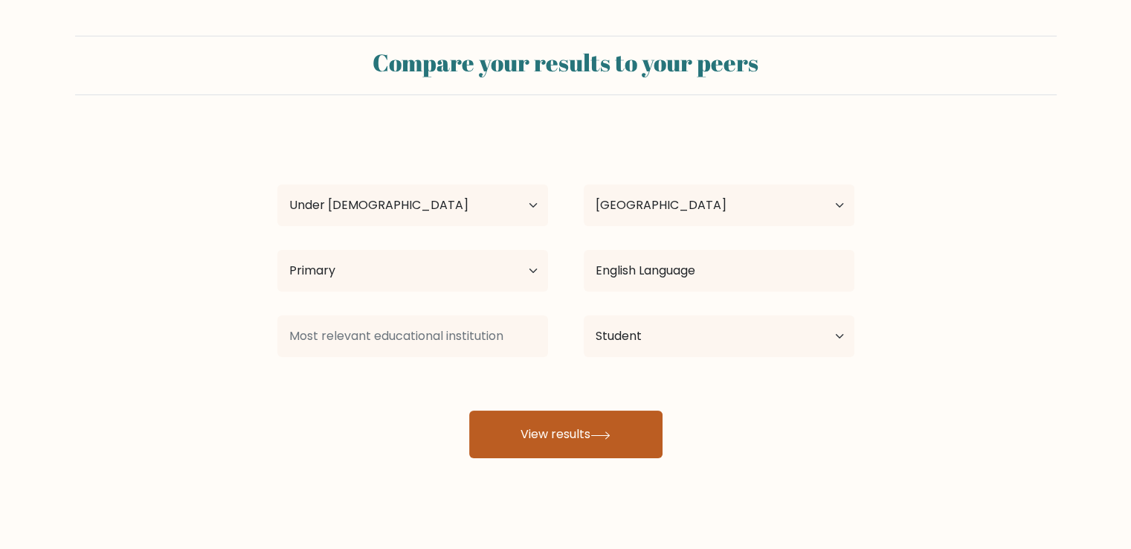
click at [585, 437] on button "View results" at bounding box center [565, 434] width 193 height 48
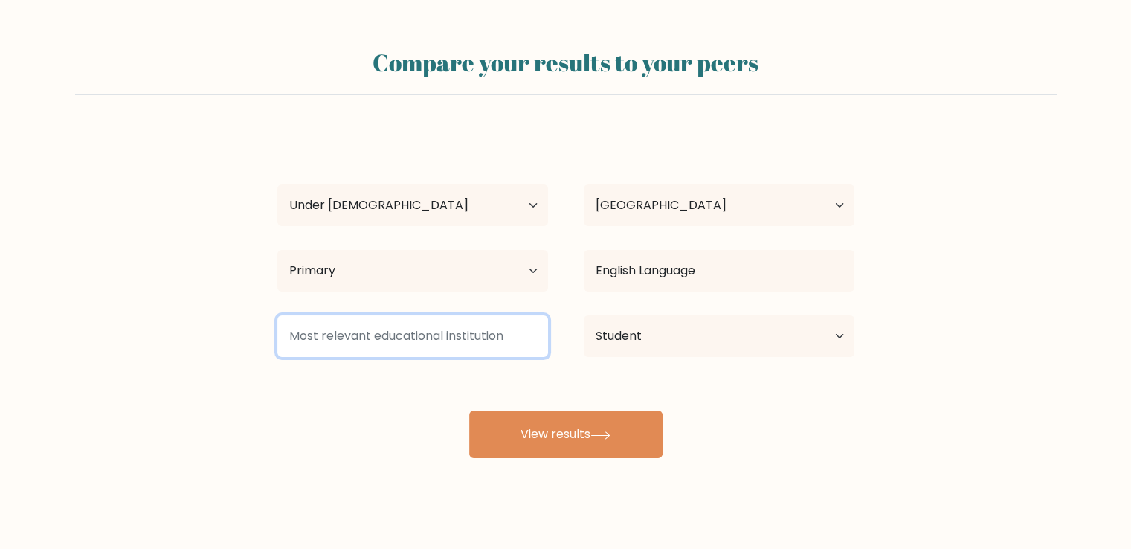
click at [454, 334] on input at bounding box center [412, 336] width 271 height 42
type input "i"
type input "k"
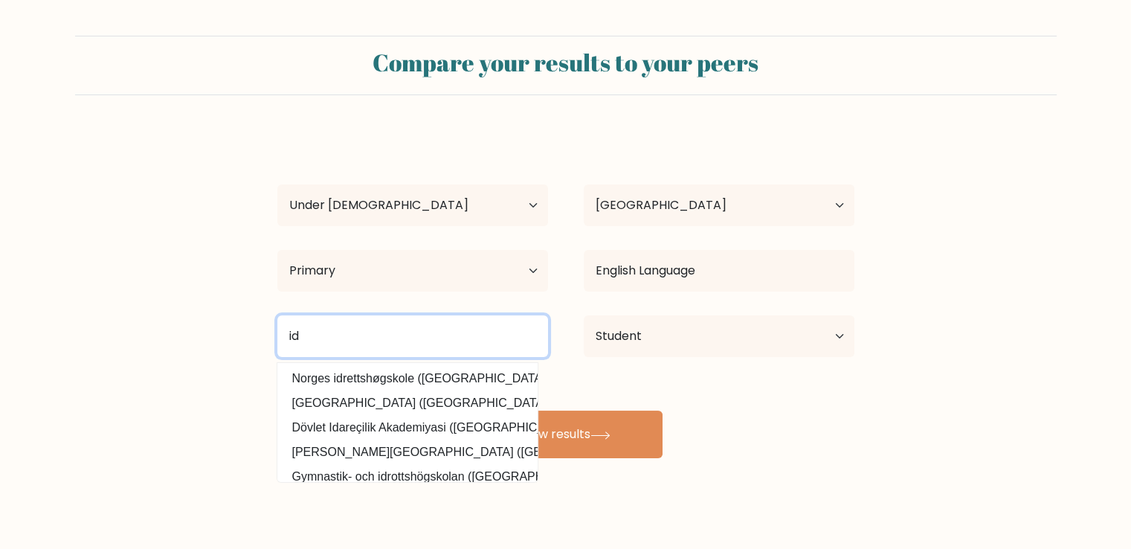
type input "i"
type input "m"
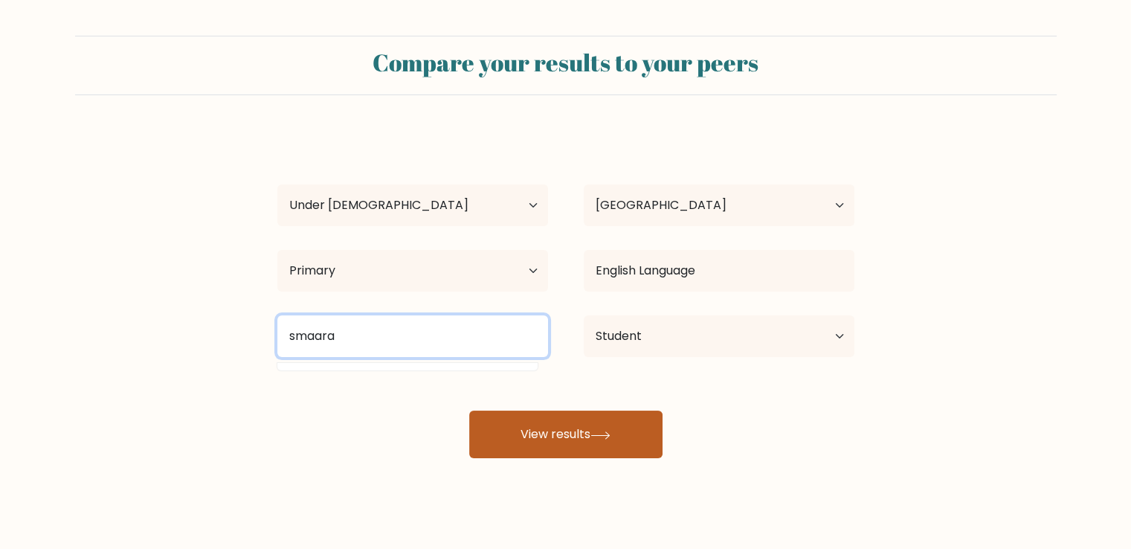
type input "smaara"
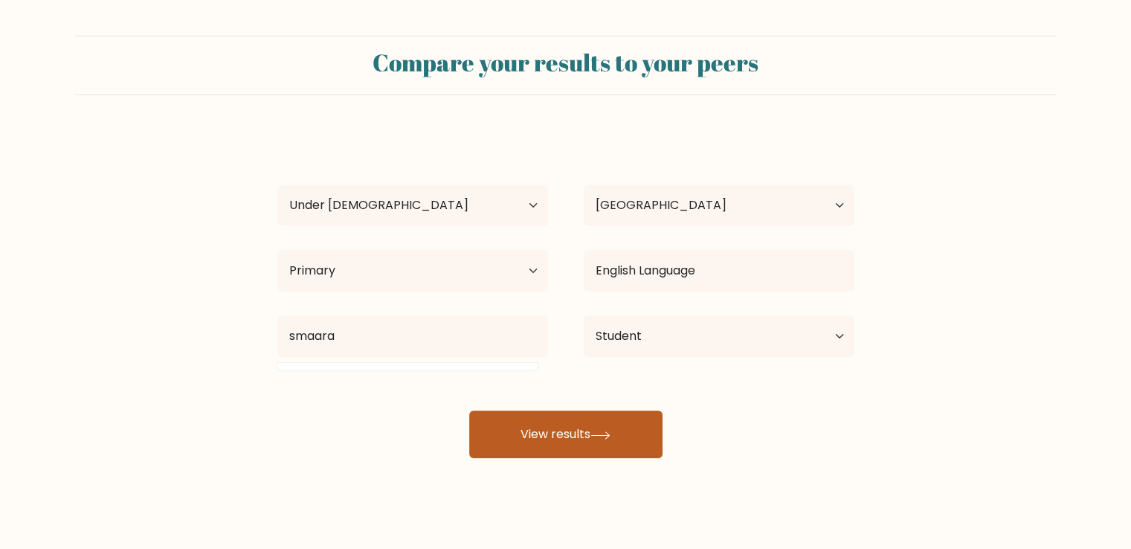
click at [526, 436] on button "View results" at bounding box center [565, 434] width 193 height 48
